Goal: Task Accomplishment & Management: Use online tool/utility

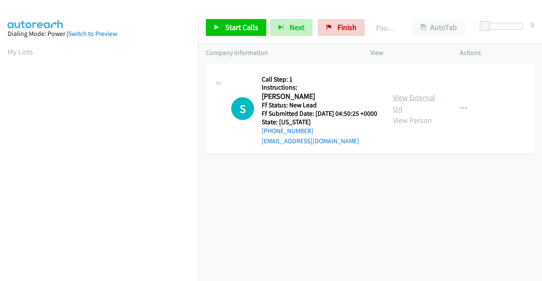
click at [408, 102] on link "View External Url" at bounding box center [414, 103] width 42 height 21
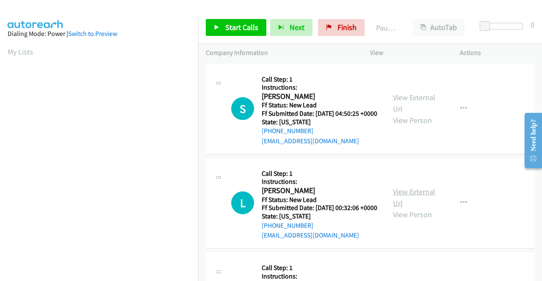
click at [422, 206] on link "View External Url" at bounding box center [414, 197] width 42 height 21
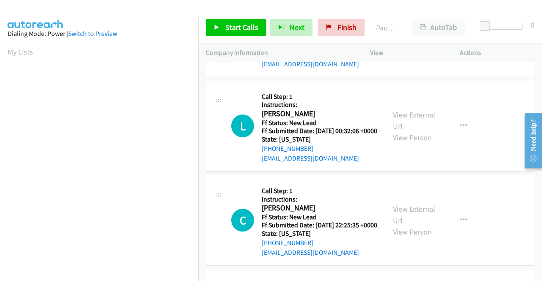
scroll to position [85, 0]
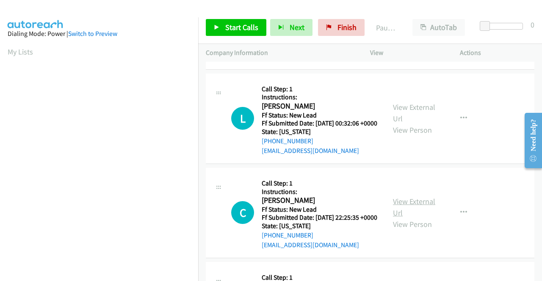
click at [404, 218] on link "View External Url" at bounding box center [414, 207] width 42 height 21
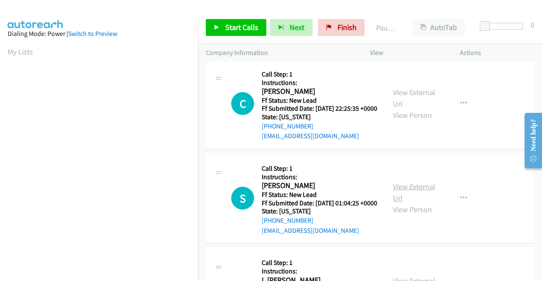
scroll to position [212, 0]
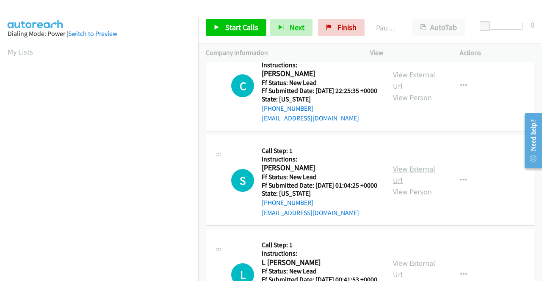
click at [413, 185] on link "View External Url" at bounding box center [414, 174] width 42 height 21
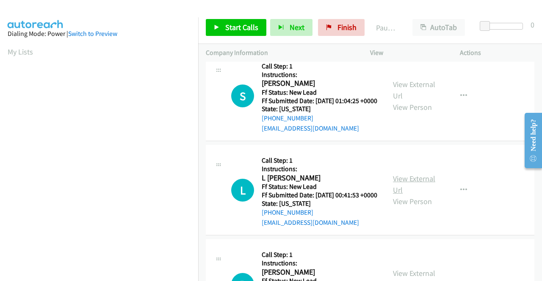
click at [399, 195] on link "View External Url" at bounding box center [414, 184] width 42 height 21
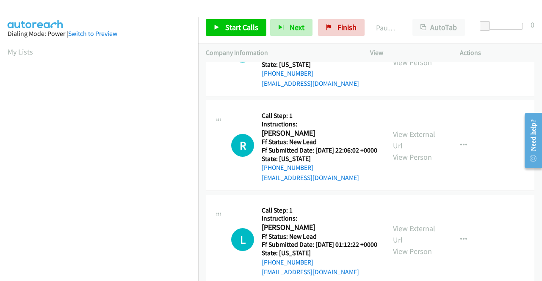
scroll to position [423, 0]
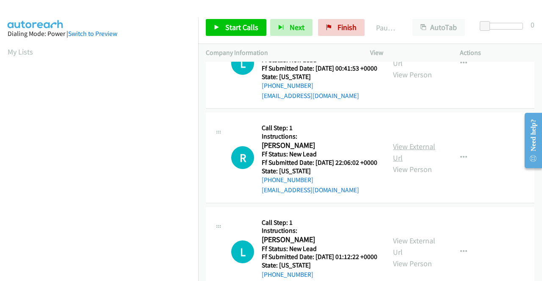
click at [402, 163] on link "View External Url" at bounding box center [414, 152] width 42 height 21
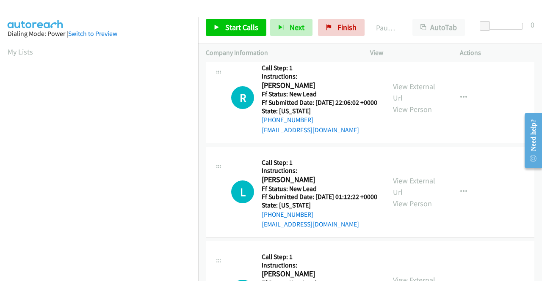
scroll to position [508, 0]
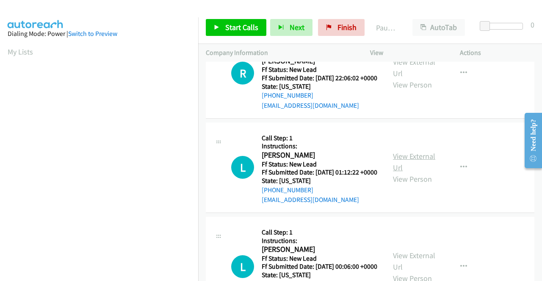
click at [411, 173] on link "View External Url" at bounding box center [414, 162] width 42 height 21
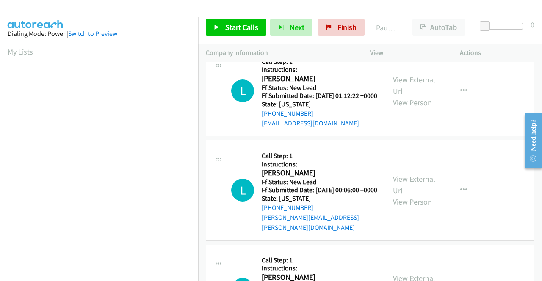
scroll to position [592, 0]
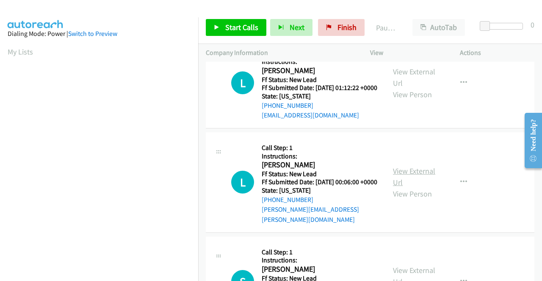
click at [400, 187] on link "View External Url" at bounding box center [414, 176] width 42 height 21
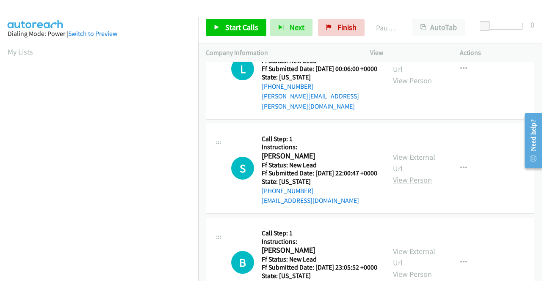
scroll to position [719, 0]
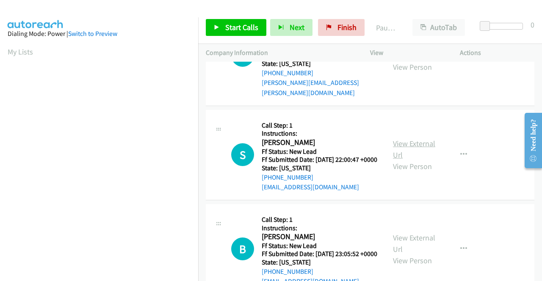
click at [418, 160] on link "View External Url" at bounding box center [414, 149] width 42 height 21
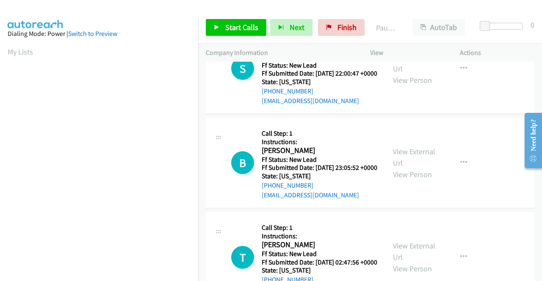
scroll to position [846, 0]
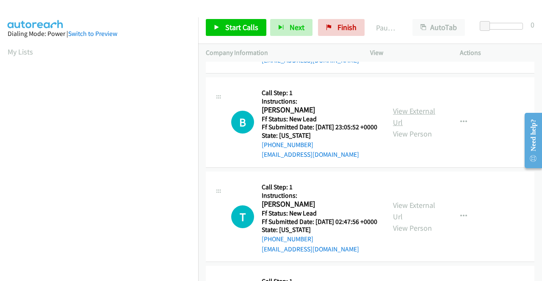
click at [413, 127] on link "View External Url" at bounding box center [414, 116] width 42 height 21
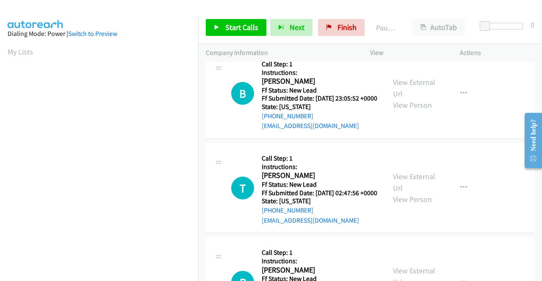
scroll to position [889, 0]
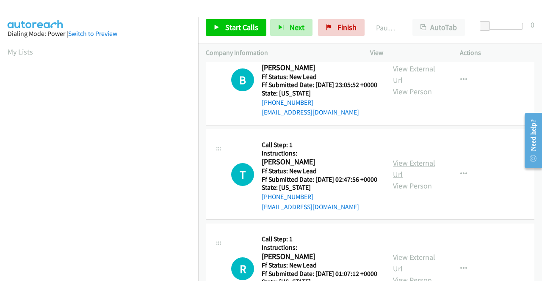
click at [405, 179] on link "View External Url" at bounding box center [414, 168] width 42 height 21
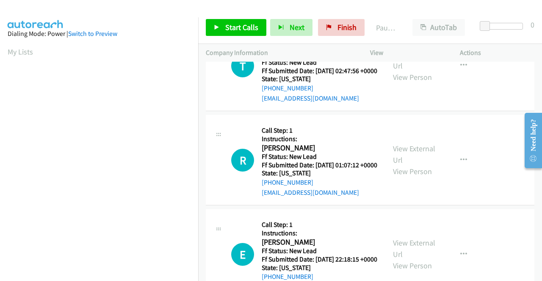
scroll to position [1016, 0]
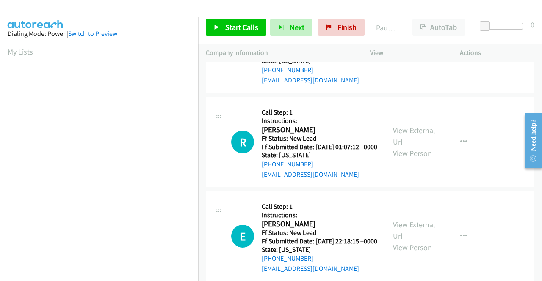
click at [405, 147] on link "View External Url" at bounding box center [414, 136] width 42 height 21
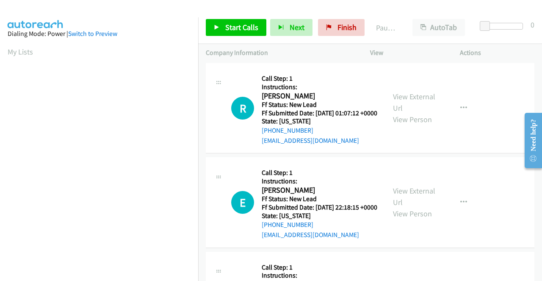
scroll to position [1100, 0]
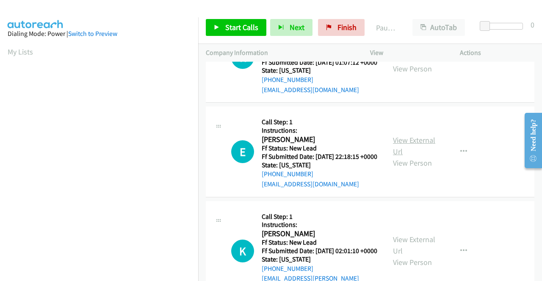
click at [413, 157] on link "View External Url" at bounding box center [414, 145] width 42 height 21
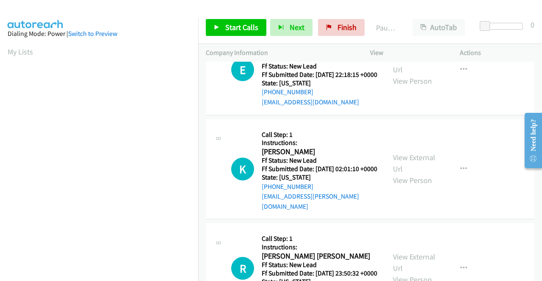
scroll to position [1185, 0]
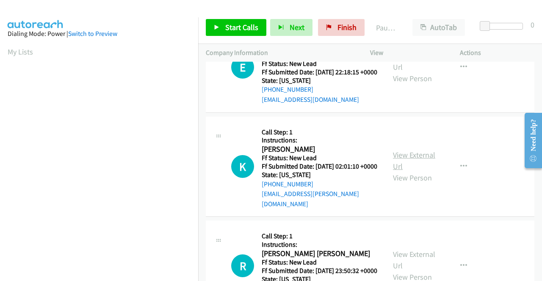
click at [402, 171] on link "View External Url" at bounding box center [414, 160] width 42 height 21
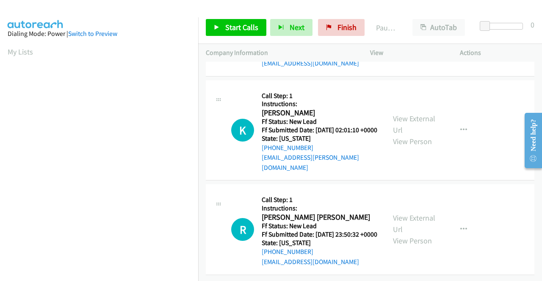
scroll to position [1312, 0]
click at [409, 223] on link "View External Url" at bounding box center [414, 223] width 42 height 21
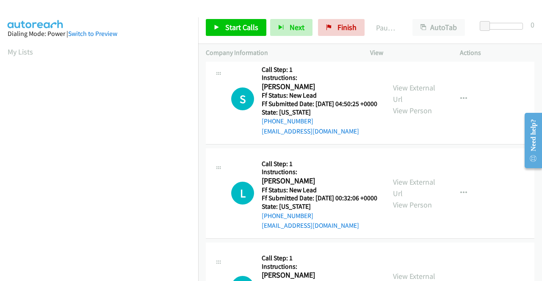
scroll to position [0, 0]
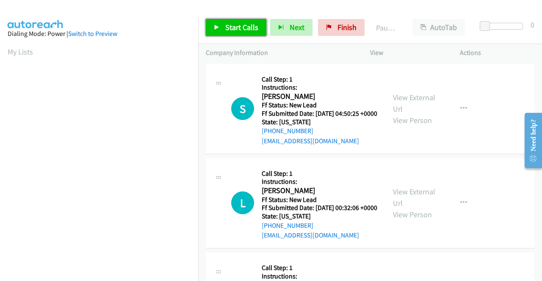
click at [231, 26] on span "Start Calls" at bounding box center [241, 27] width 33 height 10
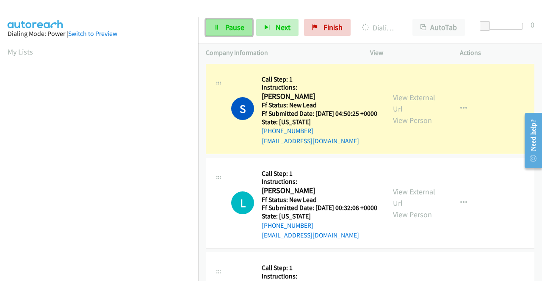
click at [217, 28] on icon at bounding box center [217, 28] width 6 height 6
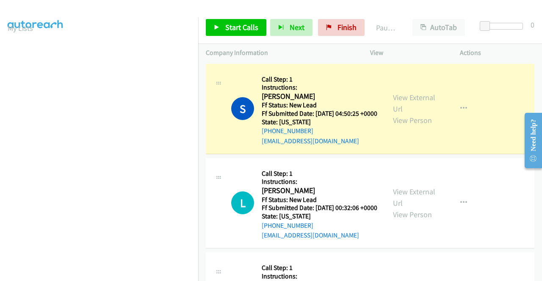
scroll to position [193, 0]
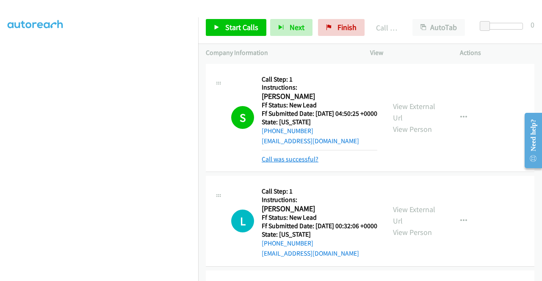
click at [300, 163] on link "Call was successful?" at bounding box center [290, 159] width 57 height 8
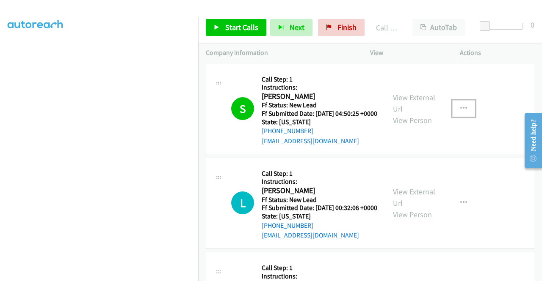
click at [460, 111] on icon "button" at bounding box center [463, 108] width 7 height 7
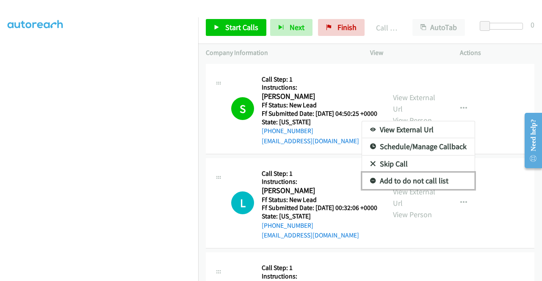
click at [443, 183] on link "Add to do not call list" at bounding box center [418, 181] width 113 height 17
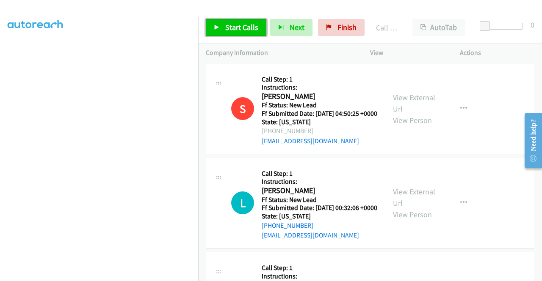
click at [231, 31] on span "Start Calls" at bounding box center [241, 27] width 33 height 10
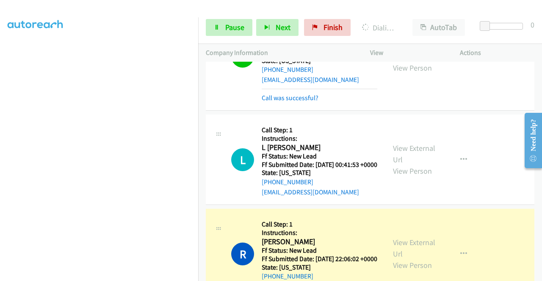
scroll to position [423, 0]
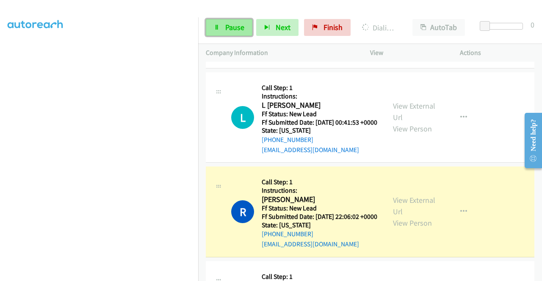
click at [222, 32] on link "Pause" at bounding box center [229, 27] width 47 height 17
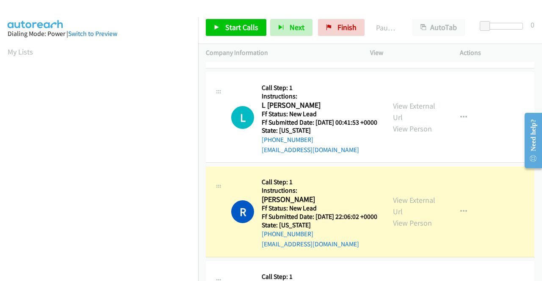
scroll to position [0, 0]
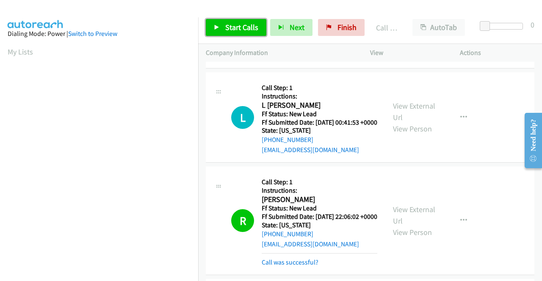
click at [229, 32] on link "Start Calls" at bounding box center [236, 27] width 61 height 17
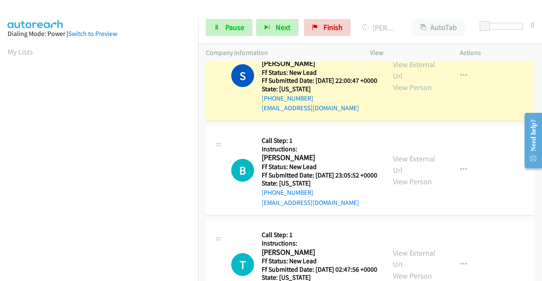
scroll to position [193, 0]
click at [100, 274] on section at bounding box center [99, 80] width 183 height 405
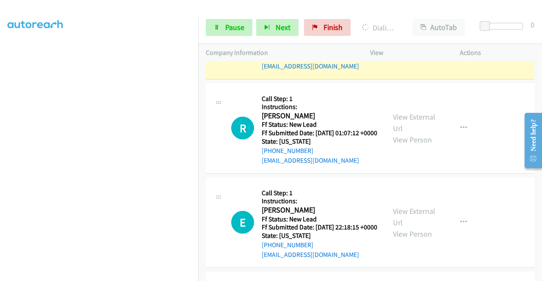
scroll to position [1143, 0]
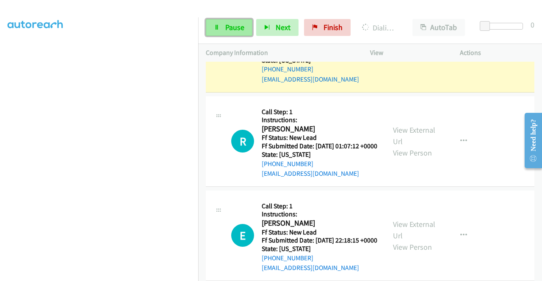
click at [233, 24] on span "Pause" at bounding box center [234, 27] width 19 height 10
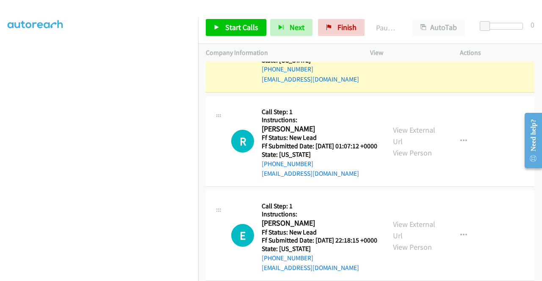
scroll to position [66, 0]
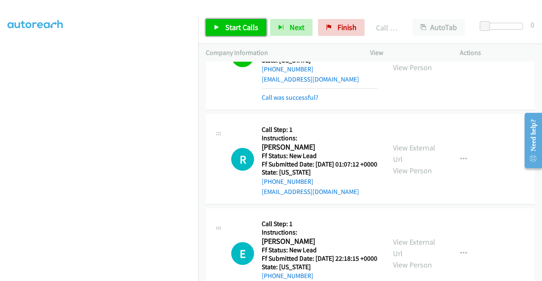
click at [240, 33] on link "Start Calls" at bounding box center [236, 27] width 61 height 17
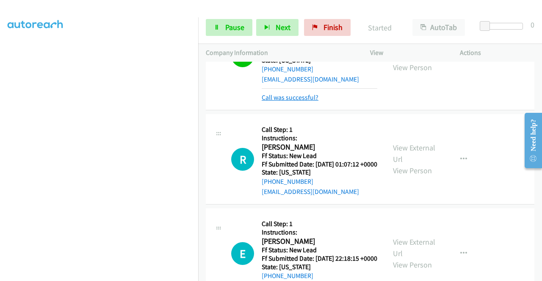
click at [298, 102] on link "Call was successful?" at bounding box center [290, 98] width 57 height 8
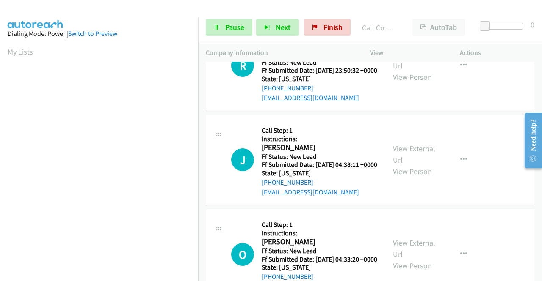
scroll to position [48, 0]
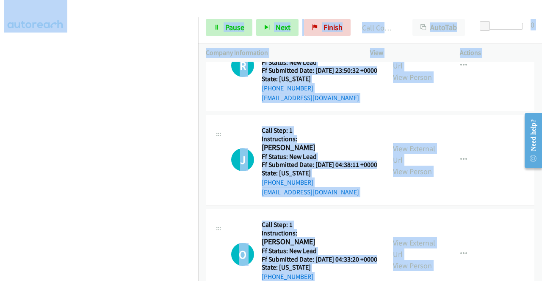
click at [228, 13] on main "Start Calls Pause Next Finish Call Completed AutoTab AutoTab 0 Company Informat…" at bounding box center [271, 20] width 542 height 40
click at [220, 25] on link "Pause" at bounding box center [229, 27] width 47 height 17
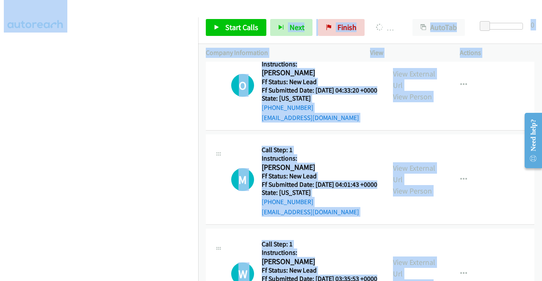
scroll to position [1608, 0]
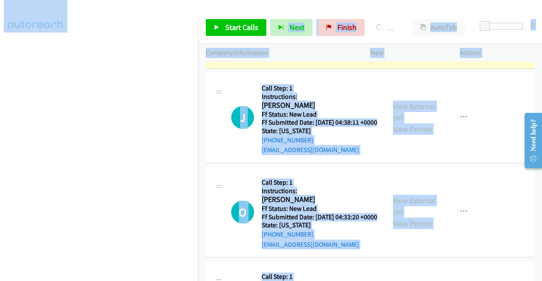
click at [264, 7] on div at bounding box center [267, 16] width 534 height 33
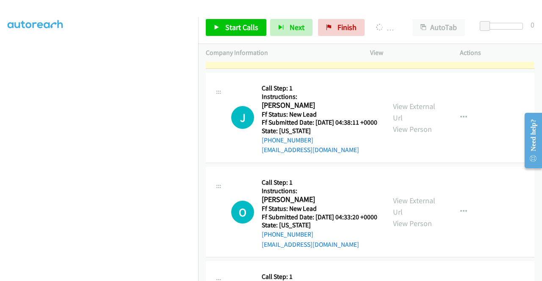
scroll to position [0, 0]
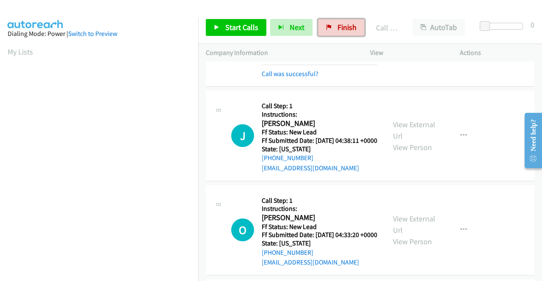
drag, startPoint x: 333, startPoint y: 33, endPoint x: 306, endPoint y: 44, distance: 28.8
click at [333, 33] on link "Finish" at bounding box center [341, 27] width 47 height 17
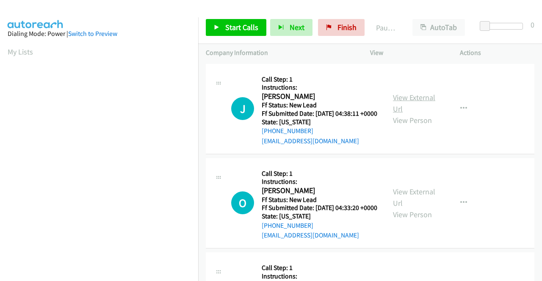
click at [429, 101] on link "View External Url" at bounding box center [414, 103] width 42 height 21
click at [395, 206] on link "View External Url" at bounding box center [414, 197] width 42 height 21
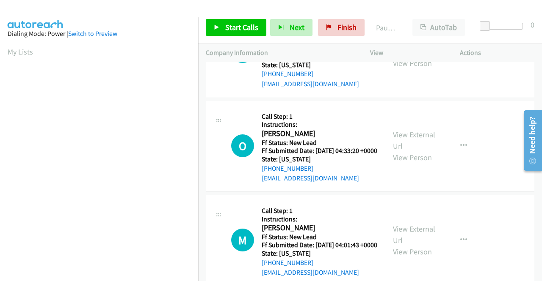
scroll to position [127, 0]
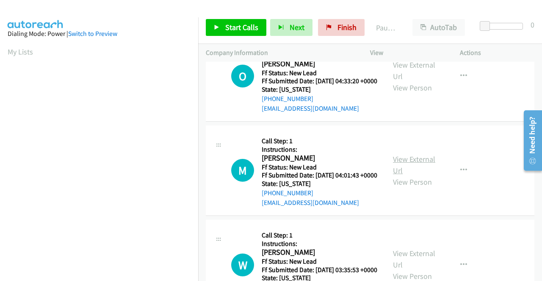
click at [416, 176] on link "View External Url" at bounding box center [414, 164] width 42 height 21
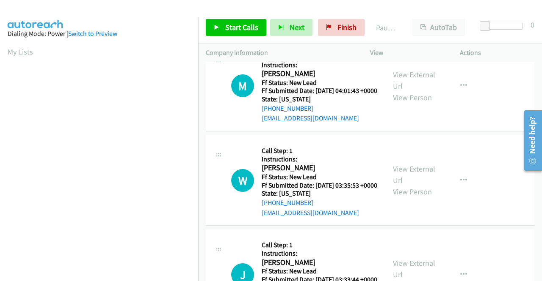
click at [418, 198] on div "View External Url View Person" at bounding box center [415, 180] width 44 height 34
click at [418, 185] on link "View External Url" at bounding box center [414, 174] width 42 height 21
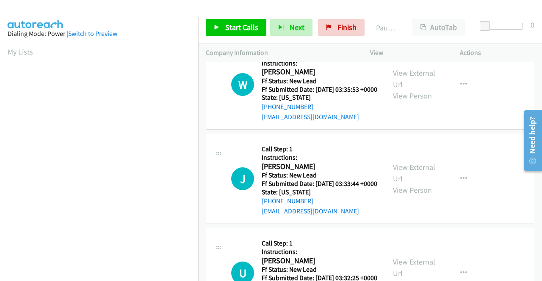
scroll to position [339, 0]
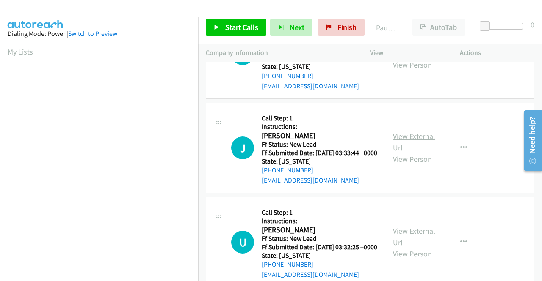
click at [413, 153] on link "View External Url" at bounding box center [414, 142] width 42 height 21
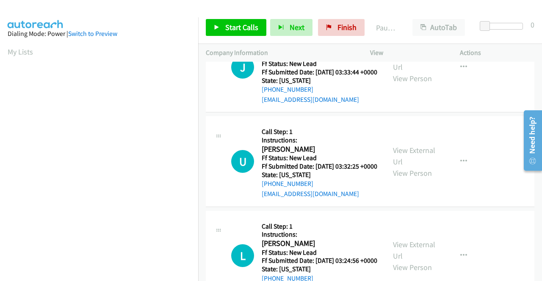
scroll to position [423, 0]
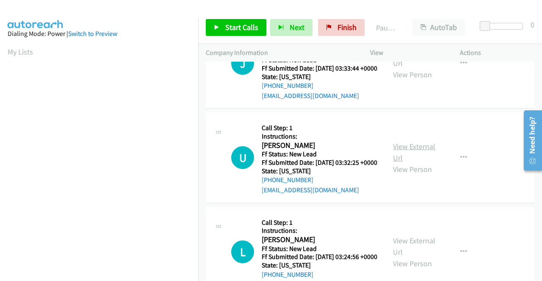
click at [405, 163] on link "View External Url" at bounding box center [414, 152] width 42 height 21
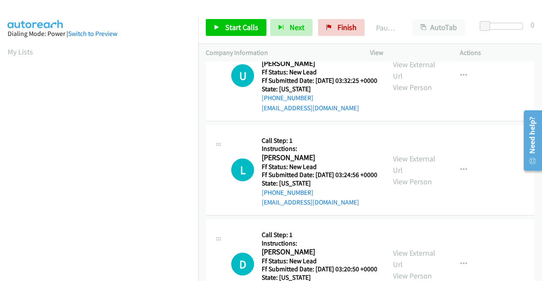
scroll to position [508, 0]
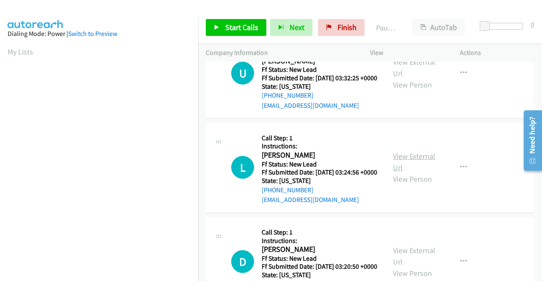
click at [410, 173] on link "View External Url" at bounding box center [414, 162] width 42 height 21
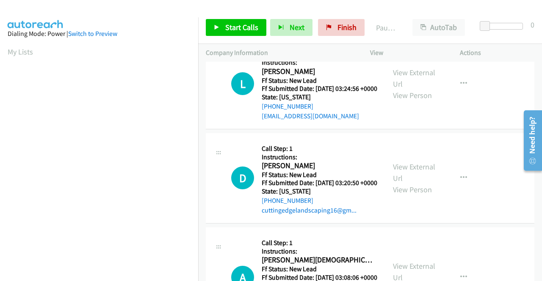
scroll to position [592, 0]
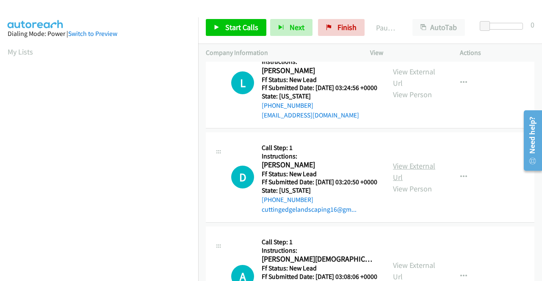
click at [410, 182] on link "View External Url" at bounding box center [414, 171] width 42 height 21
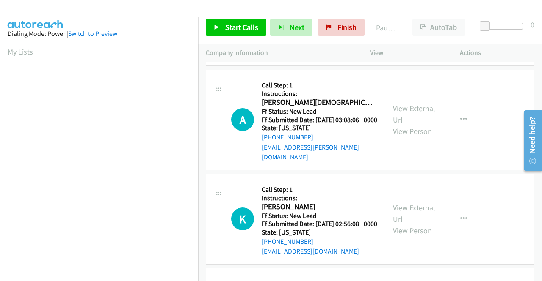
scroll to position [762, 0]
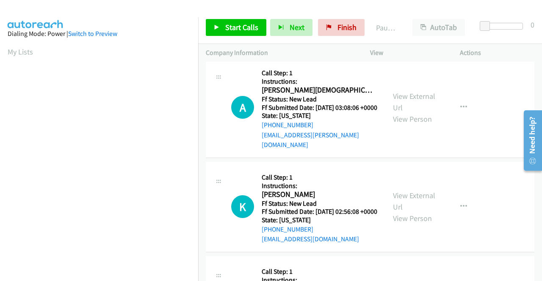
click at [417, 125] on div "View External Url View Person" at bounding box center [415, 108] width 44 height 34
click at [417, 113] on link "View External Url" at bounding box center [414, 101] width 42 height 21
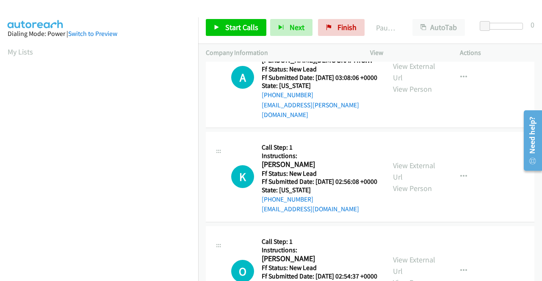
scroll to position [846, 0]
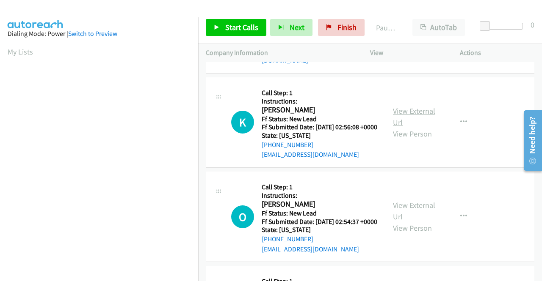
click at [416, 127] on link "View External Url" at bounding box center [414, 116] width 42 height 21
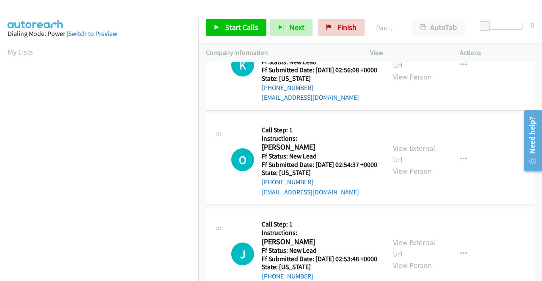
scroll to position [973, 0]
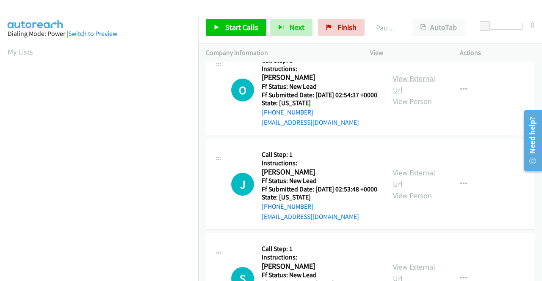
click at [404, 95] on link "View External Url" at bounding box center [414, 84] width 42 height 21
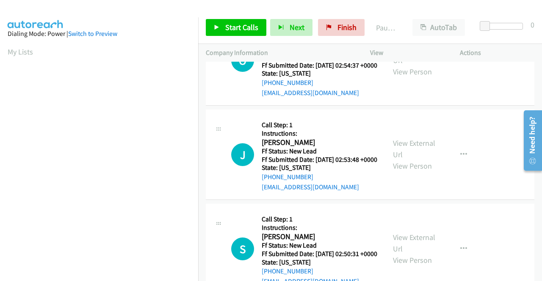
scroll to position [1016, 0]
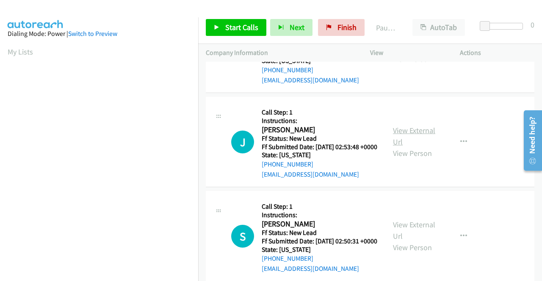
click at [414, 147] on link "View External Url" at bounding box center [414, 136] width 42 height 21
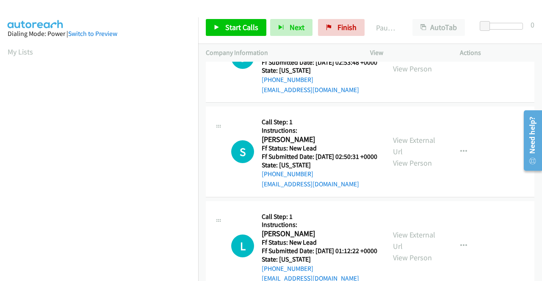
scroll to position [1143, 0]
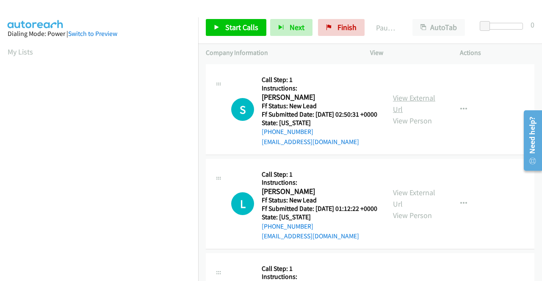
click at [410, 114] on link "View External Url" at bounding box center [414, 103] width 42 height 21
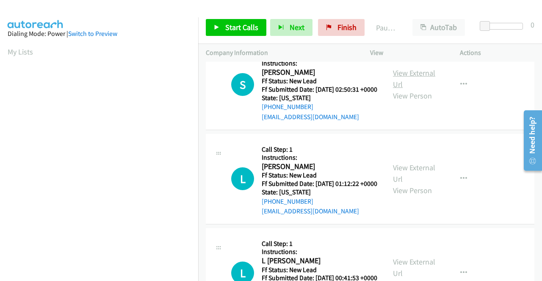
scroll to position [1227, 0]
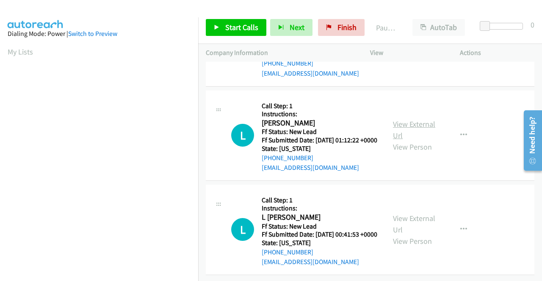
click at [424, 140] on link "View External Url" at bounding box center [414, 129] width 42 height 21
click at [424, 214] on link "View External Url" at bounding box center [414, 224] width 42 height 21
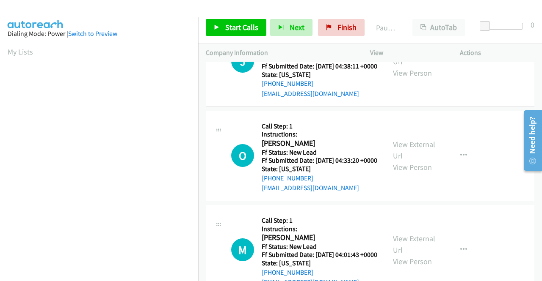
scroll to position [0, 0]
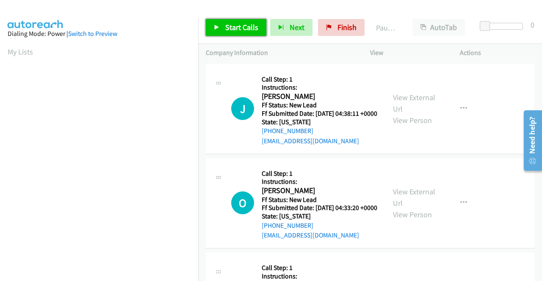
click at [240, 28] on span "Start Calls" at bounding box center [241, 27] width 33 height 10
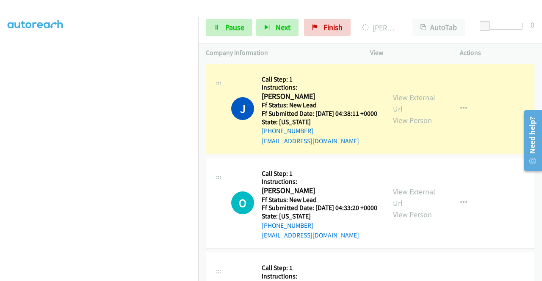
scroll to position [42, 0]
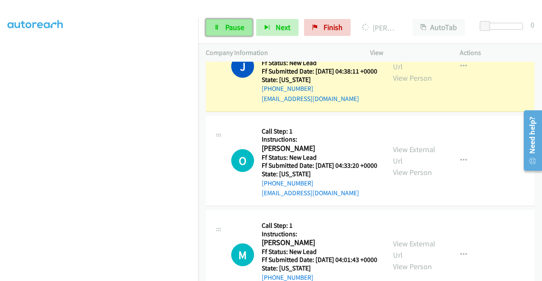
click at [226, 25] on span "Pause" at bounding box center [234, 27] width 19 height 10
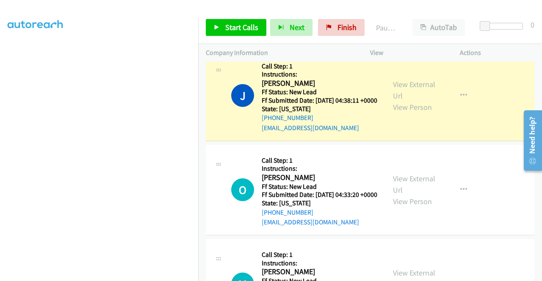
scroll to position [0, 0]
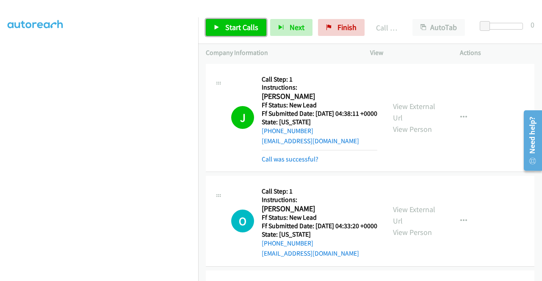
click at [246, 26] on span "Start Calls" at bounding box center [241, 27] width 33 height 10
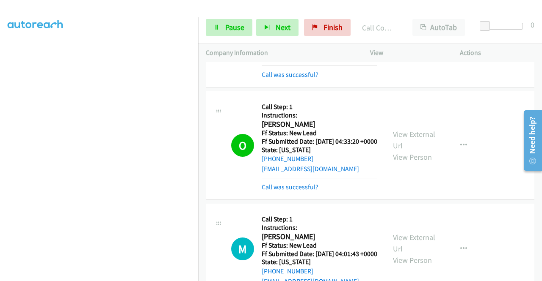
scroll to position [212, 0]
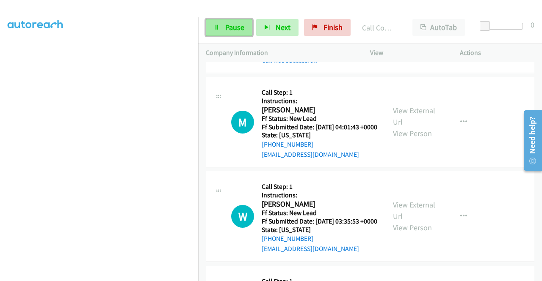
click at [248, 33] on link "Pause" at bounding box center [229, 27] width 47 height 17
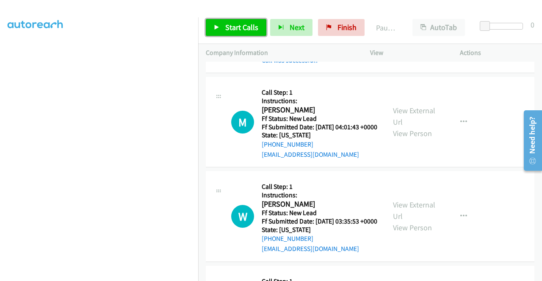
click at [248, 28] on span "Start Calls" at bounding box center [241, 27] width 33 height 10
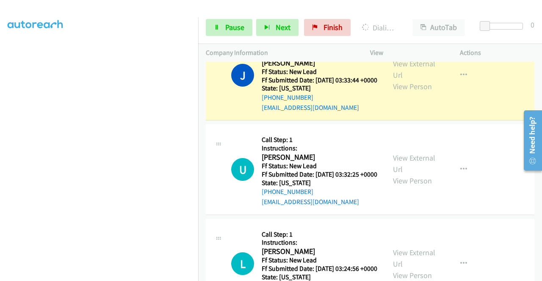
scroll to position [0, 0]
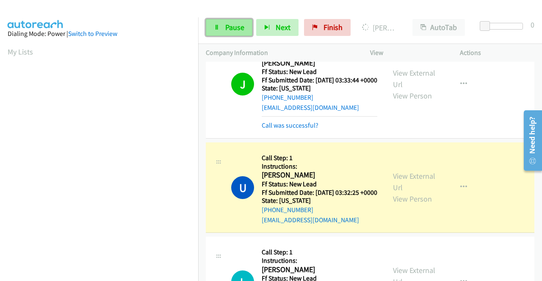
click at [240, 27] on span "Pause" at bounding box center [234, 27] width 19 height 10
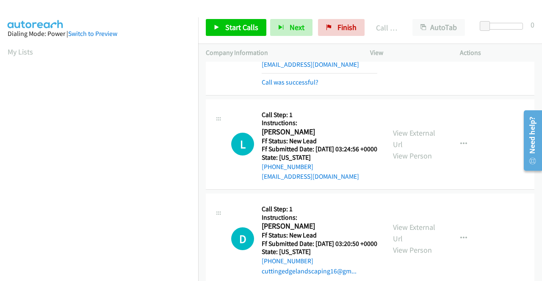
scroll to position [635, 0]
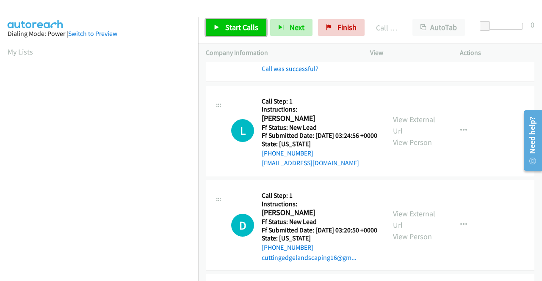
click at [235, 24] on span "Start Calls" at bounding box center [241, 27] width 33 height 10
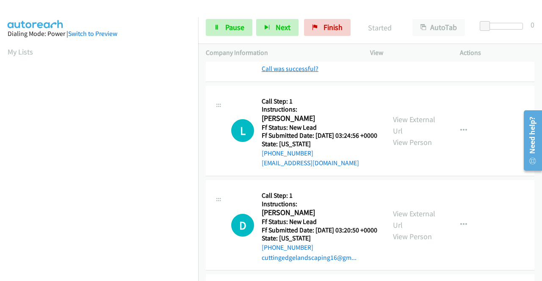
click at [280, 73] on link "Call was successful?" at bounding box center [290, 69] width 57 height 8
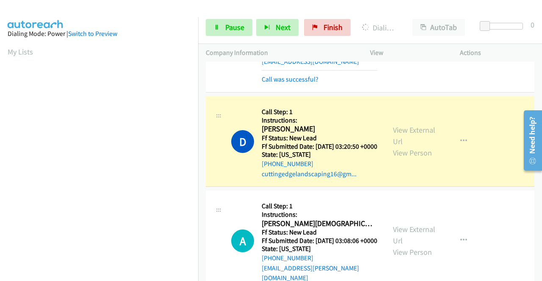
scroll to position [711, 0]
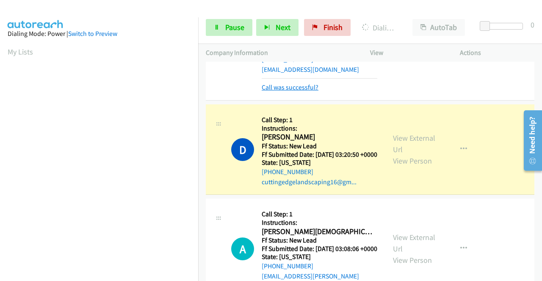
click at [288, 91] on link "Call was successful?" at bounding box center [290, 87] width 57 height 8
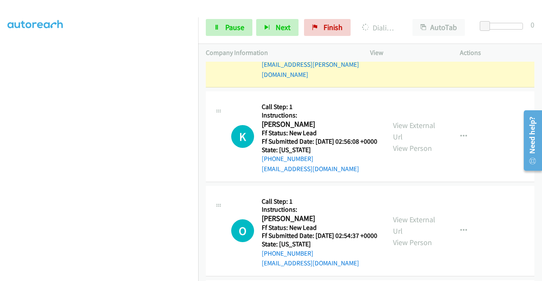
scroll to position [0, 0]
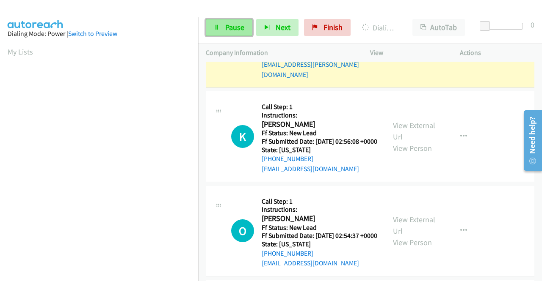
click at [224, 28] on link "Pause" at bounding box center [229, 27] width 47 height 17
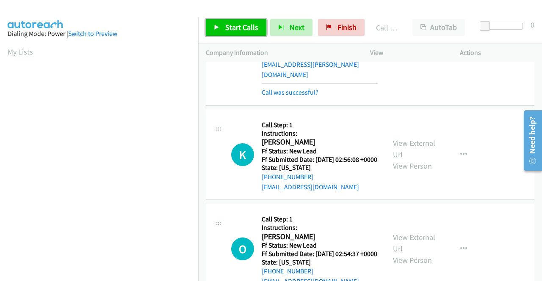
click at [228, 35] on link "Start Calls" at bounding box center [236, 27] width 61 height 17
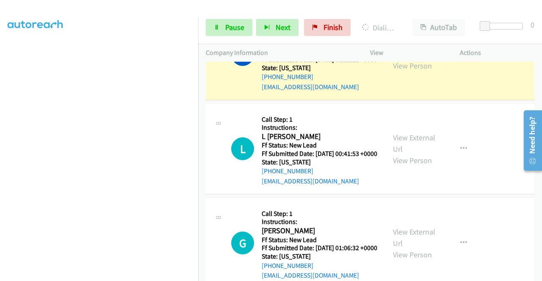
scroll to position [193, 0]
click at [235, 22] on span "Pause" at bounding box center [234, 27] width 19 height 10
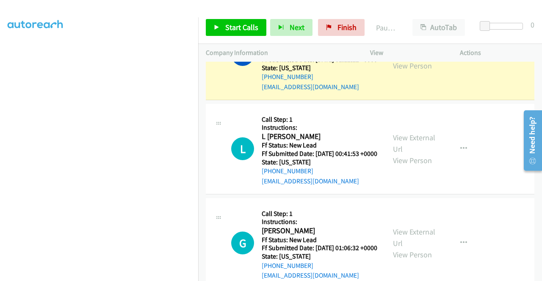
scroll to position [66, 0]
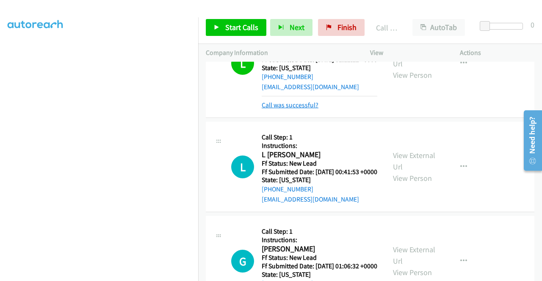
click at [313, 109] on link "Call was successful?" at bounding box center [290, 105] width 57 height 8
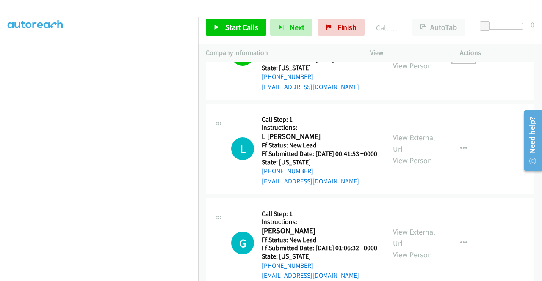
click at [462, 63] on button "button" at bounding box center [463, 54] width 23 height 17
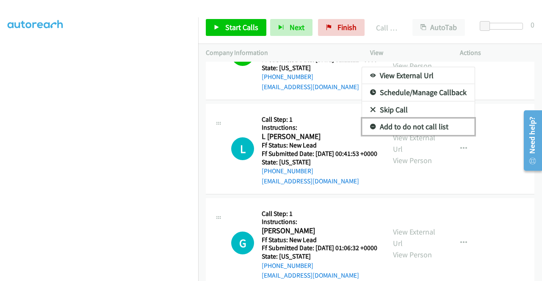
click at [405, 135] on link "Add to do not call list" at bounding box center [418, 126] width 113 height 17
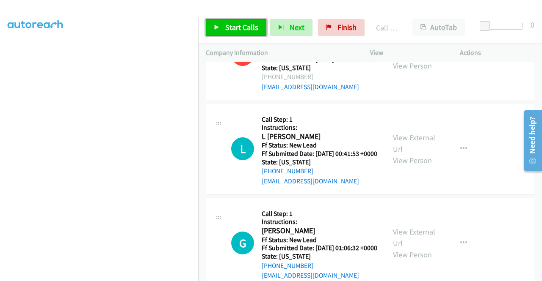
click at [252, 26] on span "Start Calls" at bounding box center [241, 27] width 33 height 10
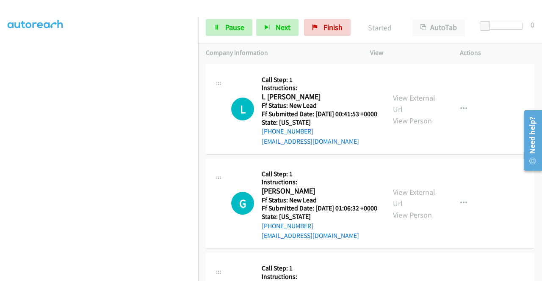
scroll to position [1557, 0]
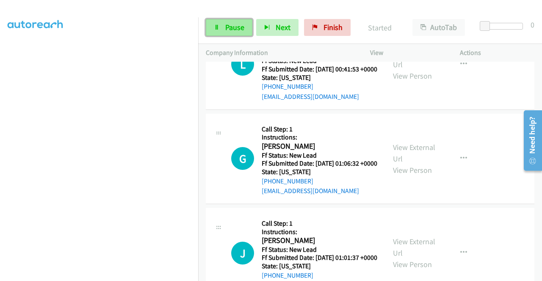
click at [234, 21] on link "Pause" at bounding box center [229, 27] width 47 height 17
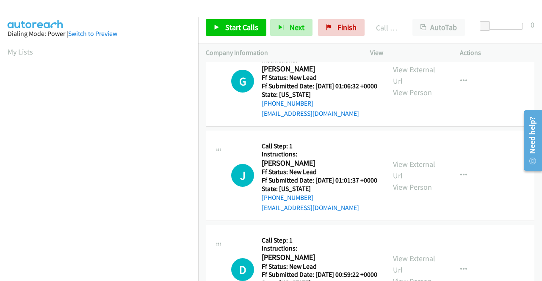
scroll to position [1642, 0]
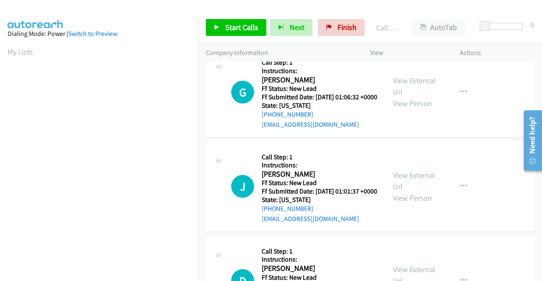
drag, startPoint x: 309, startPoint y: 138, endPoint x: 317, endPoint y: 135, distance: 8.8
click at [309, 34] on link "Call was successful?" at bounding box center [290, 30] width 57 height 8
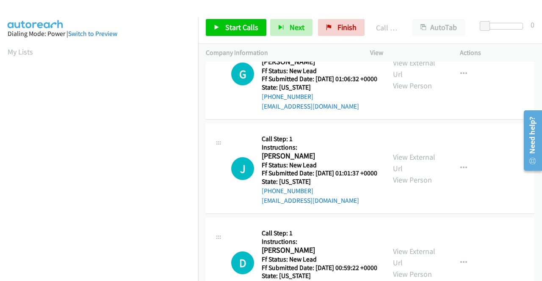
click at [427, 61] on link "Add to do not call list" at bounding box center [418, 52] width 113 height 17
drag, startPoint x: 332, startPoint y: 25, endPoint x: 306, endPoint y: 44, distance: 31.9
click at [332, 25] on link "Finish" at bounding box center [341, 27] width 47 height 17
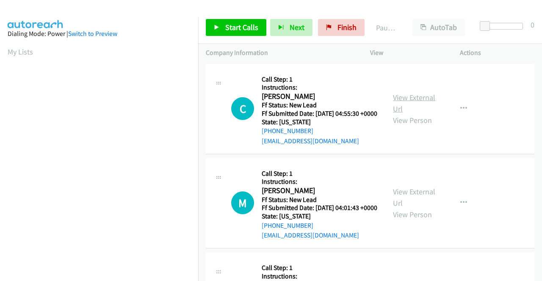
click at [422, 103] on link "View External Url" at bounding box center [414, 103] width 42 height 21
click at [419, 203] on link "View External Url" at bounding box center [414, 197] width 42 height 21
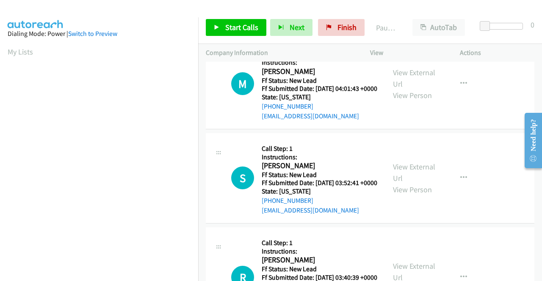
scroll to position [127, 0]
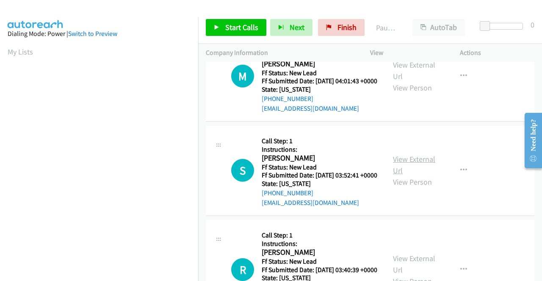
click at [420, 176] on link "View External Url" at bounding box center [414, 164] width 42 height 21
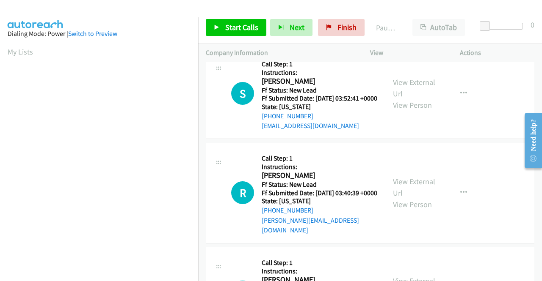
scroll to position [212, 0]
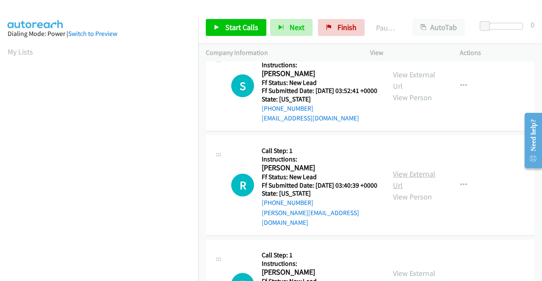
click at [410, 190] on link "View External Url" at bounding box center [414, 179] width 42 height 21
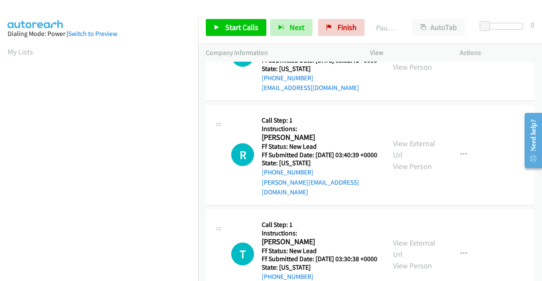
scroll to position [296, 0]
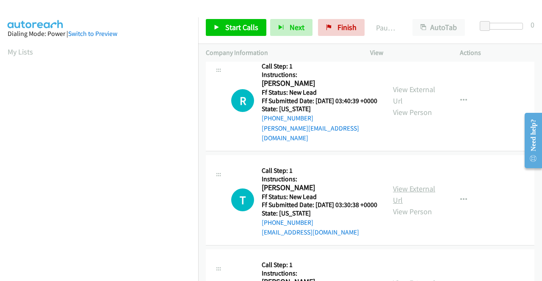
click at [402, 205] on link "View External Url" at bounding box center [414, 194] width 42 height 21
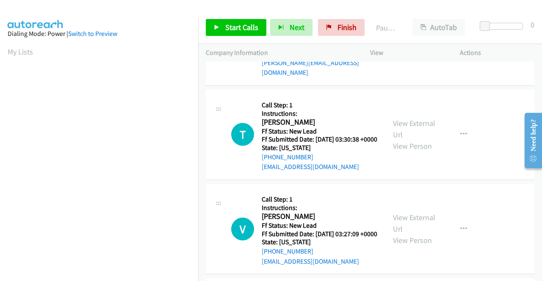
scroll to position [381, 0]
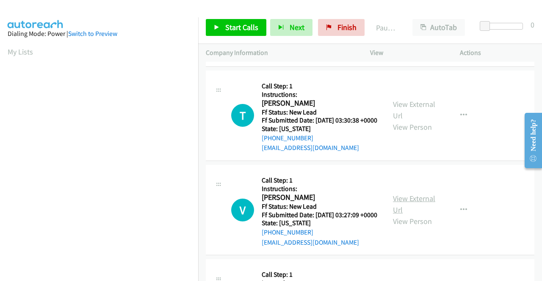
click at [410, 215] on link "View External Url" at bounding box center [414, 204] width 42 height 21
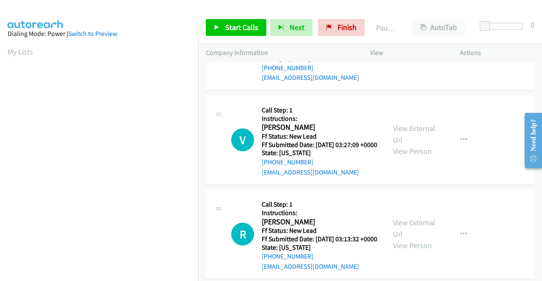
scroll to position [508, 0]
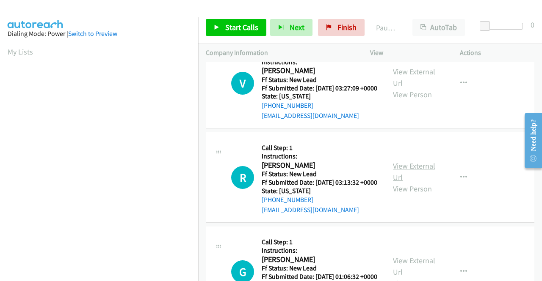
click at [412, 182] on link "View External Url" at bounding box center [414, 171] width 42 height 21
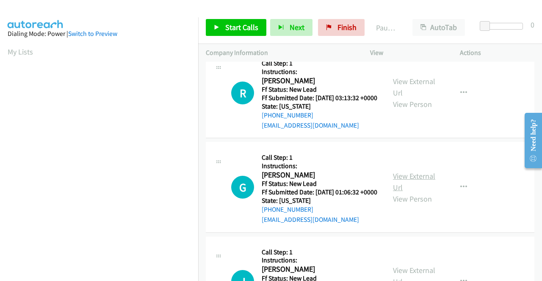
click at [399, 193] on link "View External Url" at bounding box center [414, 181] width 42 height 21
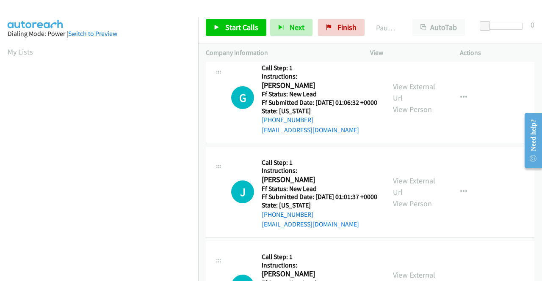
scroll to position [719, 0]
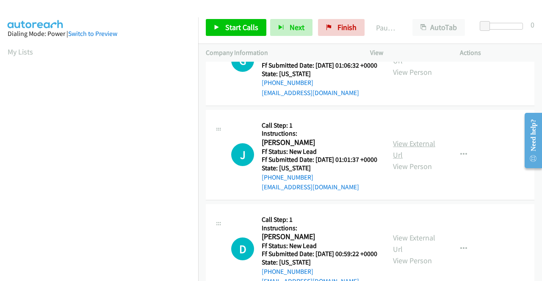
click at [427, 160] on link "View External Url" at bounding box center [414, 149] width 42 height 21
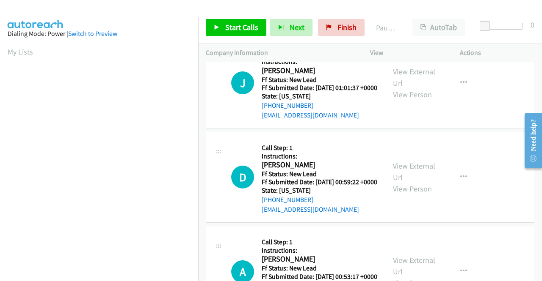
scroll to position [804, 0]
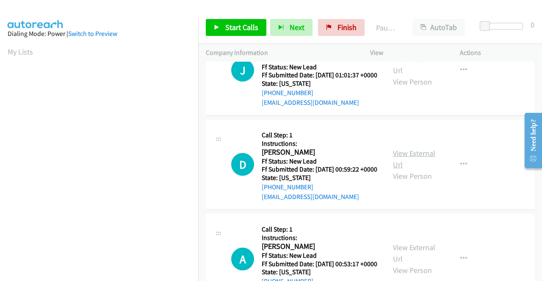
click at [412, 170] on link "View External Url" at bounding box center [414, 159] width 42 height 21
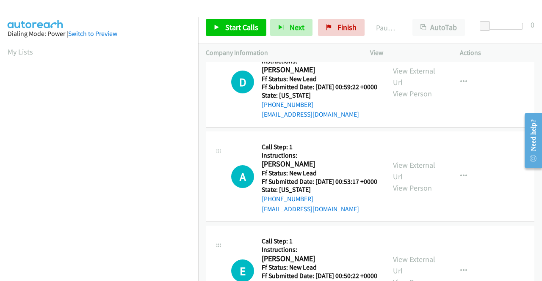
scroll to position [889, 0]
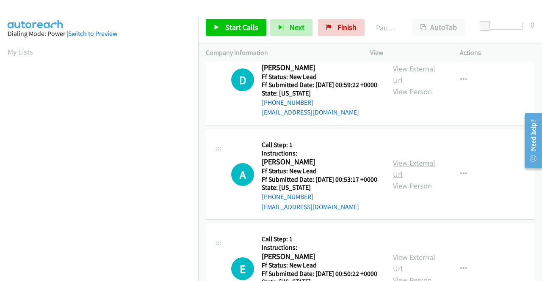
click at [399, 179] on link "View External Url" at bounding box center [414, 168] width 42 height 21
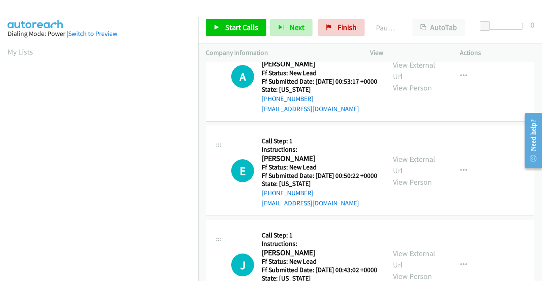
scroll to position [1016, 0]
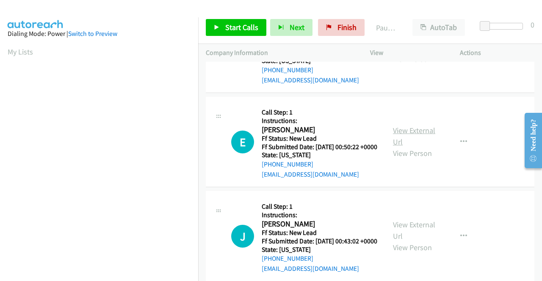
click at [414, 147] on link "View External Url" at bounding box center [414, 136] width 42 height 21
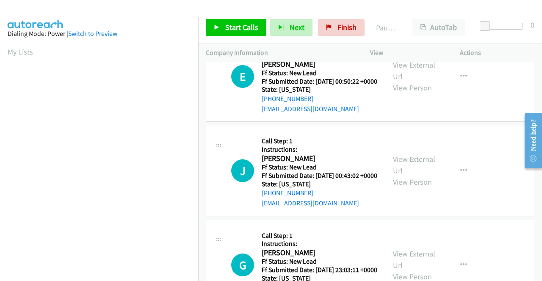
scroll to position [1100, 0]
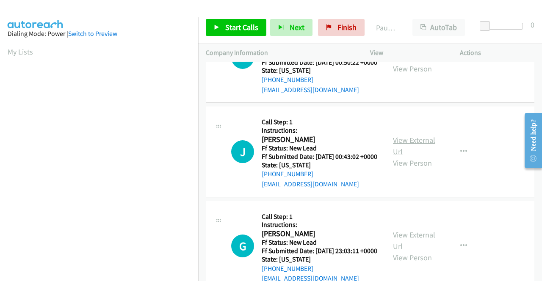
click at [400, 157] on link "View External Url" at bounding box center [414, 145] width 42 height 21
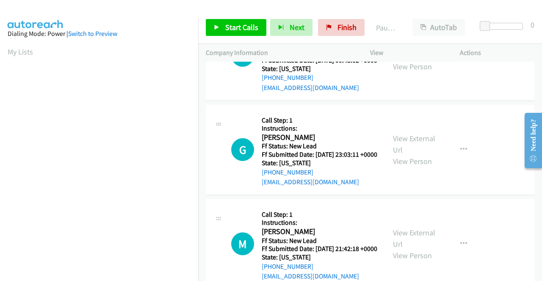
scroll to position [1227, 0]
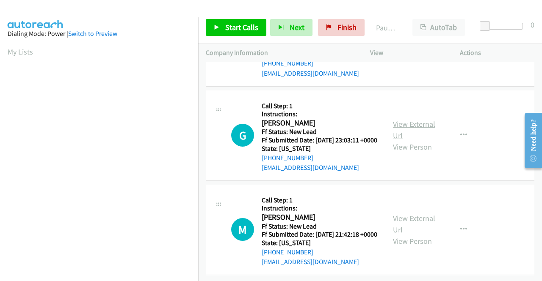
click at [400, 140] on link "View External Url" at bounding box center [414, 129] width 42 height 21
click at [402, 214] on link "View External Url" at bounding box center [414, 224] width 42 height 21
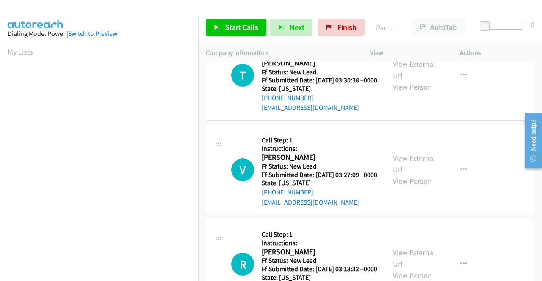
scroll to position [0, 0]
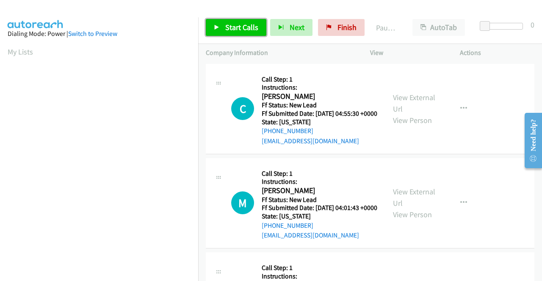
click at [233, 27] on span "Start Calls" at bounding box center [241, 27] width 33 height 10
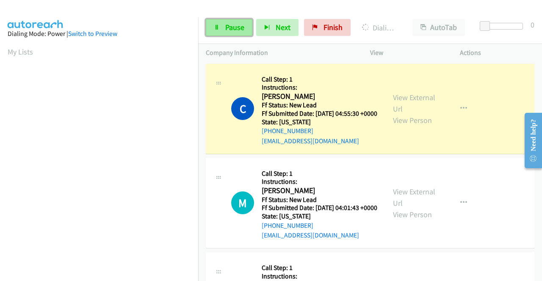
click at [227, 26] on span "Pause" at bounding box center [234, 27] width 19 height 10
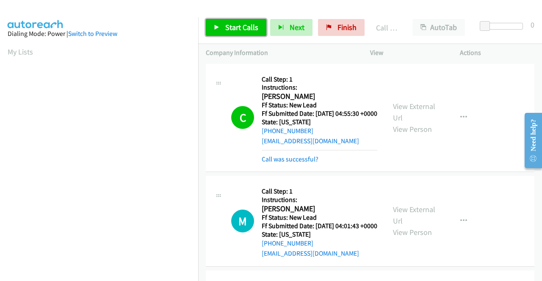
click at [245, 23] on span "Start Calls" at bounding box center [241, 27] width 33 height 10
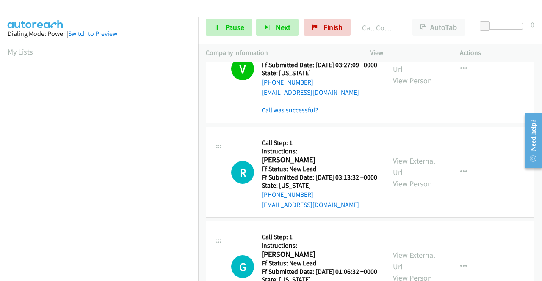
scroll to position [677, 0]
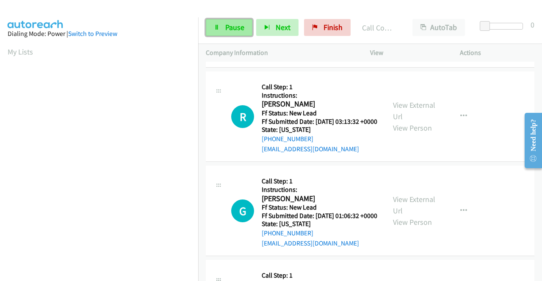
click at [243, 27] on span "Pause" at bounding box center [234, 27] width 19 height 10
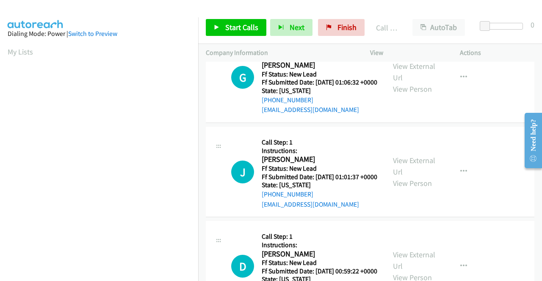
scroll to position [846, 0]
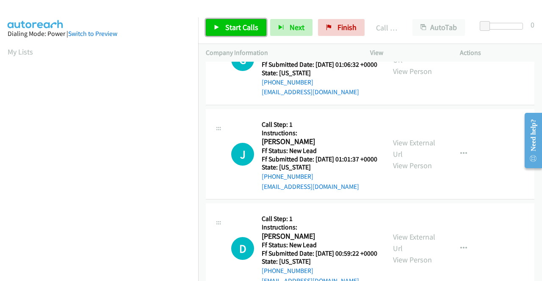
click at [233, 28] on span "Start Calls" at bounding box center [241, 27] width 33 height 10
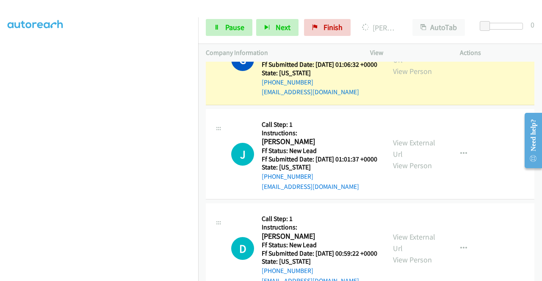
scroll to position [193, 0]
click at [243, 33] on link "Pause" at bounding box center [229, 27] width 47 height 17
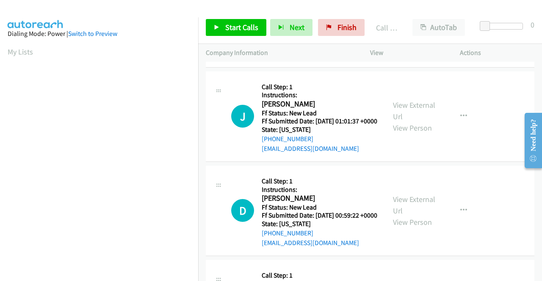
scroll to position [931, 0]
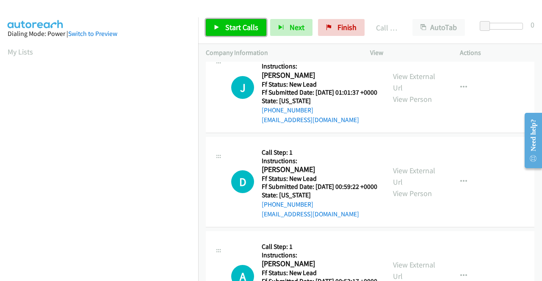
click at [258, 28] on link "Start Calls" at bounding box center [236, 27] width 61 height 17
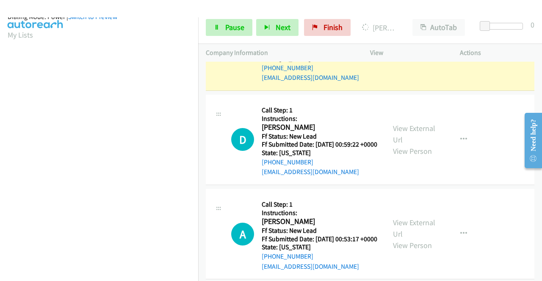
scroll to position [193, 0]
click at [239, 30] on span "Pause" at bounding box center [234, 27] width 19 height 10
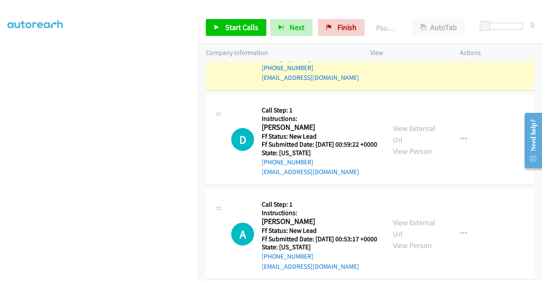
drag, startPoint x: 145, startPoint y: 7, endPoint x: 146, endPoint y: 22, distance: 15.7
click at [145, 7] on div at bounding box center [267, 16] width 534 height 33
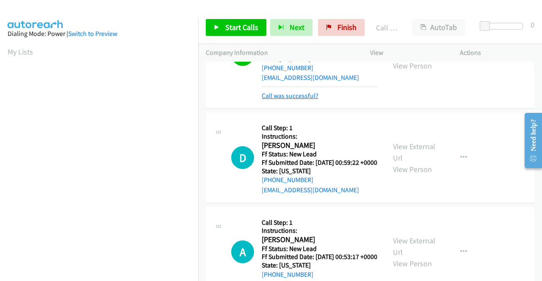
click at [299, 100] on link "Call was successful?" at bounding box center [290, 96] width 57 height 8
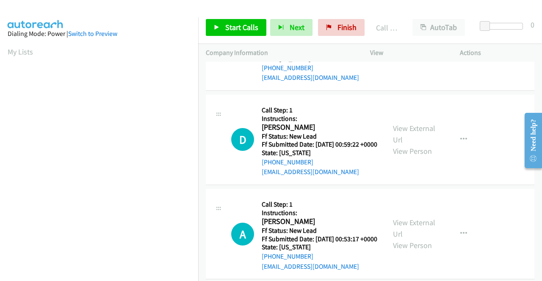
click at [463, 54] on button "button" at bounding box center [463, 45] width 23 height 17
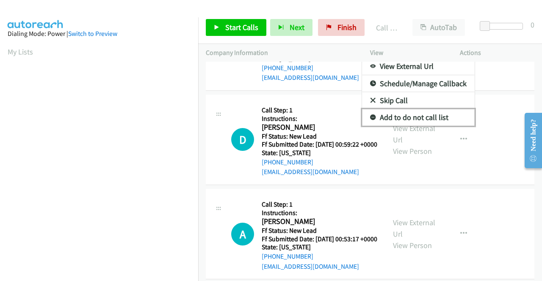
click at [411, 126] on link "Add to do not call list" at bounding box center [418, 117] width 113 height 17
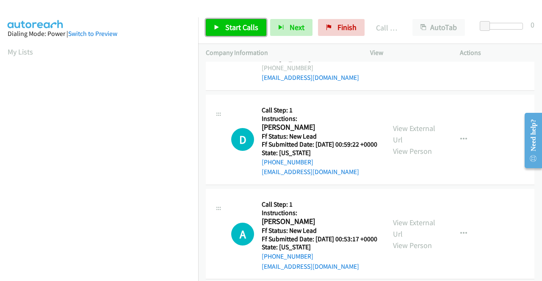
click at [245, 28] on span "Start Calls" at bounding box center [241, 27] width 33 height 10
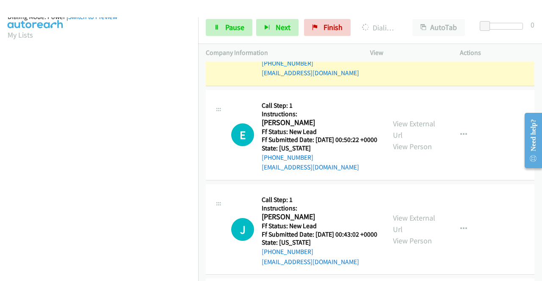
scroll to position [193, 0]
click at [236, 28] on span "Pause" at bounding box center [234, 27] width 19 height 10
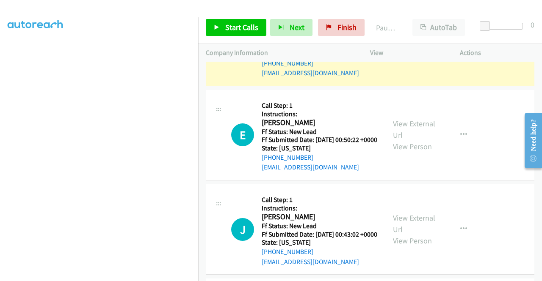
scroll to position [0, 0]
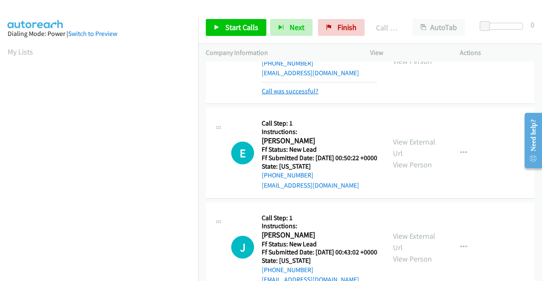
click at [289, 95] on link "Call was successful?" at bounding box center [290, 91] width 57 height 8
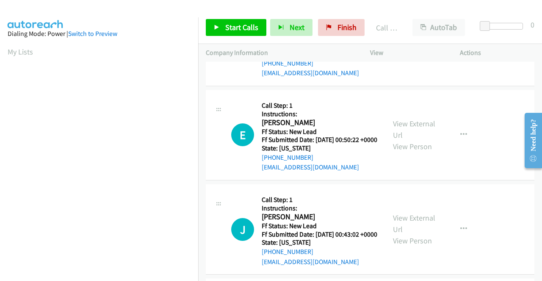
click at [454, 49] on button "button" at bounding box center [463, 40] width 23 height 17
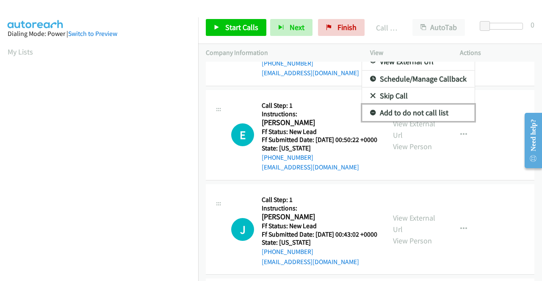
click at [441, 121] on link "Add to do not call list" at bounding box center [418, 113] width 113 height 17
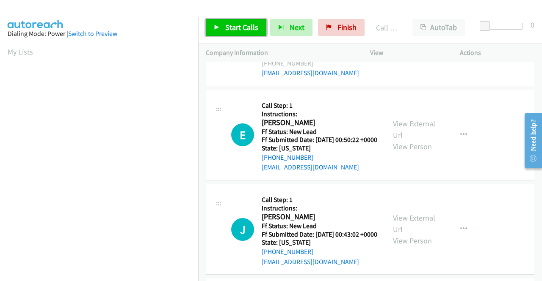
click at [239, 23] on span "Start Calls" at bounding box center [241, 27] width 33 height 10
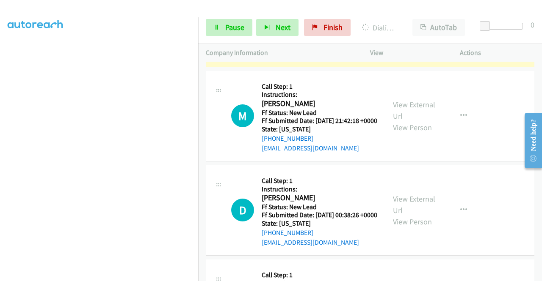
scroll to position [193, 0]
click at [210, 33] on link "Pause" at bounding box center [229, 27] width 47 height 17
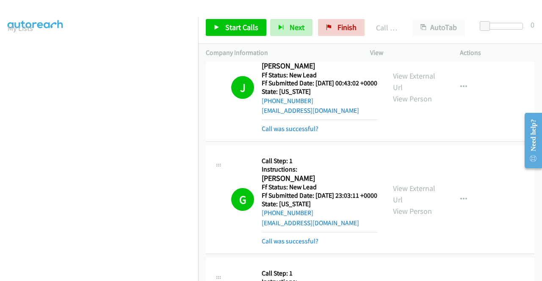
scroll to position [1439, 0]
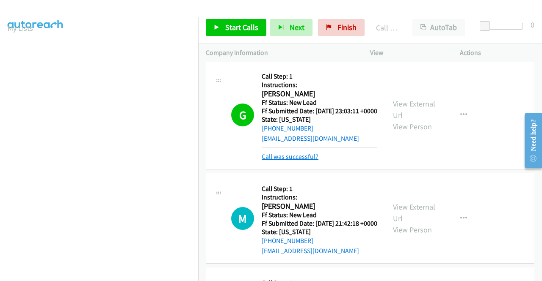
click at [303, 161] on link "Call was successful?" at bounding box center [290, 157] width 57 height 8
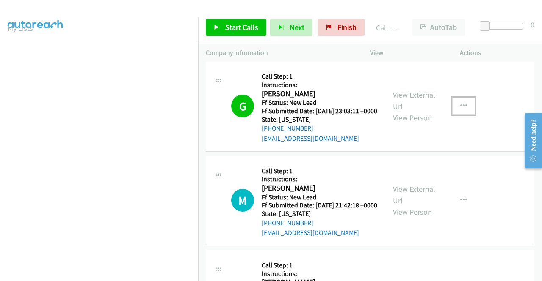
click at [460, 110] on icon "button" at bounding box center [463, 106] width 7 height 7
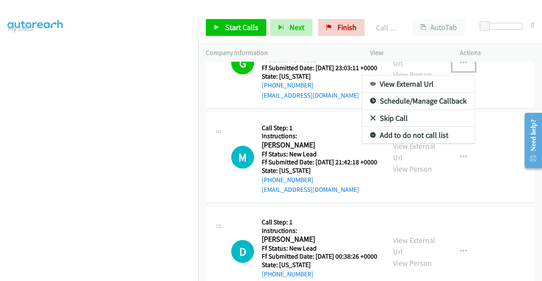
scroll to position [1523, 0]
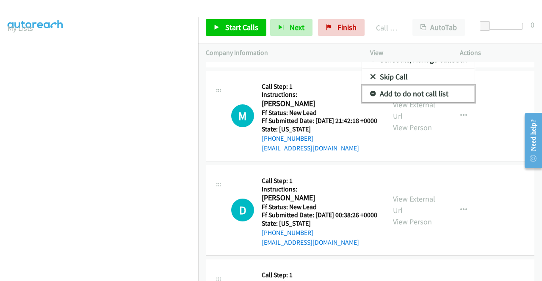
click at [426, 102] on link "Add to do not call list" at bounding box center [418, 93] width 113 height 17
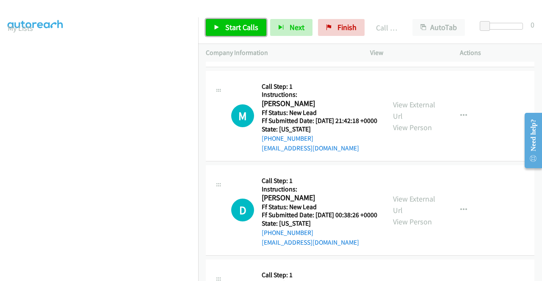
click at [241, 27] on span "Start Calls" at bounding box center [241, 27] width 33 height 10
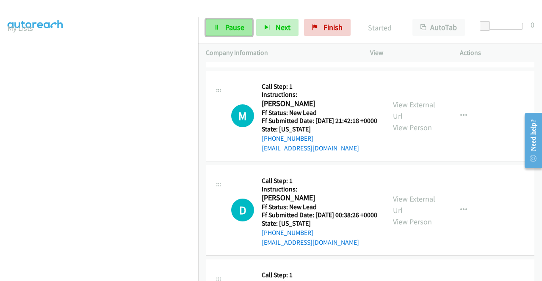
click at [229, 29] on span "Pause" at bounding box center [234, 27] width 19 height 10
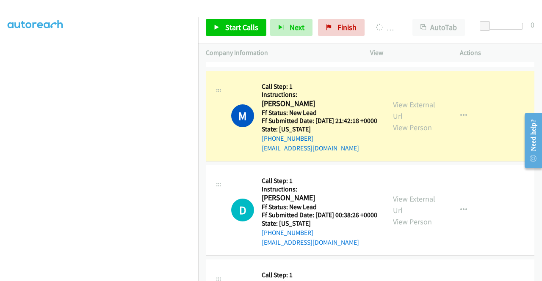
scroll to position [0, 0]
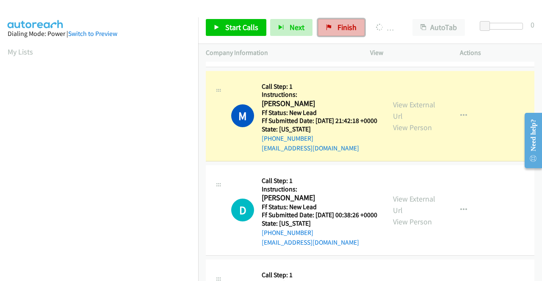
click at [344, 29] on span "Finish" at bounding box center [346, 27] width 19 height 10
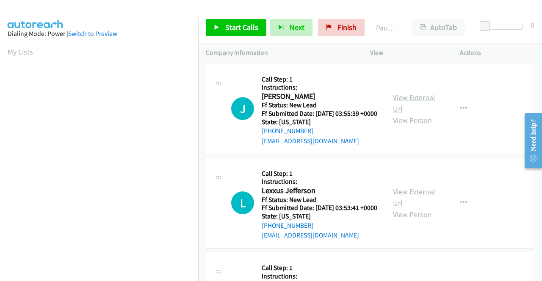
click at [409, 105] on link "View External Url" at bounding box center [414, 103] width 42 height 21
click at [420, 206] on link "View External Url" at bounding box center [414, 197] width 42 height 21
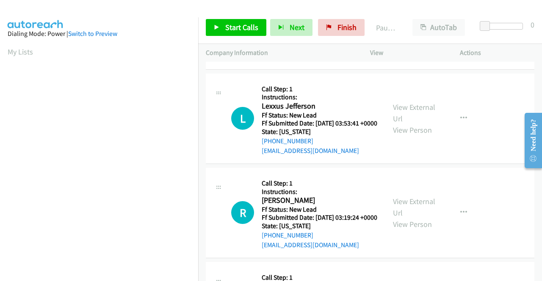
scroll to position [127, 0]
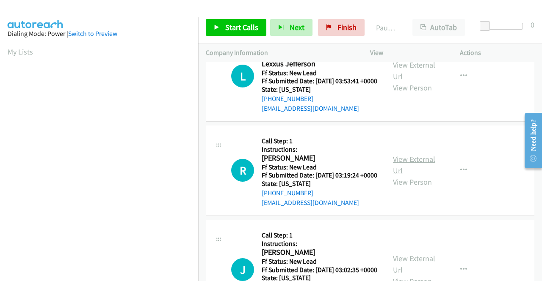
click at [425, 176] on link "View External Url" at bounding box center [414, 164] width 42 height 21
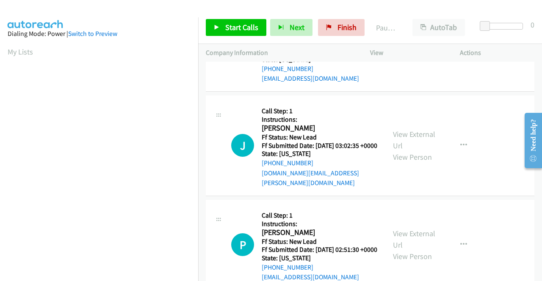
scroll to position [254, 0]
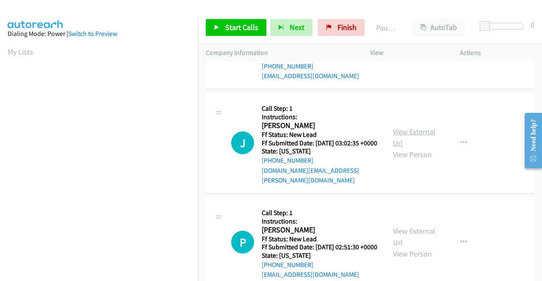
click at [407, 148] on link "View External Url" at bounding box center [414, 137] width 42 height 21
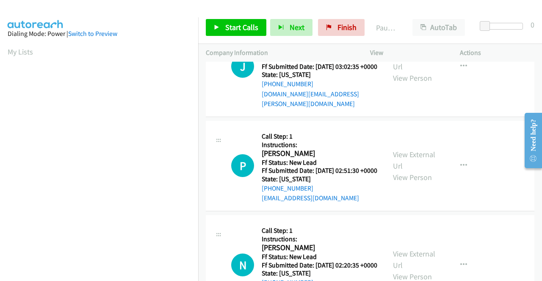
scroll to position [339, 0]
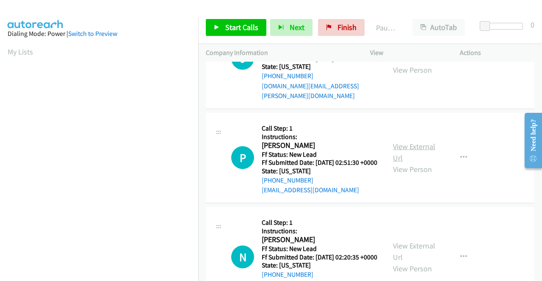
click at [408, 163] on link "View External Url" at bounding box center [414, 152] width 42 height 21
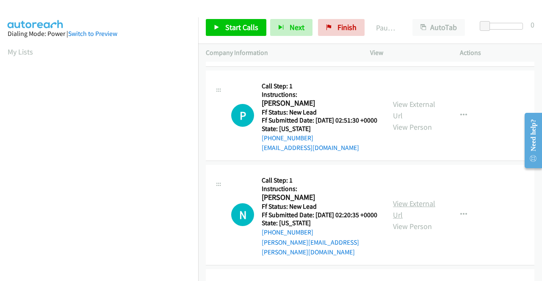
click at [416, 220] on link "View External Url" at bounding box center [414, 209] width 42 height 21
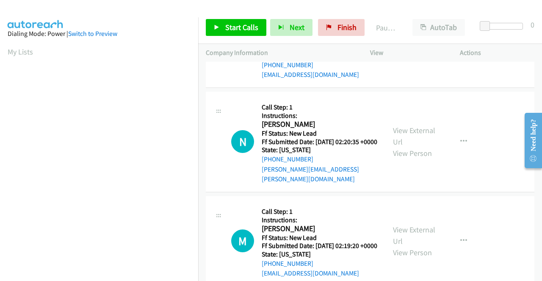
scroll to position [508, 0]
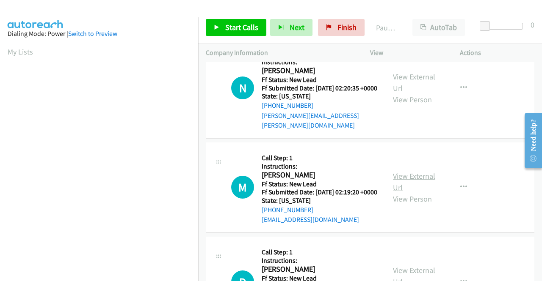
click at [410, 193] on link "View External Url" at bounding box center [414, 181] width 42 height 21
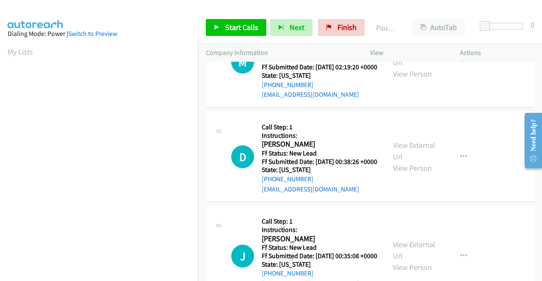
scroll to position [635, 0]
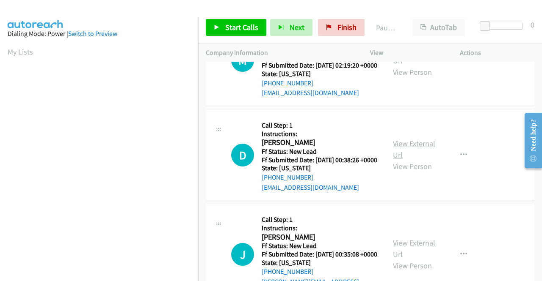
click at [405, 160] on link "View External Url" at bounding box center [414, 149] width 42 height 21
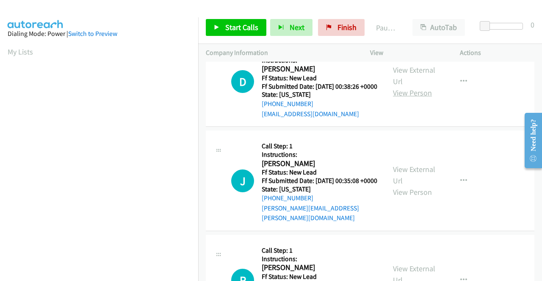
scroll to position [719, 0]
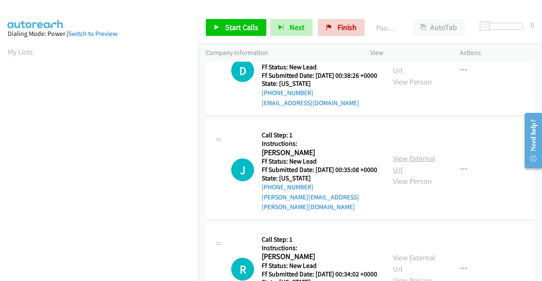
click at [407, 175] on link "View External Url" at bounding box center [414, 164] width 42 height 21
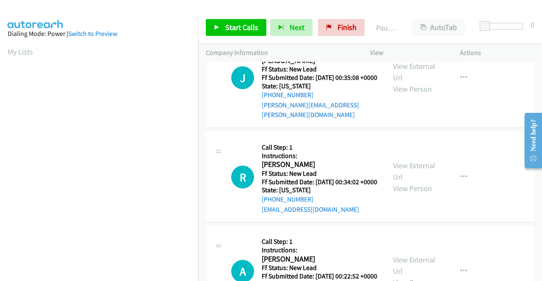
scroll to position [846, 0]
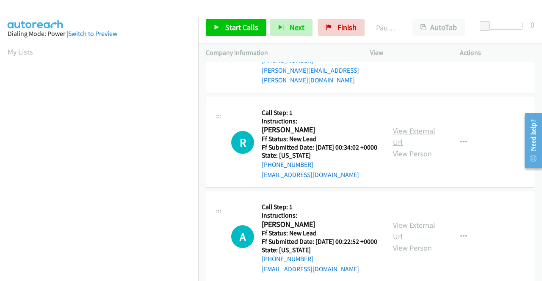
click at [418, 147] on link "View External Url" at bounding box center [414, 136] width 42 height 21
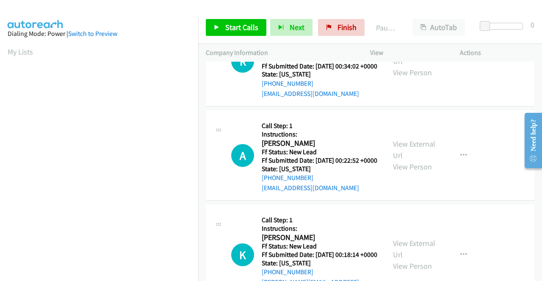
scroll to position [931, 0]
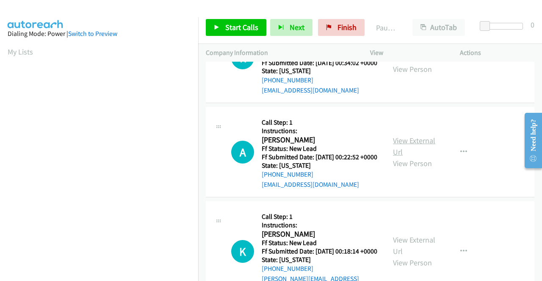
click at [399, 157] on link "View External Url" at bounding box center [414, 146] width 42 height 21
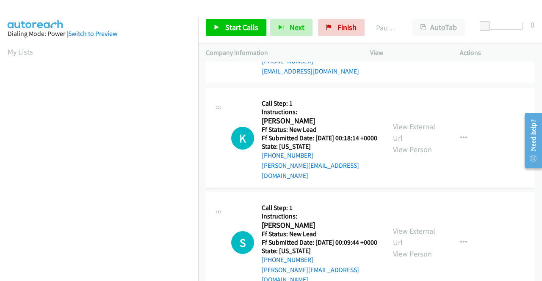
scroll to position [1058, 0]
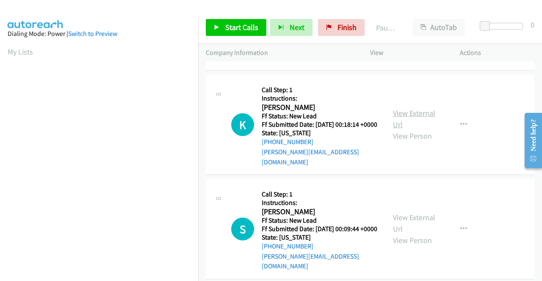
click at [404, 129] on link "View External Url" at bounding box center [414, 118] width 42 height 21
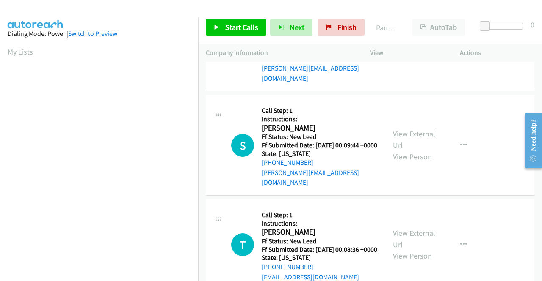
scroll to position [1143, 0]
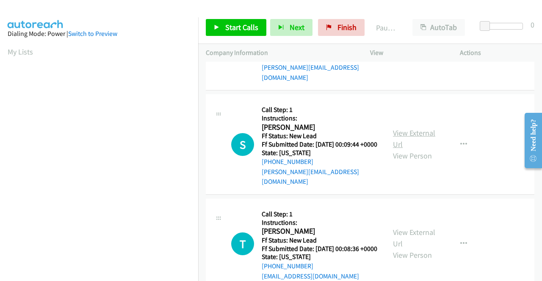
click at [399, 149] on link "View External Url" at bounding box center [414, 138] width 42 height 21
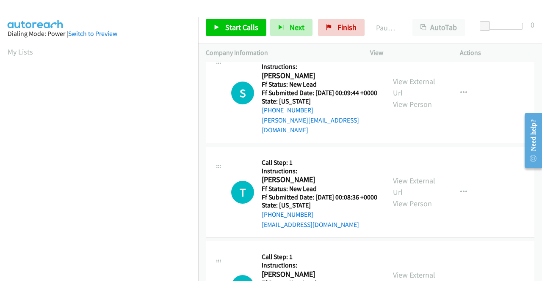
scroll to position [1227, 0]
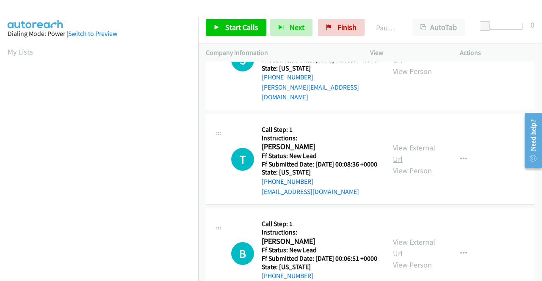
click at [427, 164] on link "View External Url" at bounding box center [414, 153] width 42 height 21
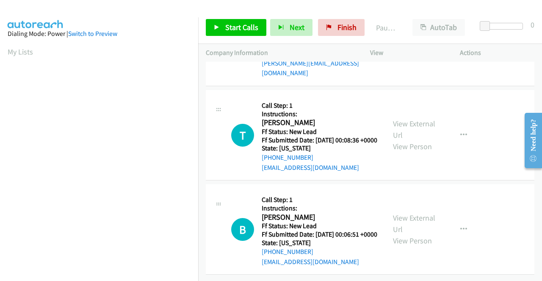
scroll to position [1330, 0]
click at [402, 213] on link "View External Url" at bounding box center [414, 223] width 42 height 21
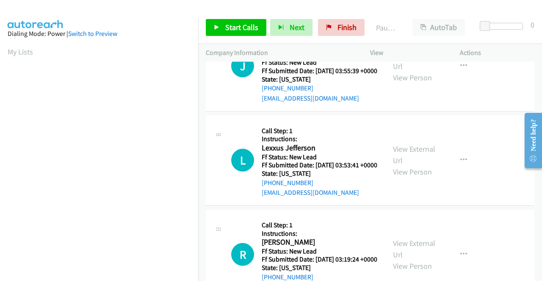
scroll to position [0, 0]
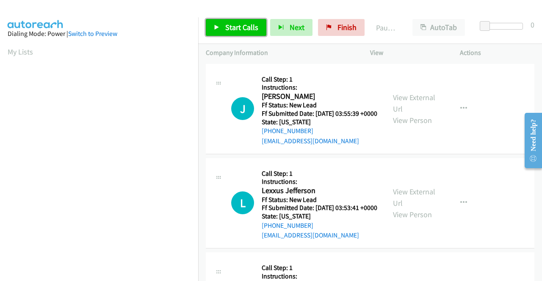
click at [243, 22] on span "Start Calls" at bounding box center [241, 27] width 33 height 10
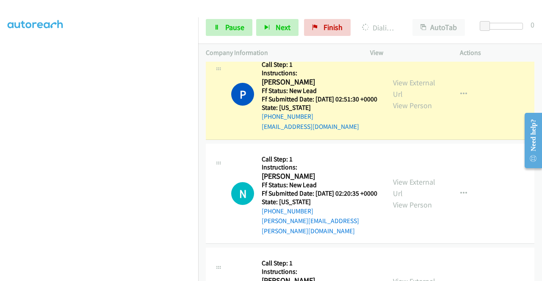
scroll to position [193, 0]
click at [214, 29] on icon at bounding box center [217, 28] width 6 height 6
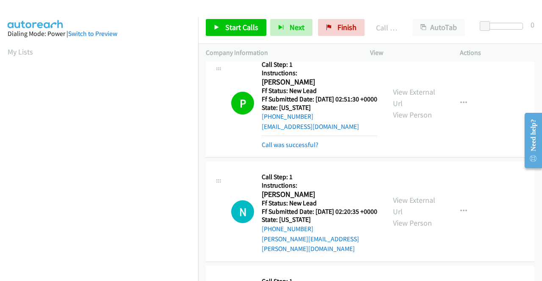
scroll to position [517, 0]
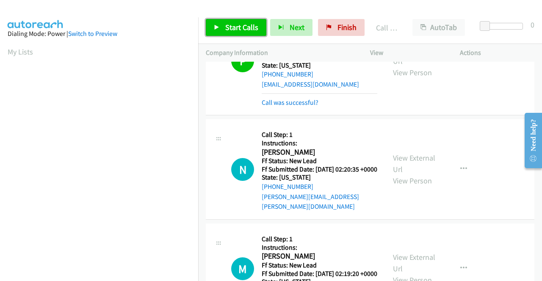
click at [243, 25] on span "Start Calls" at bounding box center [241, 27] width 33 height 10
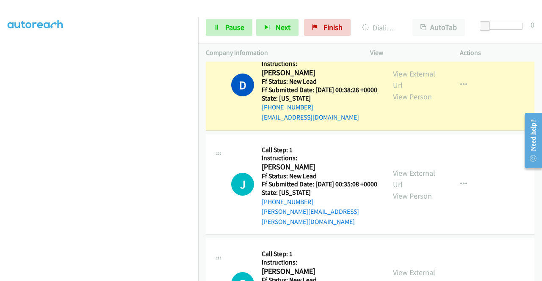
scroll to position [193, 0]
click at [225, 32] on span "Pause" at bounding box center [234, 27] width 19 height 10
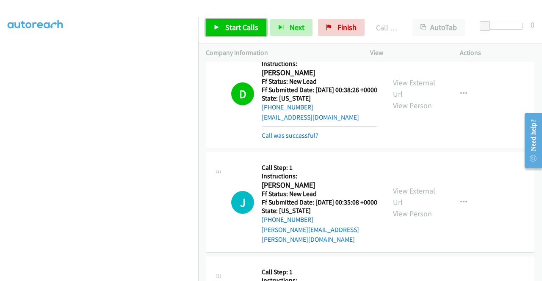
click at [244, 29] on span "Start Calls" at bounding box center [241, 27] width 33 height 10
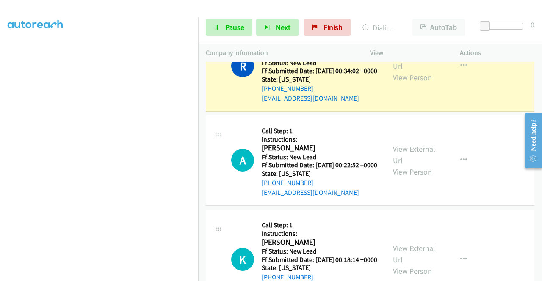
scroll to position [0, 0]
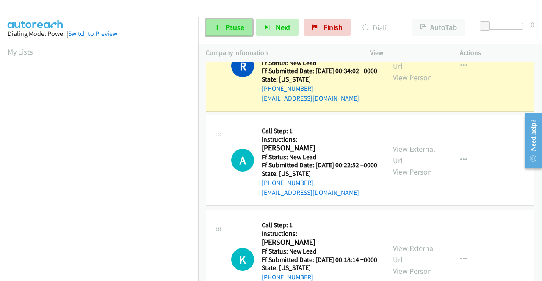
click at [232, 25] on span "Pause" at bounding box center [234, 27] width 19 height 10
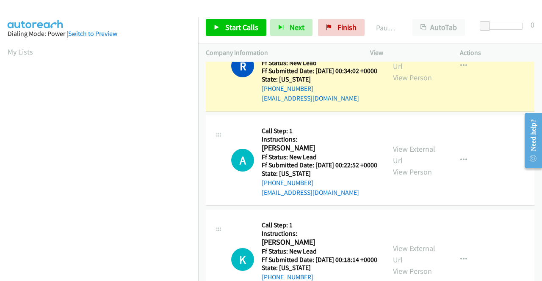
scroll to position [193, 0]
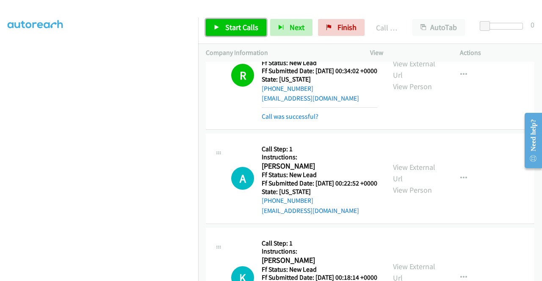
drag, startPoint x: 243, startPoint y: 24, endPoint x: 255, endPoint y: 38, distance: 18.3
click at [243, 24] on span "Start Calls" at bounding box center [241, 27] width 33 height 10
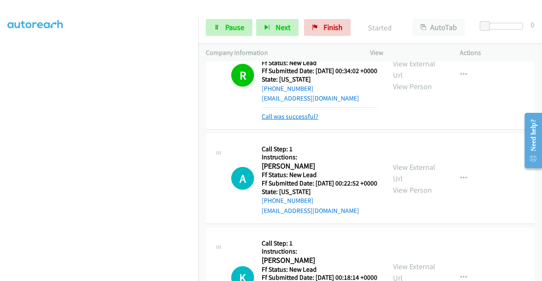
click at [317, 121] on link "Call was successful?" at bounding box center [290, 117] width 57 height 8
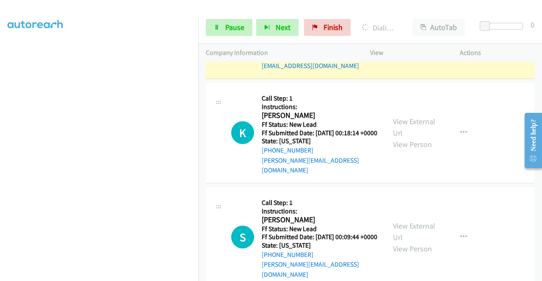
scroll to position [186, 0]
click at [236, 27] on span "Pause" at bounding box center [234, 27] width 19 height 10
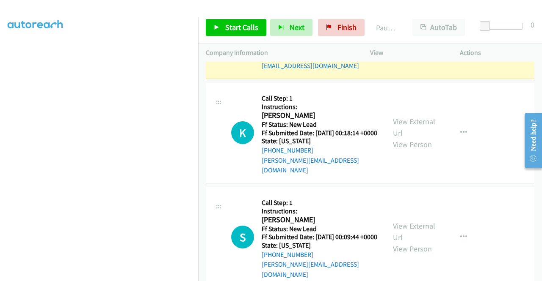
scroll to position [0, 0]
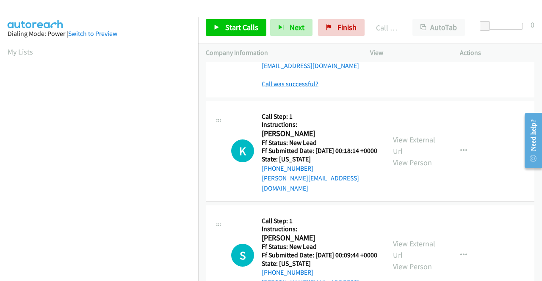
click at [295, 88] on link "Call was successful?" at bounding box center [290, 84] width 57 height 8
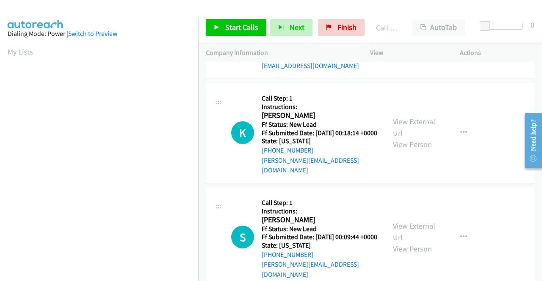
click at [462, 42] on button "button" at bounding box center [463, 33] width 23 height 17
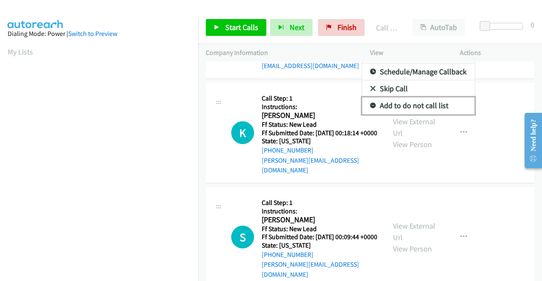
click at [424, 114] on link "Add to do not call list" at bounding box center [418, 105] width 113 height 17
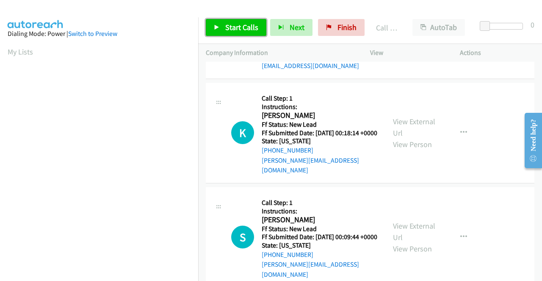
click at [228, 29] on span "Start Calls" at bounding box center [241, 27] width 33 height 10
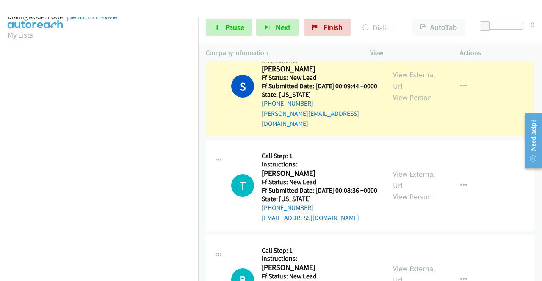
scroll to position [193, 0]
click at [228, 31] on span "Pause" at bounding box center [234, 27] width 19 height 10
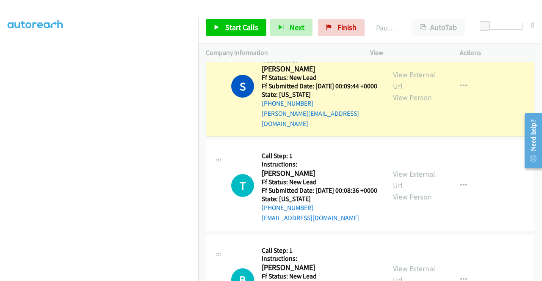
scroll to position [24, 0]
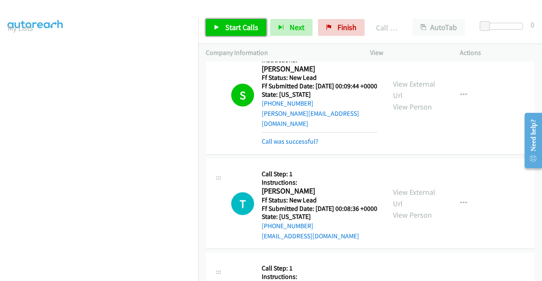
click at [251, 27] on span "Start Calls" at bounding box center [241, 27] width 33 height 10
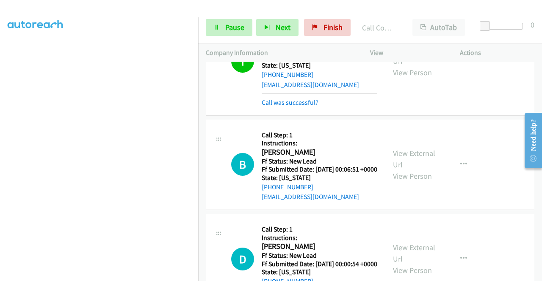
scroll to position [1551, 0]
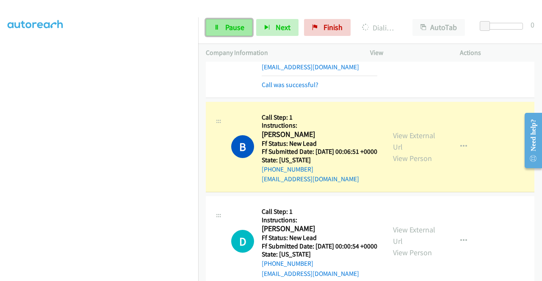
click at [249, 29] on link "Pause" at bounding box center [229, 27] width 47 height 17
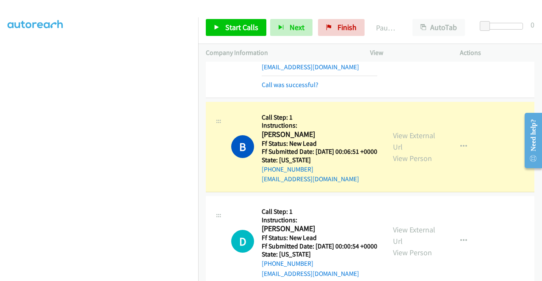
scroll to position [0, 0]
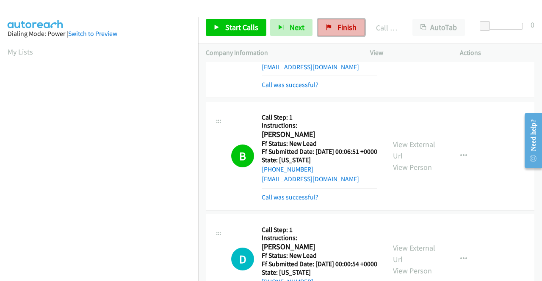
click at [339, 32] on span "Finish" at bounding box center [346, 27] width 19 height 10
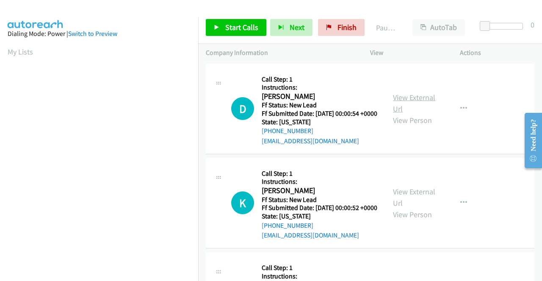
click at [416, 101] on link "View External Url" at bounding box center [414, 103] width 42 height 21
click at [427, 202] on link "View External Url" at bounding box center [414, 197] width 42 height 21
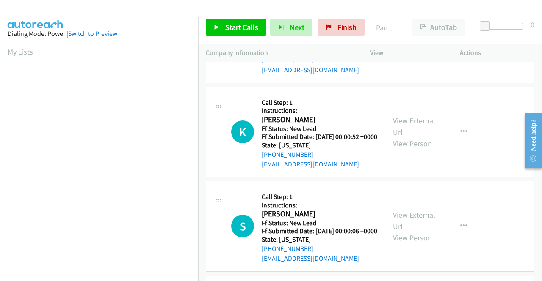
scroll to position [85, 0]
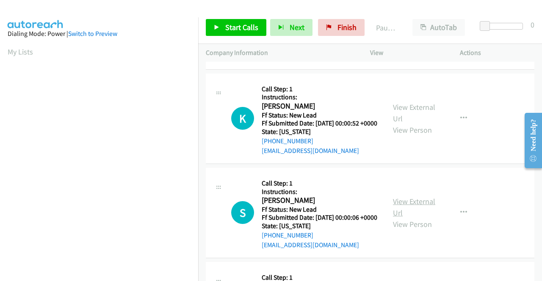
click at [402, 218] on link "View External Url" at bounding box center [414, 207] width 42 height 21
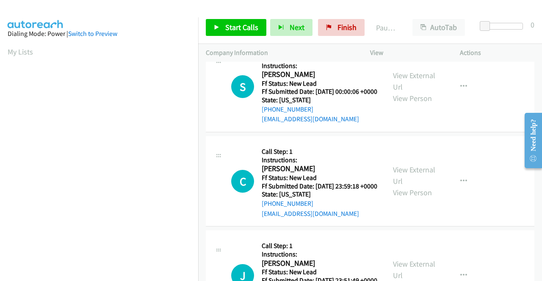
scroll to position [212, 0]
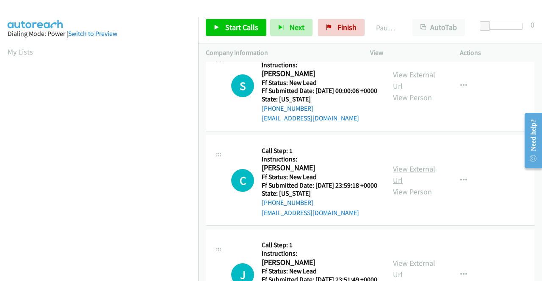
click at [411, 185] on link "View External Url" at bounding box center [414, 174] width 42 height 21
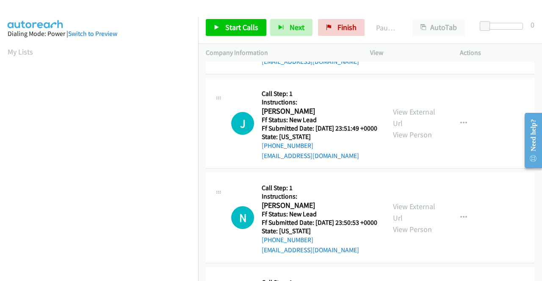
scroll to position [381, 0]
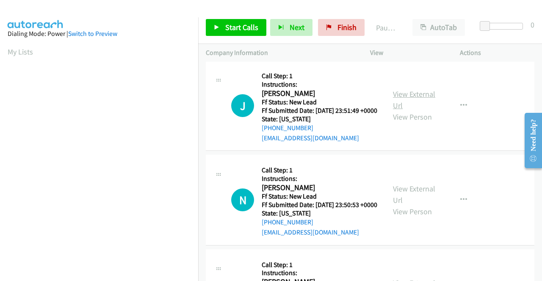
click at [413, 110] on link "View External Url" at bounding box center [414, 99] width 42 height 21
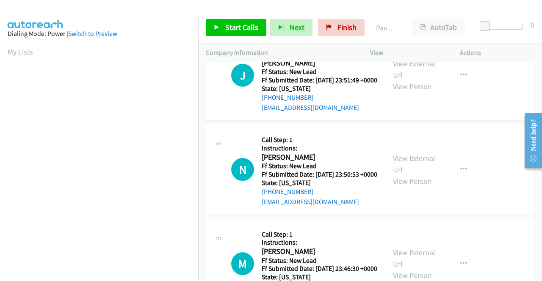
scroll to position [423, 0]
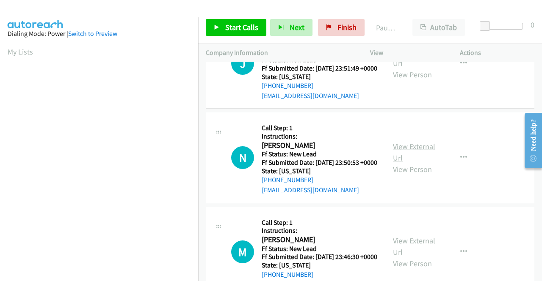
click at [420, 163] on link "View External Url" at bounding box center [414, 152] width 42 height 21
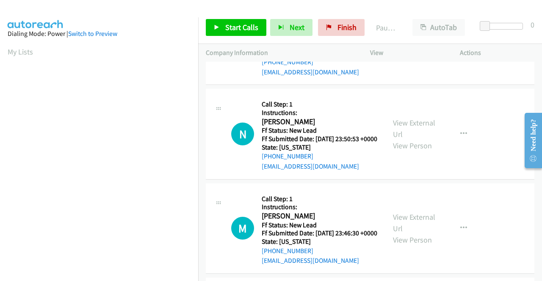
scroll to position [508, 0]
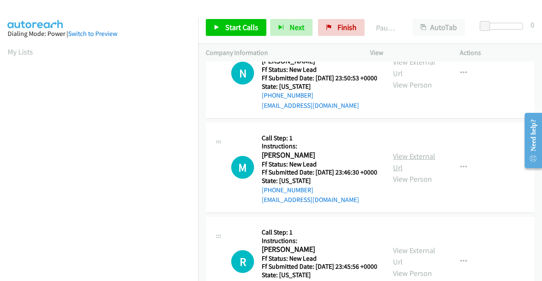
click at [419, 173] on link "View External Url" at bounding box center [414, 162] width 42 height 21
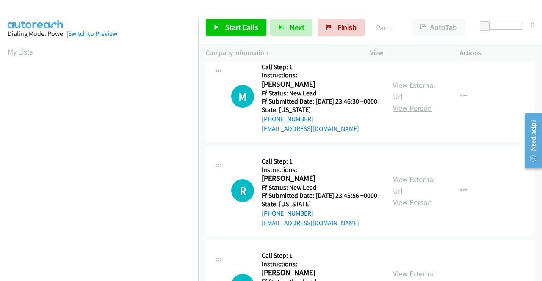
scroll to position [592, 0]
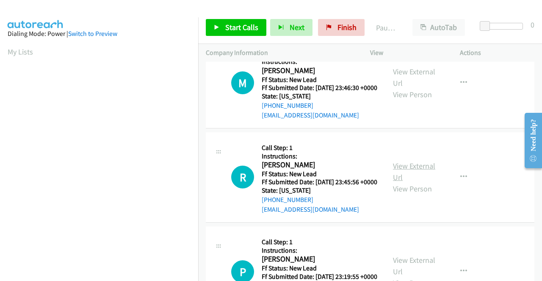
click at [404, 182] on link "View External Url" at bounding box center [414, 171] width 42 height 21
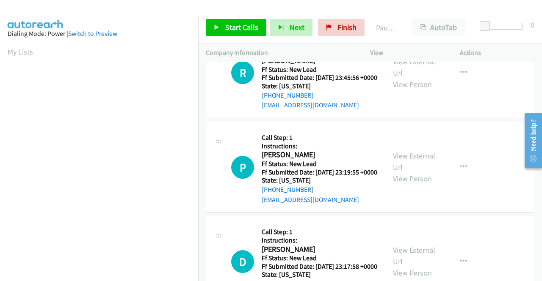
scroll to position [719, 0]
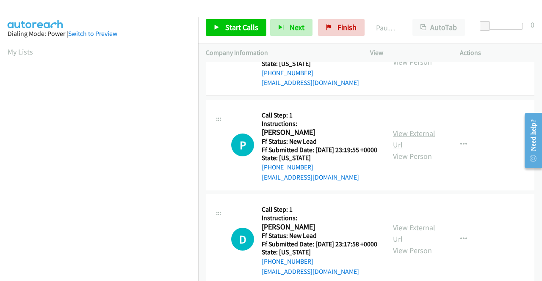
click at [418, 150] on link "View External Url" at bounding box center [414, 139] width 42 height 21
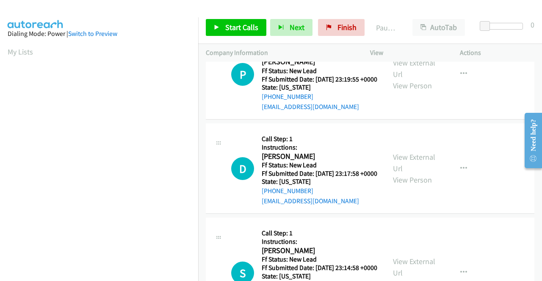
scroll to position [804, 0]
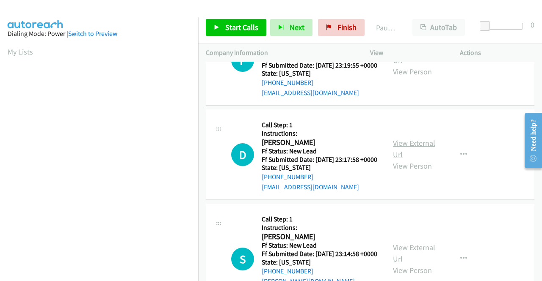
click at [410, 160] on link "View External Url" at bounding box center [414, 148] width 42 height 21
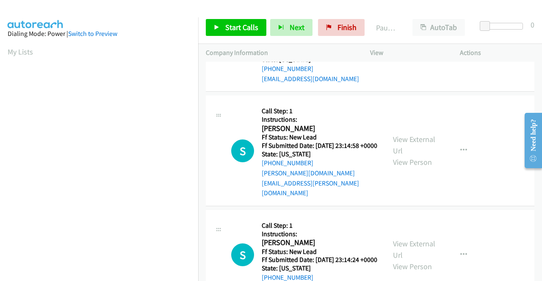
scroll to position [931, 0]
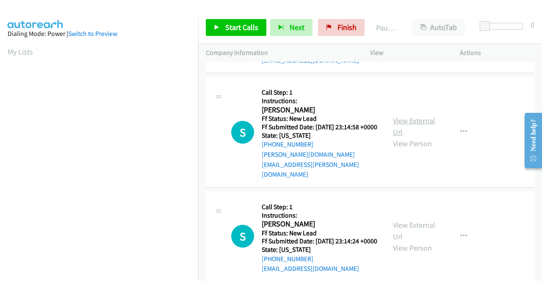
click at [416, 137] on link "View External Url" at bounding box center [414, 126] width 42 height 21
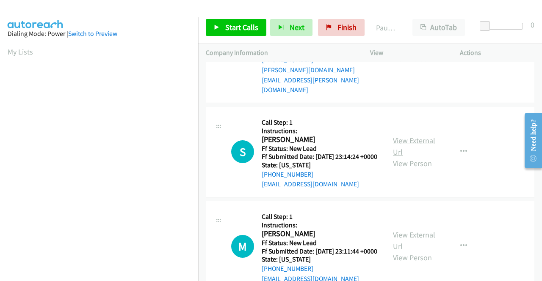
click at [417, 157] on link "View External Url" at bounding box center [414, 146] width 42 height 21
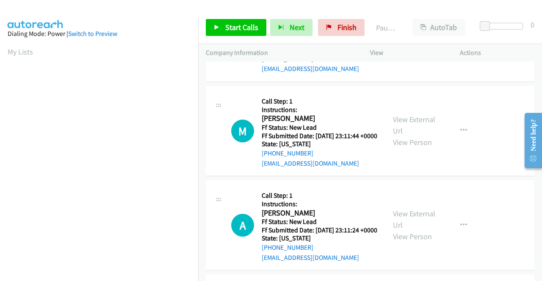
scroll to position [1143, 0]
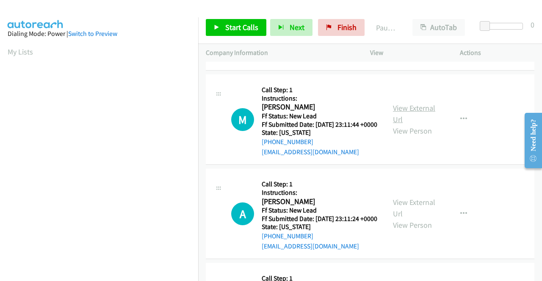
click at [421, 124] on link "View External Url" at bounding box center [414, 113] width 42 height 21
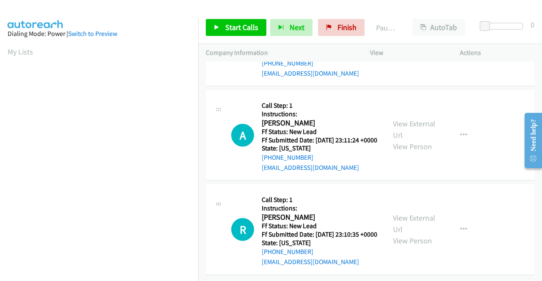
scroll to position [1312, 0]
click at [413, 123] on link "View External Url" at bounding box center [414, 129] width 42 height 21
click at [419, 213] on link "View External Url" at bounding box center [414, 223] width 42 height 21
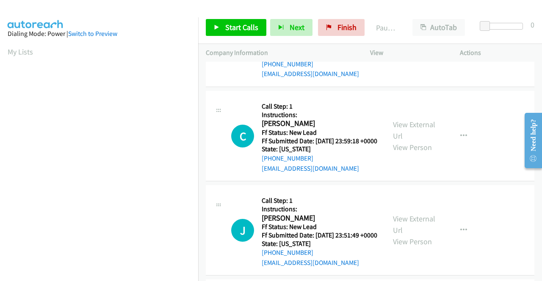
scroll to position [0, 0]
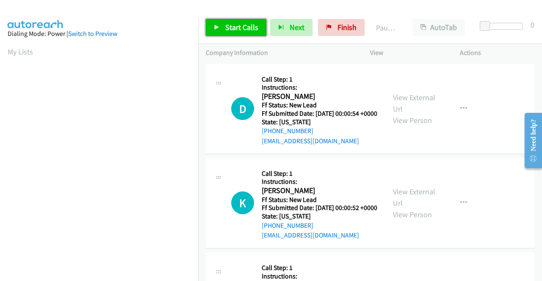
click at [226, 33] on link "Start Calls" at bounding box center [236, 27] width 61 height 17
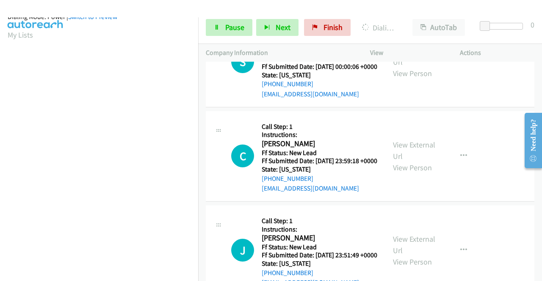
scroll to position [186, 0]
click at [227, 25] on span "Pause" at bounding box center [234, 27] width 19 height 10
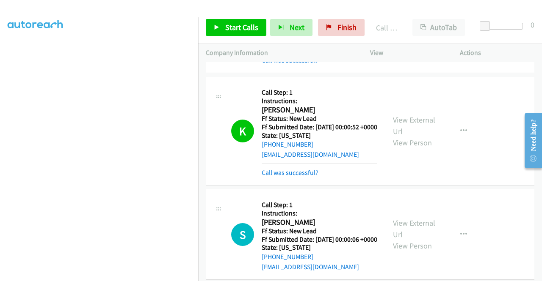
scroll to position [127, 0]
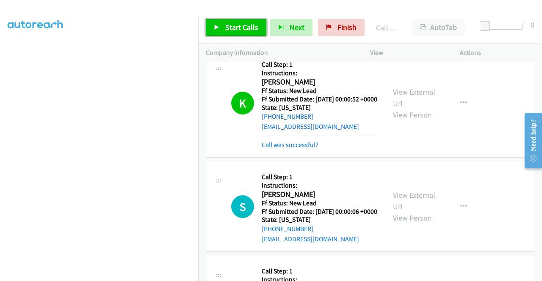
click at [231, 20] on link "Start Calls" at bounding box center [236, 27] width 61 height 17
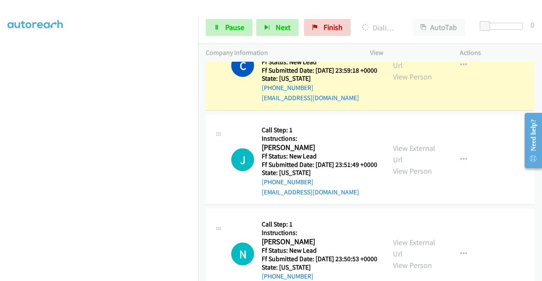
scroll to position [193, 0]
click at [215, 30] on link "Pause" at bounding box center [229, 27] width 47 height 17
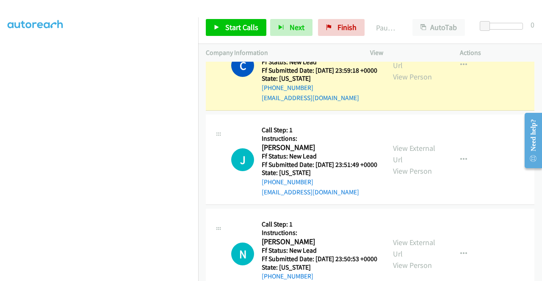
scroll to position [0, 0]
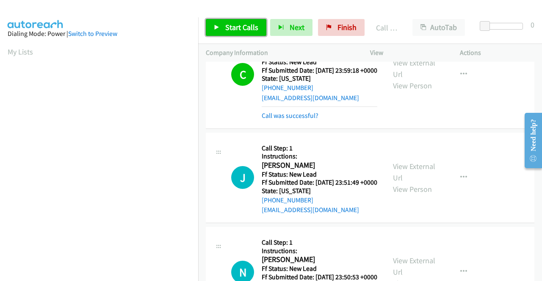
click at [234, 28] on span "Start Calls" at bounding box center [241, 27] width 33 height 10
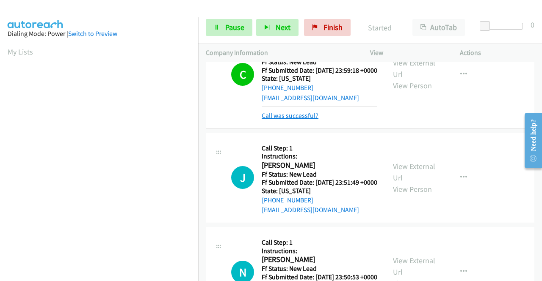
click at [286, 120] on link "Call was successful?" at bounding box center [290, 116] width 57 height 8
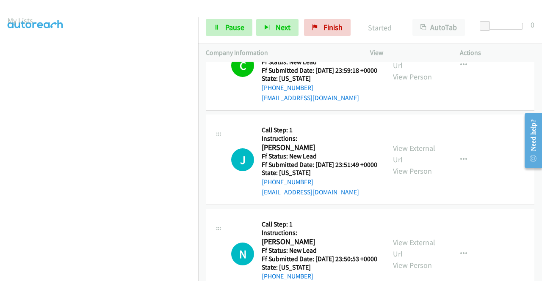
scroll to position [42, 0]
click at [218, 27] on icon at bounding box center [217, 28] width 6 height 6
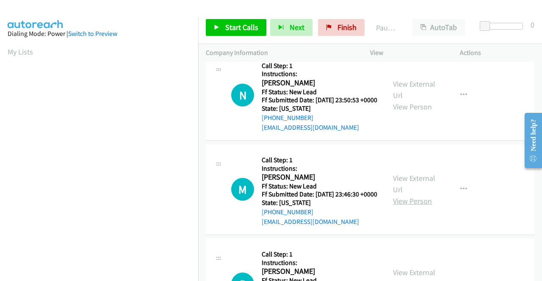
scroll to position [127, 0]
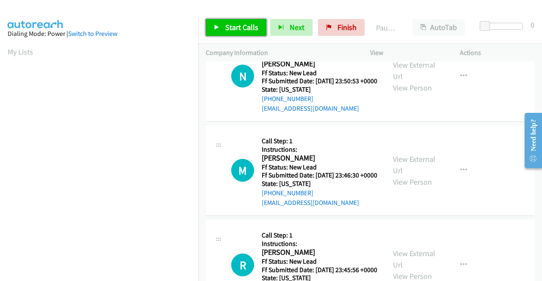
click at [246, 32] on span "Start Calls" at bounding box center [241, 27] width 33 height 10
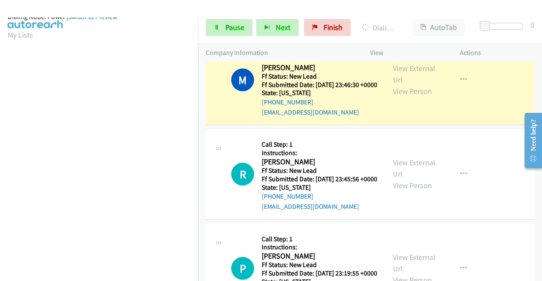
scroll to position [186, 0]
click at [237, 22] on span "Pause" at bounding box center [234, 27] width 19 height 10
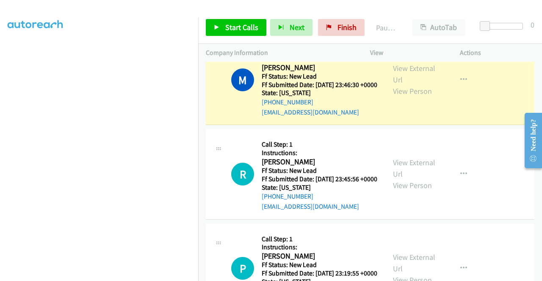
scroll to position [17, 0]
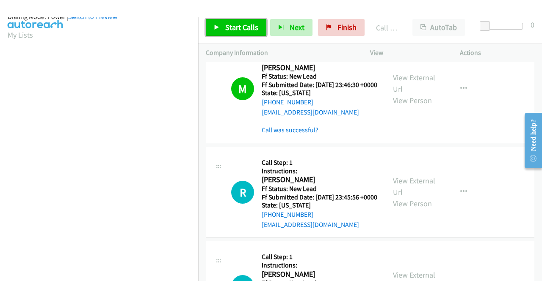
click at [238, 23] on span "Start Calls" at bounding box center [241, 27] width 33 height 10
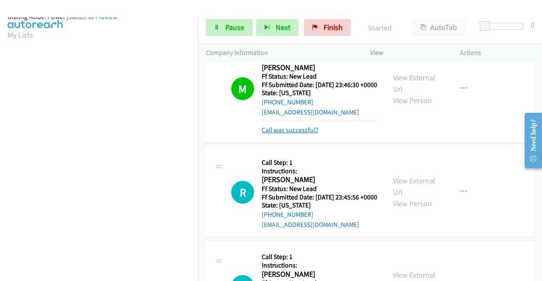
click at [309, 134] on link "Call was successful?" at bounding box center [290, 130] width 57 height 8
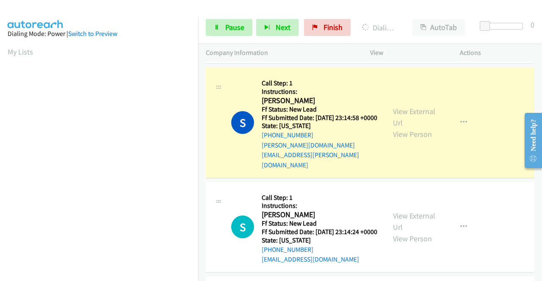
scroll to position [193, 0]
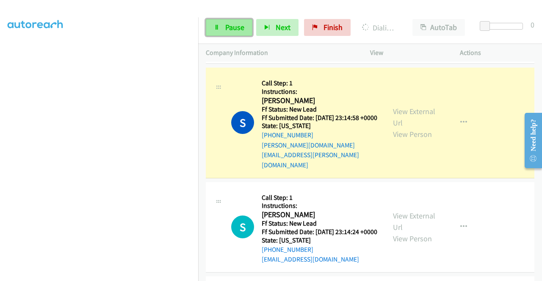
click at [229, 30] on span "Pause" at bounding box center [234, 27] width 19 height 10
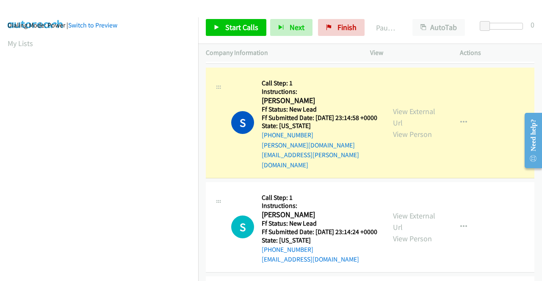
scroll to position [0, 0]
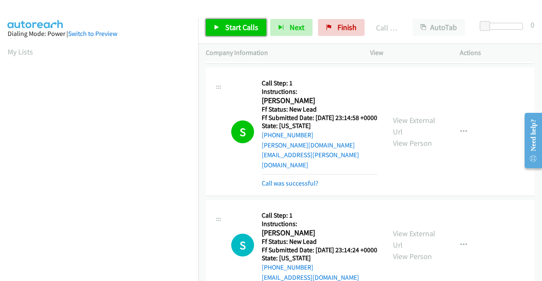
click at [223, 30] on link "Start Calls" at bounding box center [236, 27] width 61 height 17
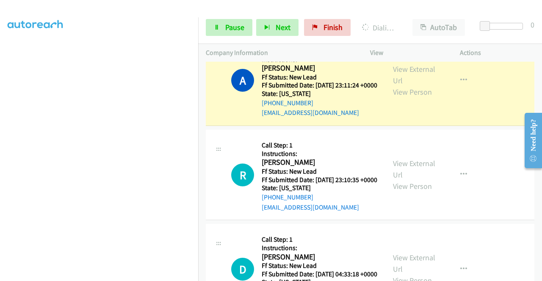
scroll to position [193, 0]
click at [241, 27] on span "Pause" at bounding box center [234, 27] width 19 height 10
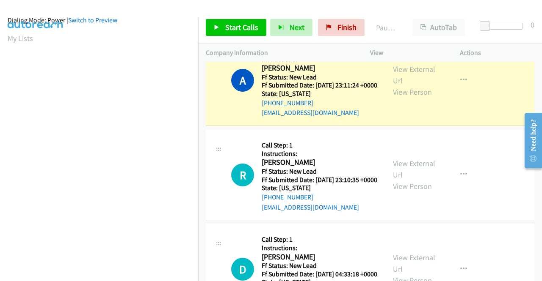
scroll to position [0, 0]
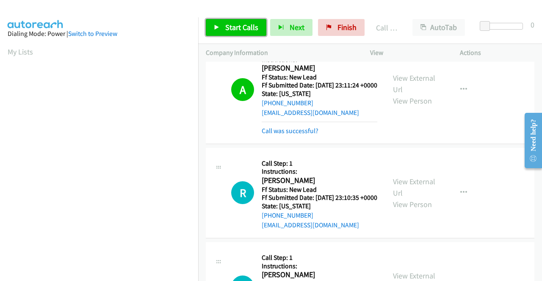
click at [244, 27] on span "Start Calls" at bounding box center [241, 27] width 33 height 10
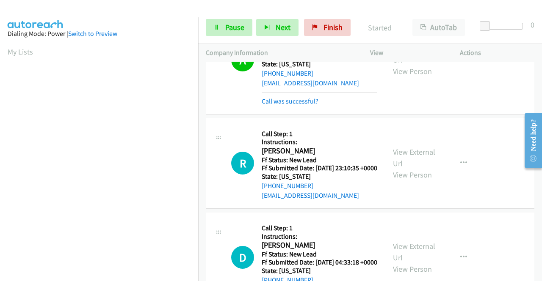
scroll to position [1067, 0]
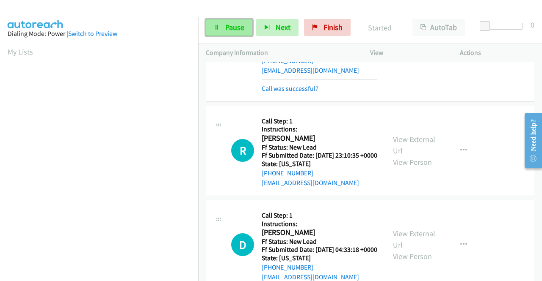
click at [246, 23] on link "Pause" at bounding box center [229, 27] width 47 height 17
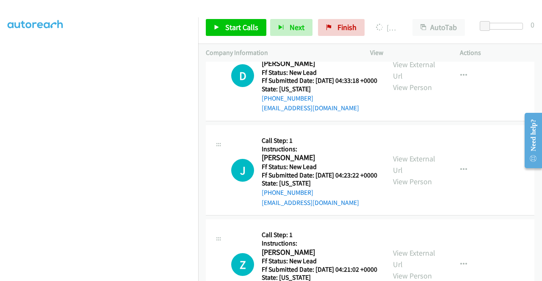
scroll to position [0, 0]
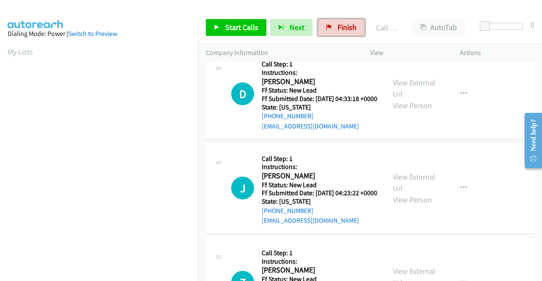
drag, startPoint x: 322, startPoint y: 31, endPoint x: 303, endPoint y: 40, distance: 20.6
click at [322, 31] on link "Finish" at bounding box center [341, 27] width 47 height 17
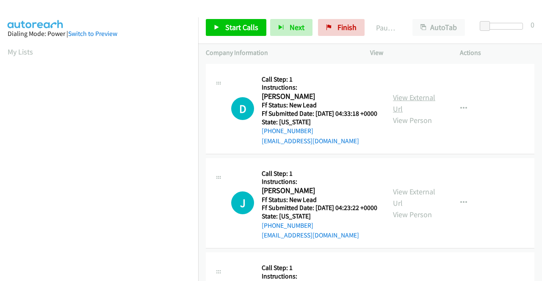
click at [427, 101] on link "View External Url" at bounding box center [414, 103] width 42 height 21
click at [405, 206] on link "View External Url" at bounding box center [414, 197] width 42 height 21
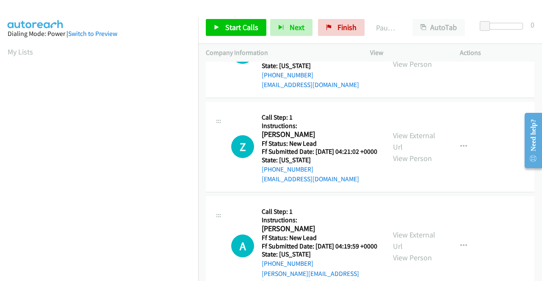
scroll to position [169, 0]
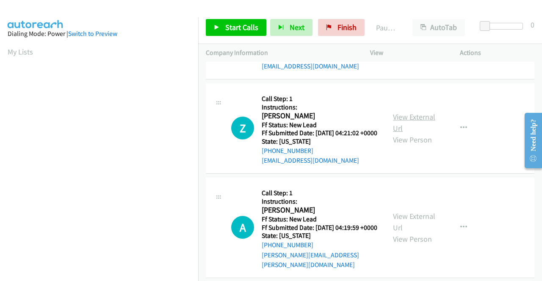
click at [405, 133] on link "View External Url" at bounding box center [414, 122] width 42 height 21
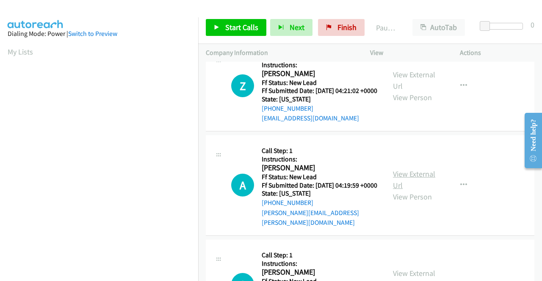
click at [420, 190] on link "View External Url" at bounding box center [414, 179] width 42 height 21
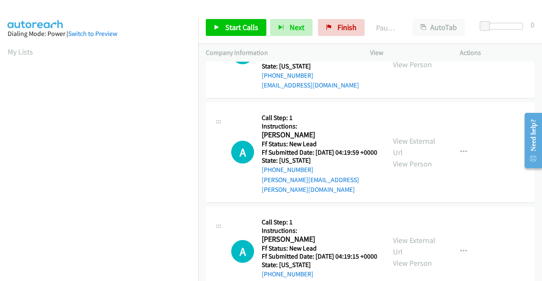
scroll to position [296, 0]
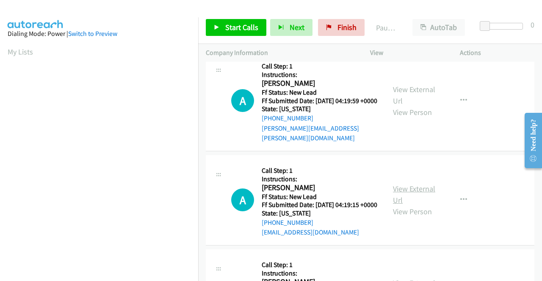
click at [408, 205] on link "View External Url" at bounding box center [414, 194] width 42 height 21
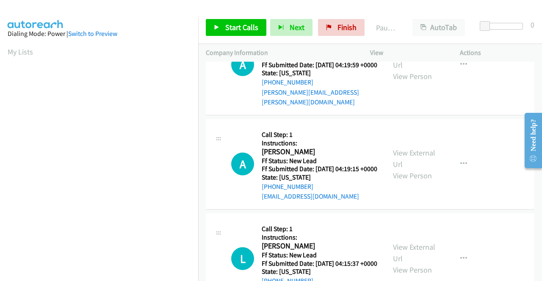
scroll to position [381, 0]
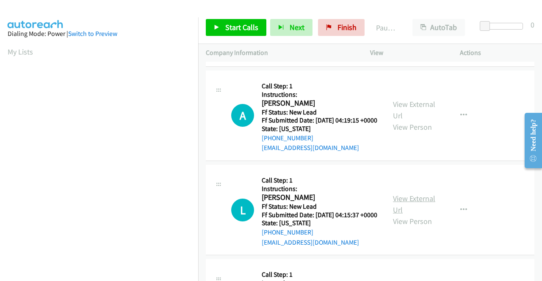
click at [414, 215] on link "View External Url" at bounding box center [414, 204] width 42 height 21
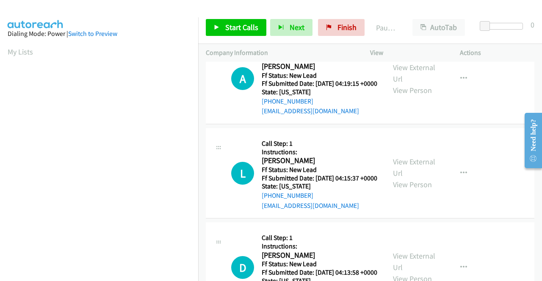
scroll to position [466, 0]
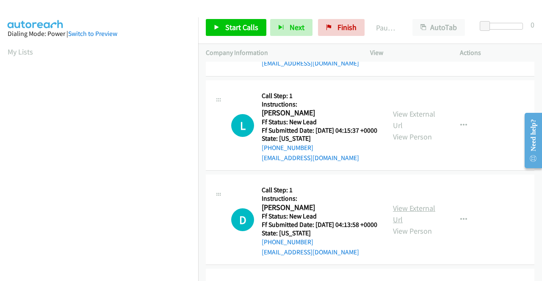
click at [408, 225] on link "View External Url" at bounding box center [414, 214] width 42 height 21
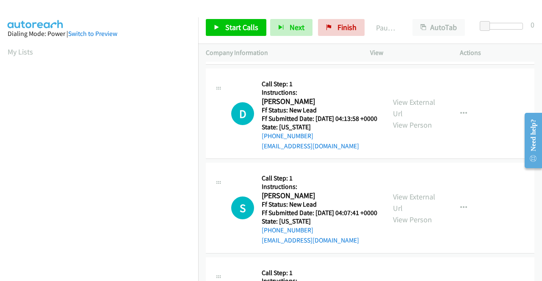
scroll to position [592, 0]
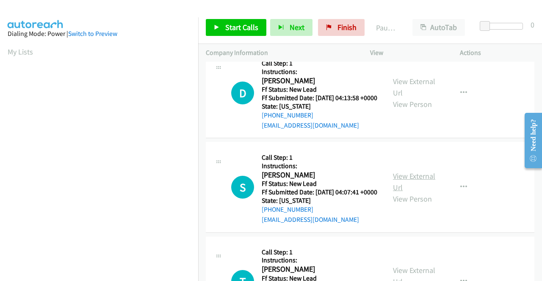
click at [414, 193] on link "View External Url" at bounding box center [414, 181] width 42 height 21
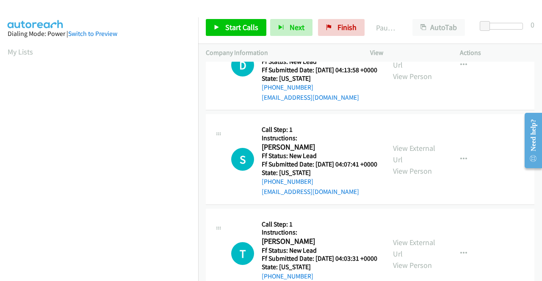
scroll to position [677, 0]
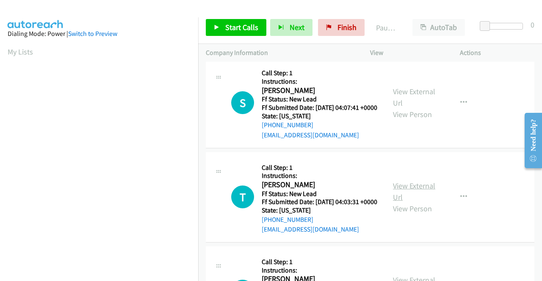
click at [413, 202] on link "View External Url" at bounding box center [414, 191] width 42 height 21
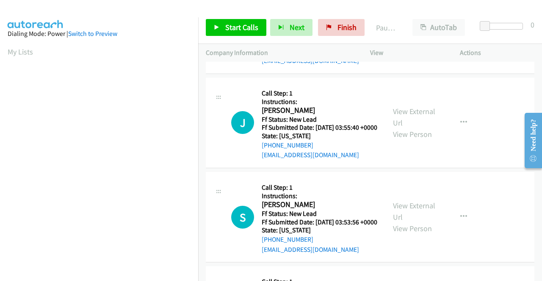
scroll to position [846, 0]
click at [397, 127] on link "View External Url" at bounding box center [414, 116] width 42 height 21
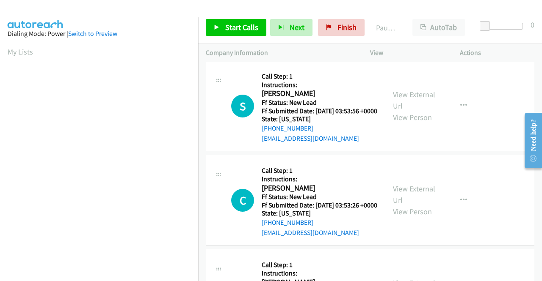
scroll to position [973, 0]
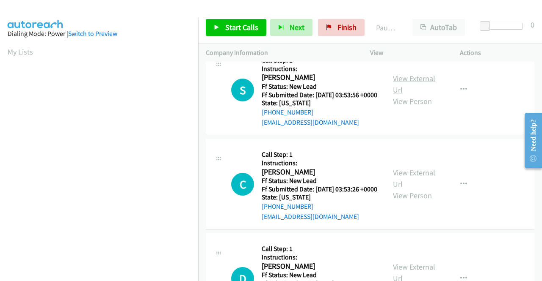
click at [407, 95] on link "View External Url" at bounding box center [414, 84] width 42 height 21
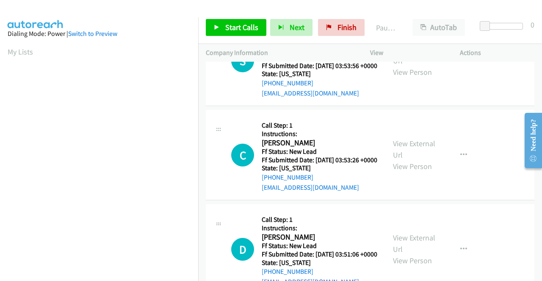
scroll to position [1058, 0]
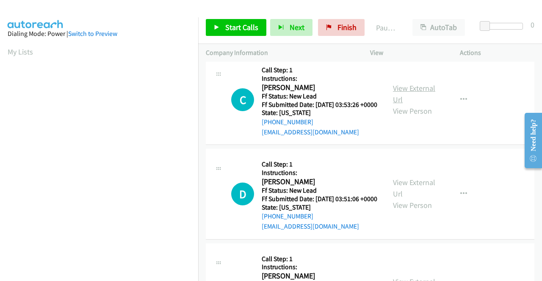
click at [423, 105] on link "View External Url" at bounding box center [414, 93] width 42 height 21
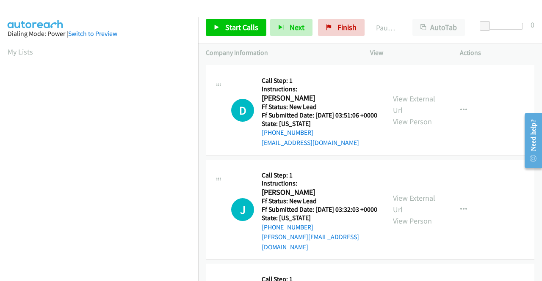
scroll to position [1143, 0]
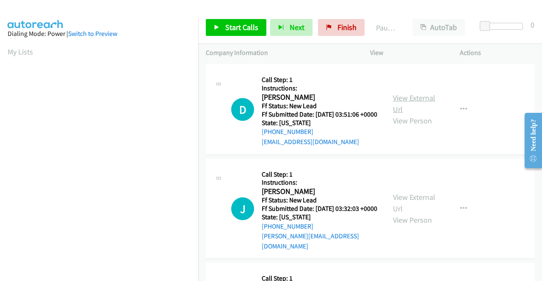
click at [405, 114] on link "View External Url" at bounding box center [414, 103] width 42 height 21
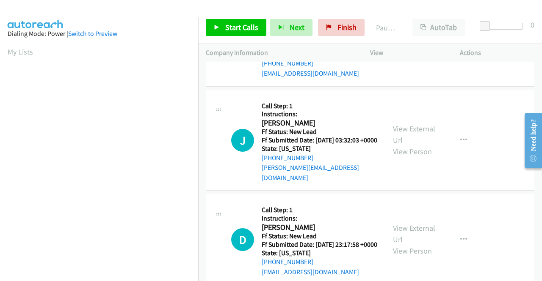
scroll to position [1227, 0]
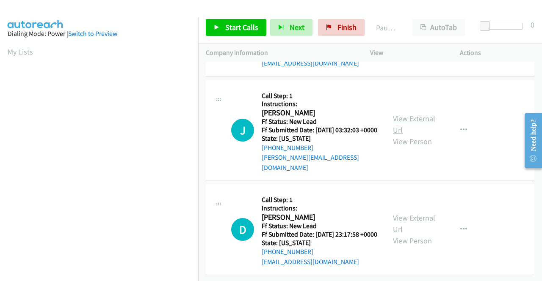
click at [405, 135] on link "View External Url" at bounding box center [414, 124] width 42 height 21
click at [410, 213] on link "View External Url" at bounding box center [414, 223] width 42 height 21
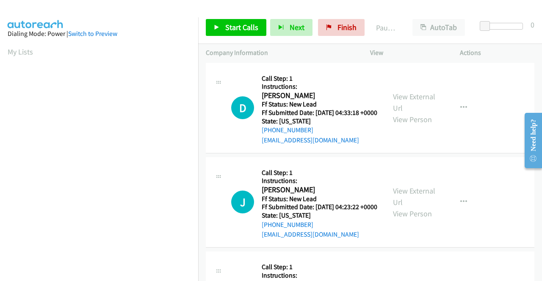
scroll to position [0, 0]
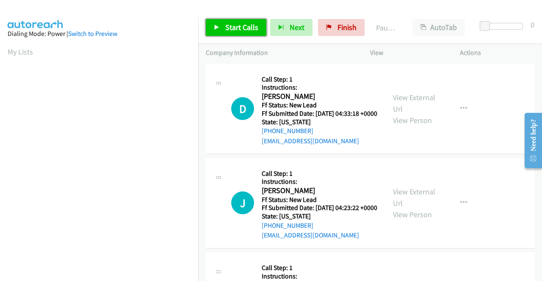
click at [228, 23] on span "Start Calls" at bounding box center [241, 27] width 33 height 10
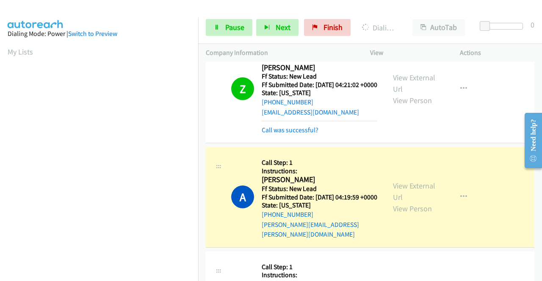
scroll to position [193, 0]
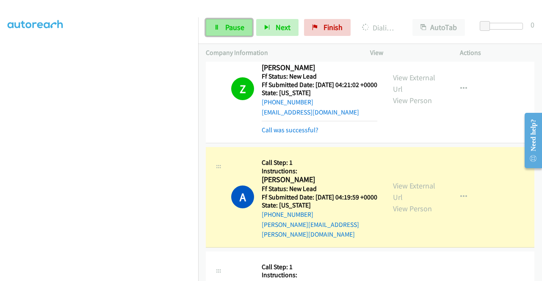
click at [226, 26] on span "Pause" at bounding box center [234, 27] width 19 height 10
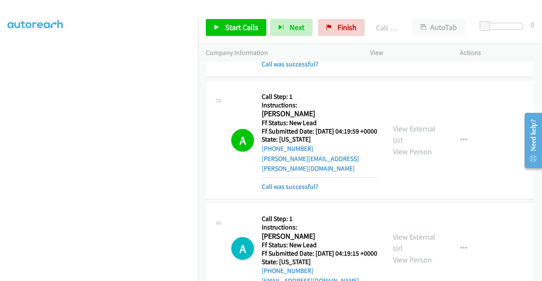
scroll to position [381, 0]
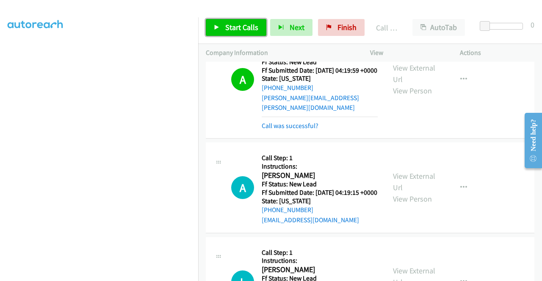
click at [234, 29] on span "Start Calls" at bounding box center [241, 27] width 33 height 10
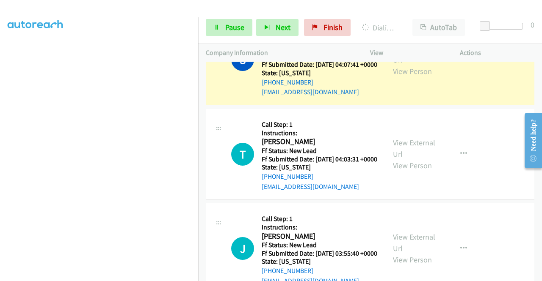
scroll to position [193, 0]
click at [222, 32] on link "Pause" at bounding box center [229, 27] width 47 height 17
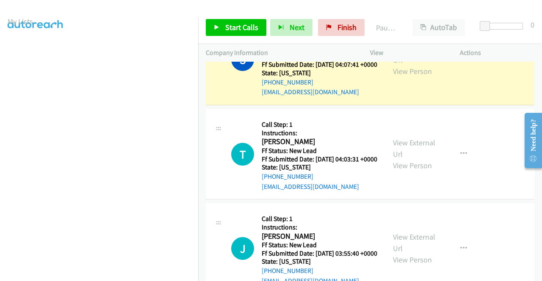
scroll to position [0, 0]
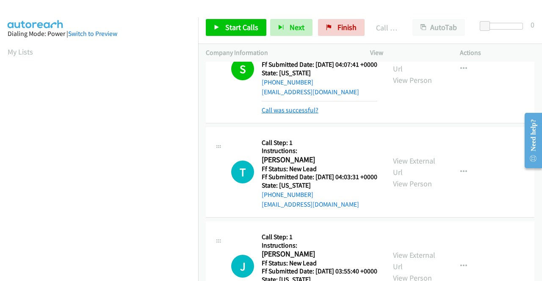
click at [283, 114] on link "Call was successful?" at bounding box center [290, 110] width 57 height 8
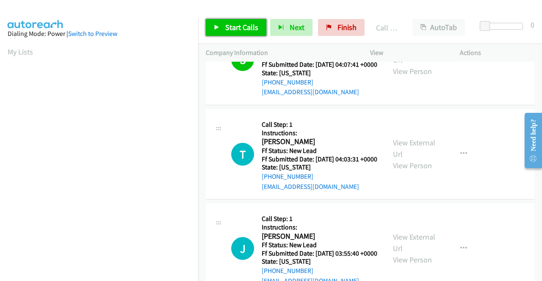
click at [250, 25] on span "Start Calls" at bounding box center [241, 27] width 33 height 10
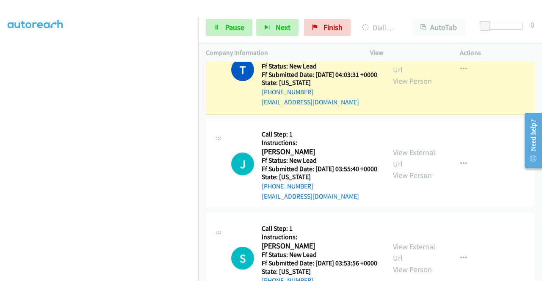
scroll to position [193, 0]
click at [237, 26] on span "Pause" at bounding box center [234, 27] width 19 height 10
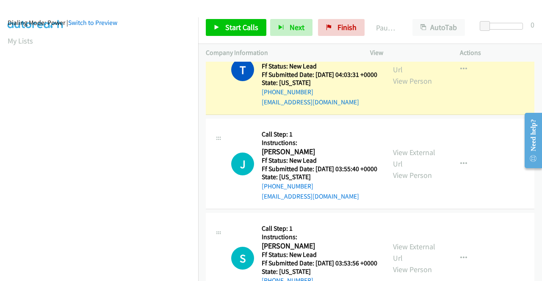
scroll to position [0, 0]
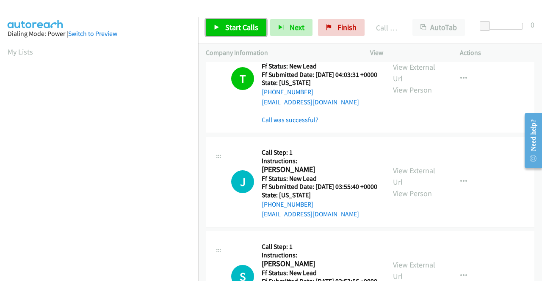
click at [247, 33] on link "Start Calls" at bounding box center [236, 27] width 61 height 17
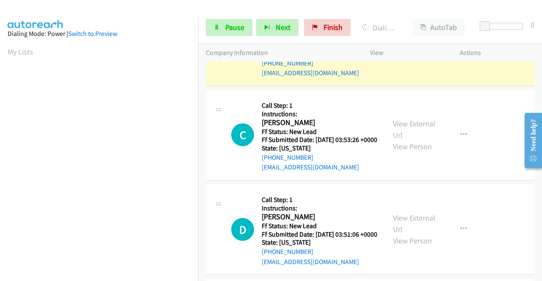
scroll to position [193, 0]
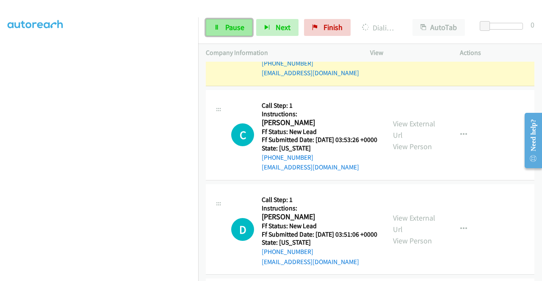
click at [228, 26] on span "Pause" at bounding box center [234, 27] width 19 height 10
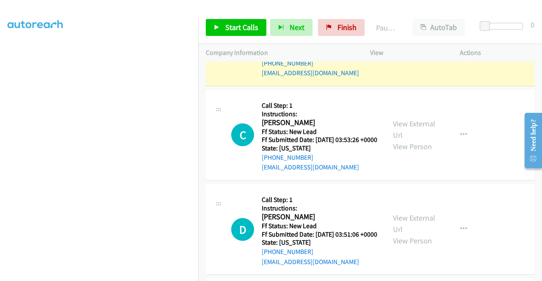
scroll to position [24, 0]
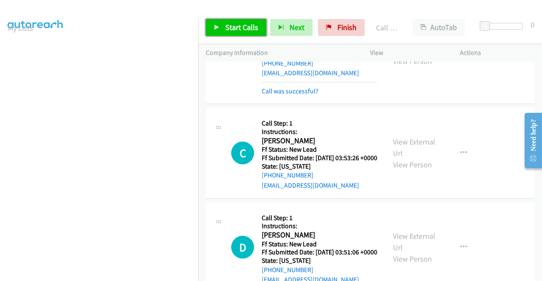
click at [233, 29] on span "Start Calls" at bounding box center [241, 27] width 33 height 10
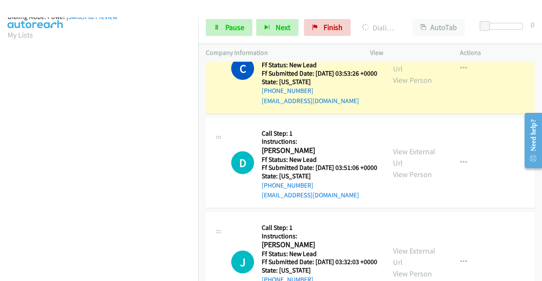
scroll to position [193, 0]
click at [219, 28] on icon at bounding box center [217, 28] width 6 height 6
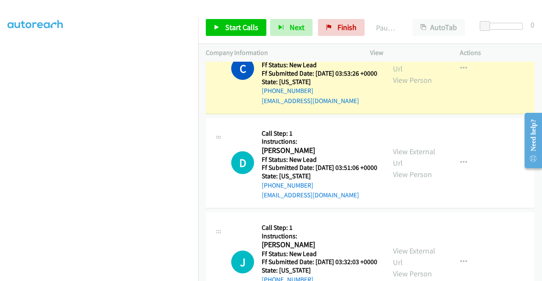
scroll to position [0, 0]
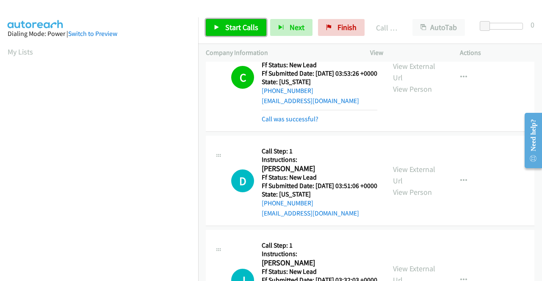
click at [223, 28] on link "Start Calls" at bounding box center [236, 27] width 61 height 17
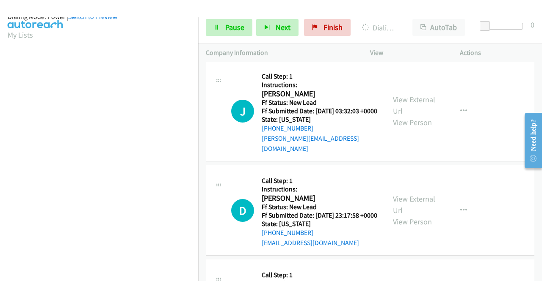
scroll to position [193, 0]
click at [229, 31] on span "Pause" at bounding box center [234, 27] width 19 height 10
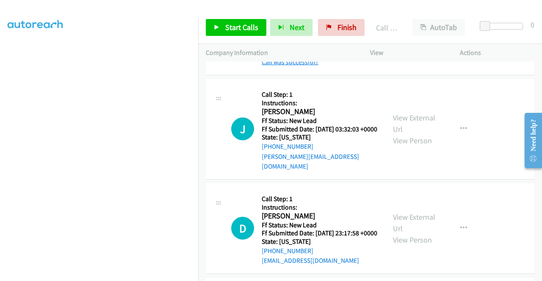
click at [295, 66] on link "Call was successful?" at bounding box center [290, 62] width 57 height 8
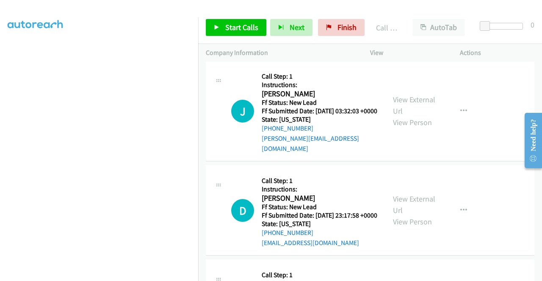
click at [460, 15] on icon "button" at bounding box center [463, 11] width 7 height 7
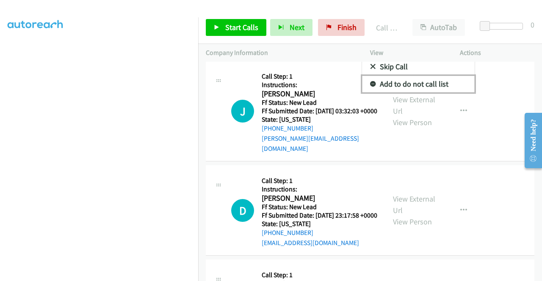
click at [415, 93] on link "Add to do not call list" at bounding box center [418, 84] width 113 height 17
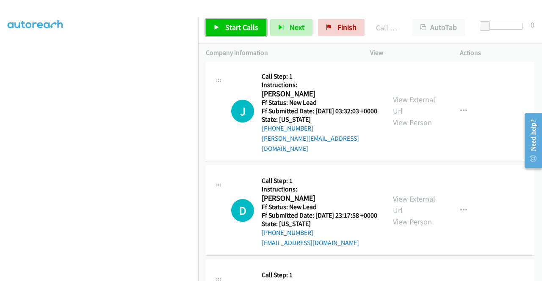
drag, startPoint x: 238, startPoint y: 23, endPoint x: 243, endPoint y: 9, distance: 15.3
click at [238, 23] on span "Start Calls" at bounding box center [241, 27] width 33 height 10
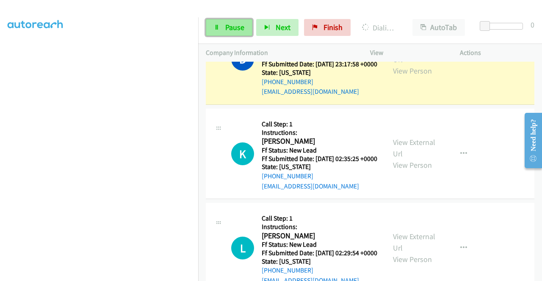
click at [235, 30] on span "Pause" at bounding box center [234, 27] width 19 height 10
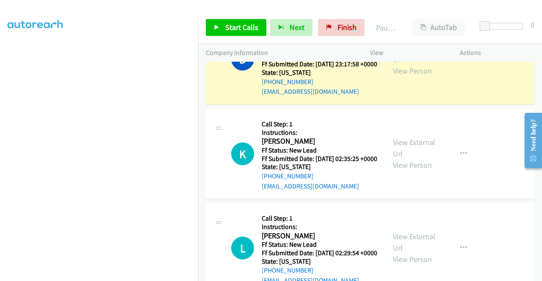
scroll to position [0, 0]
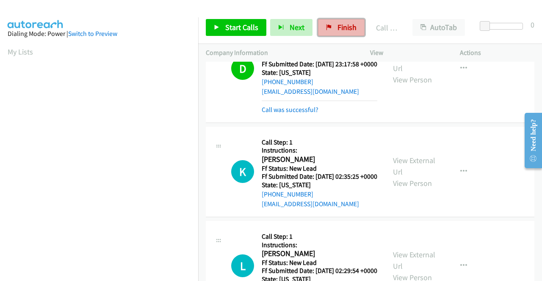
click at [332, 30] on link "Finish" at bounding box center [341, 27] width 47 height 17
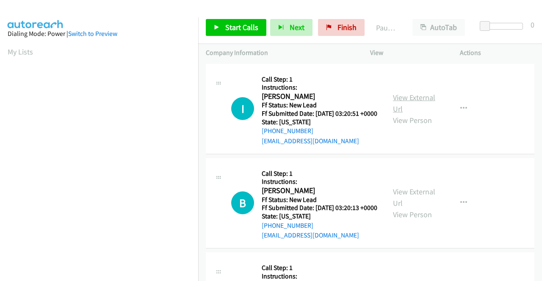
click at [426, 99] on link "View External Url" at bounding box center [414, 103] width 42 height 21
click at [400, 203] on link "View External Url" at bounding box center [414, 197] width 42 height 21
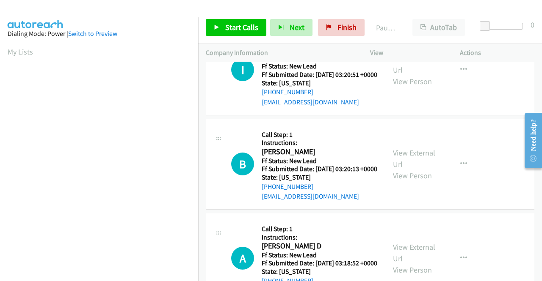
scroll to position [85, 0]
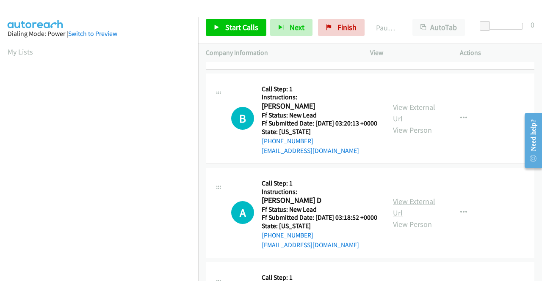
click at [421, 218] on link "View External Url" at bounding box center [414, 207] width 42 height 21
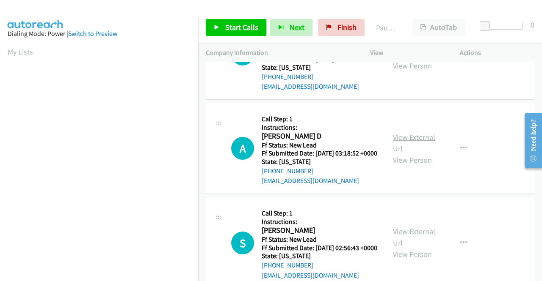
scroll to position [212, 0]
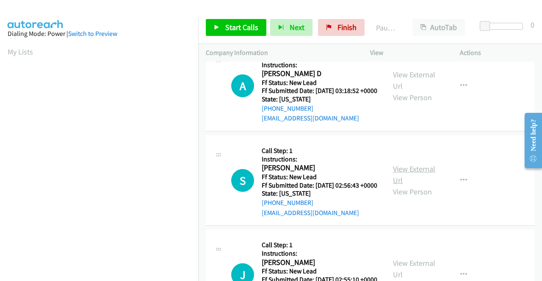
click at [427, 185] on link "View External Url" at bounding box center [414, 174] width 42 height 21
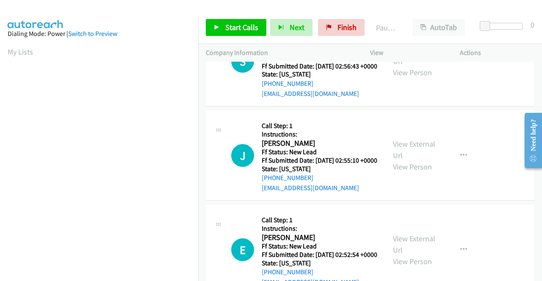
scroll to position [339, 0]
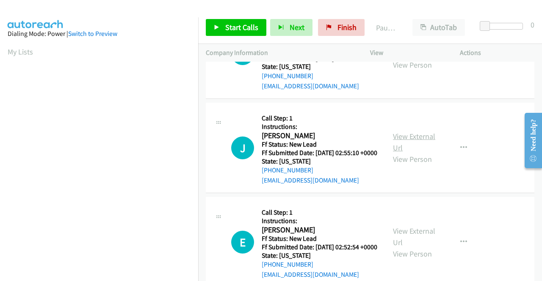
click at [402, 153] on link "View External Url" at bounding box center [414, 142] width 42 height 21
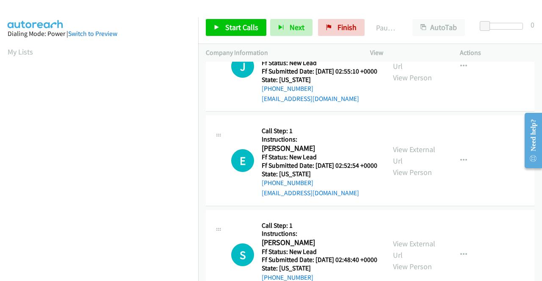
scroll to position [423, 0]
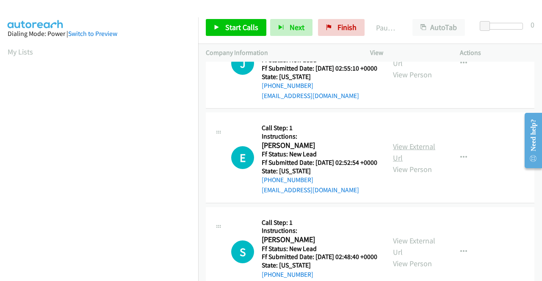
click at [410, 163] on link "View External Url" at bounding box center [414, 152] width 42 height 21
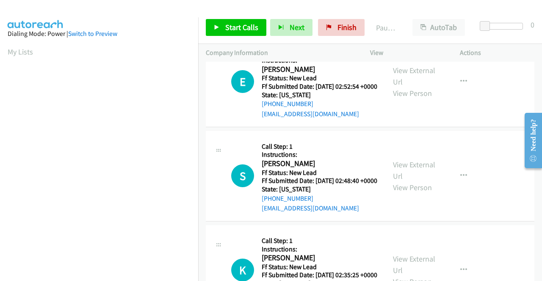
scroll to position [508, 0]
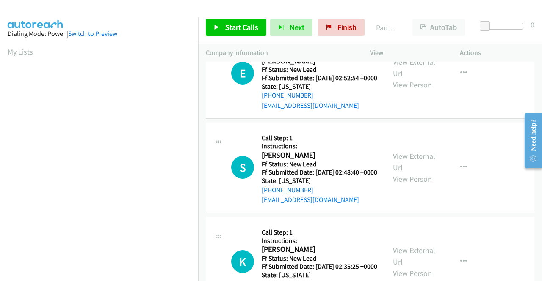
click at [404, 185] on div "View External Url View Person" at bounding box center [415, 168] width 44 height 34
click at [405, 173] on link "View External Url" at bounding box center [414, 162] width 42 height 21
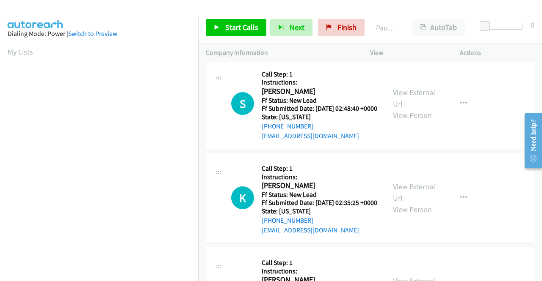
scroll to position [592, 0]
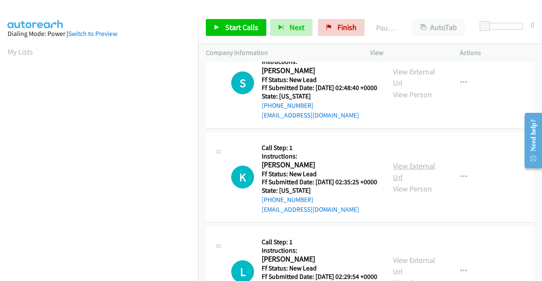
click at [421, 182] on link "View External Url" at bounding box center [414, 171] width 42 height 21
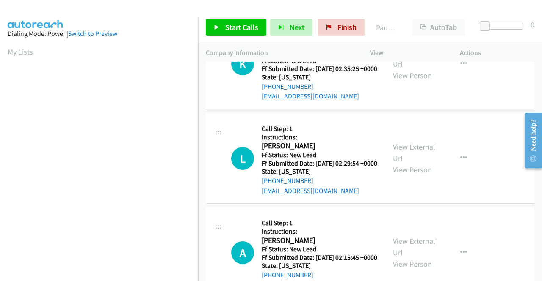
scroll to position [719, 0]
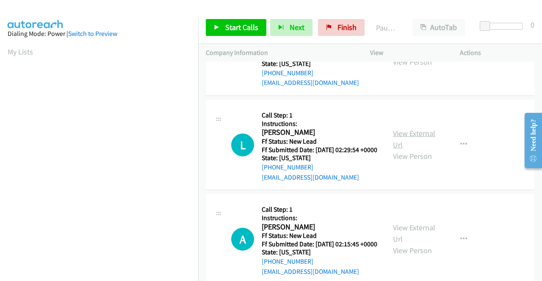
click at [404, 150] on link "View External Url" at bounding box center [414, 139] width 42 height 21
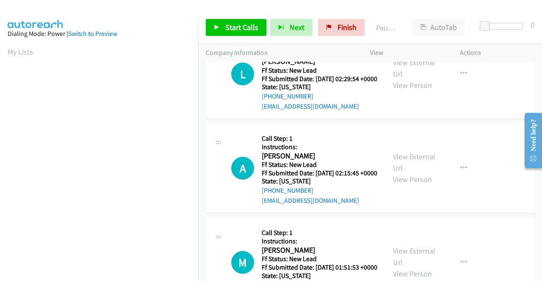
scroll to position [804, 0]
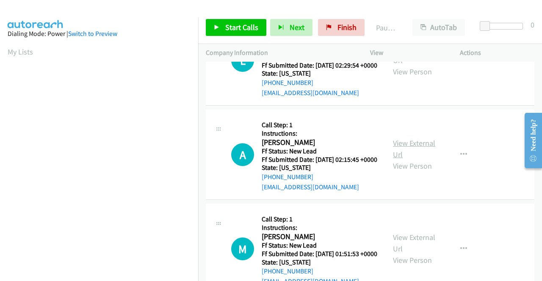
click at [408, 160] on link "View External Url" at bounding box center [414, 148] width 42 height 21
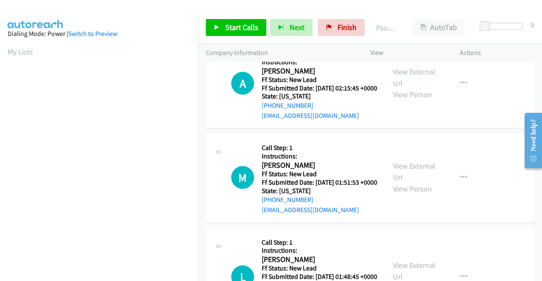
scroll to position [889, 0]
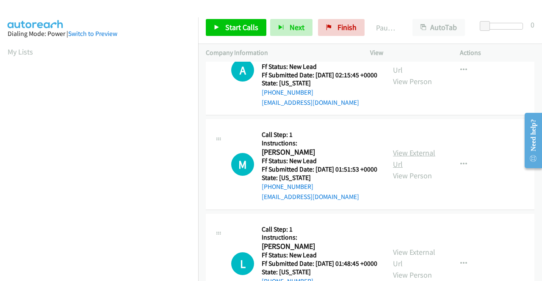
click at [405, 169] on link "View External Url" at bounding box center [414, 158] width 42 height 21
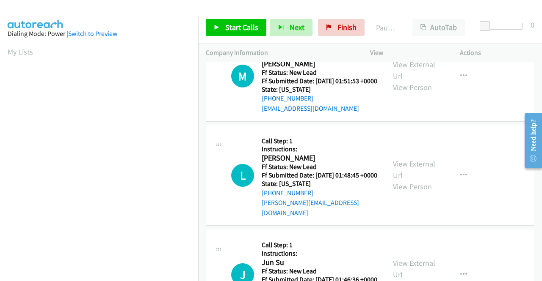
scroll to position [1016, 0]
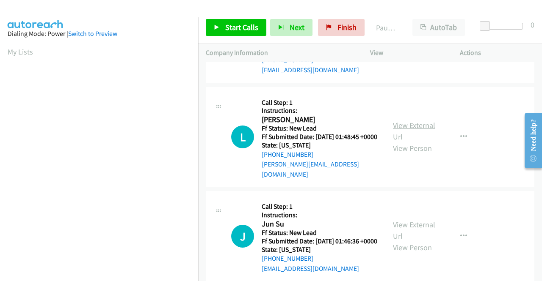
click at [408, 142] on link "View External Url" at bounding box center [414, 131] width 42 height 21
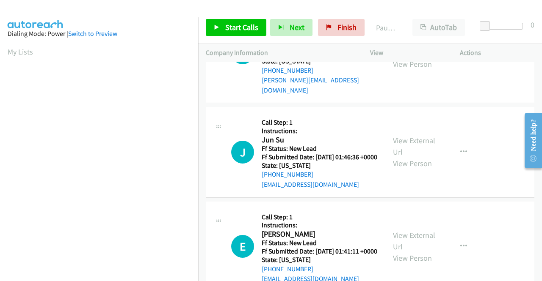
scroll to position [1100, 0]
click at [402, 157] on link "View External Url" at bounding box center [414, 145] width 42 height 21
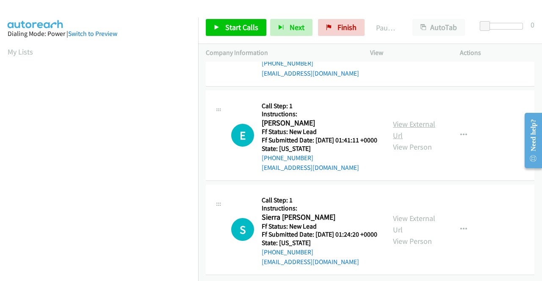
scroll to position [1227, 0]
click at [420, 153] on div "View External Url View Person" at bounding box center [415, 135] width 44 height 34
click at [420, 140] on link "View External Url" at bounding box center [414, 129] width 42 height 21
click at [416, 225] on link "View External Url" at bounding box center [414, 224] width 42 height 21
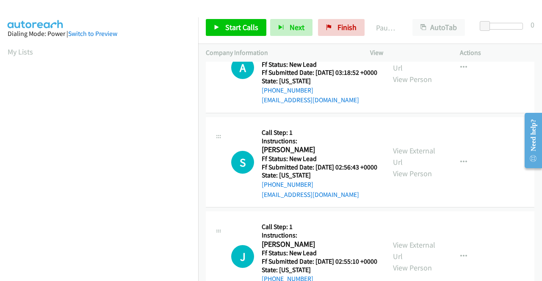
scroll to position [0, 0]
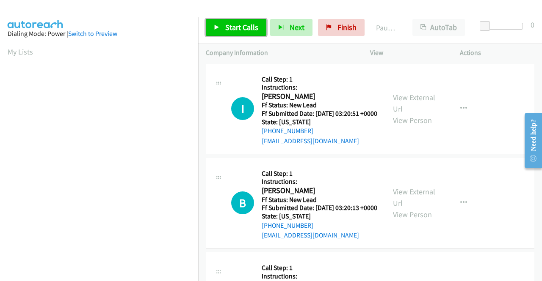
click at [226, 31] on span "Start Calls" at bounding box center [241, 27] width 33 height 10
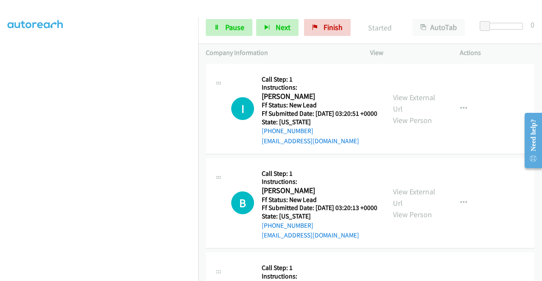
scroll to position [193, 0]
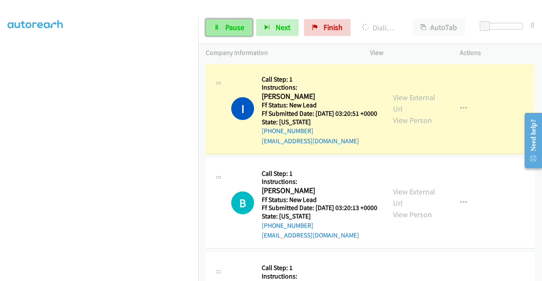
click at [215, 24] on link "Pause" at bounding box center [229, 27] width 47 height 17
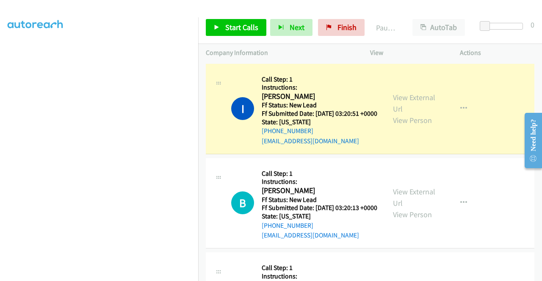
scroll to position [0, 0]
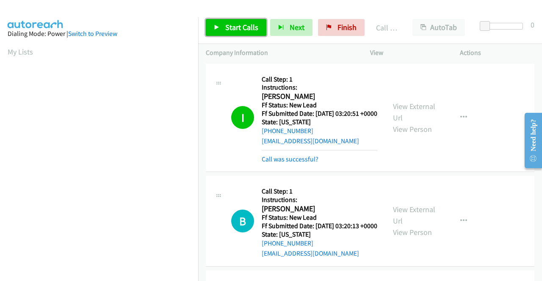
click at [229, 30] on span "Start Calls" at bounding box center [241, 27] width 33 height 10
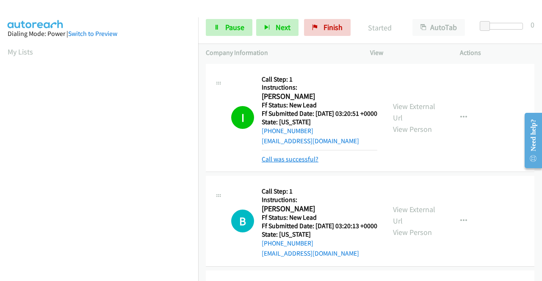
click at [309, 163] on link "Call was successful?" at bounding box center [290, 159] width 57 height 8
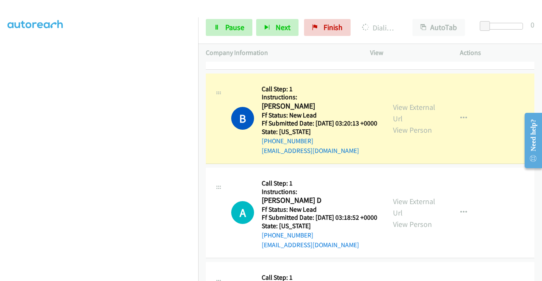
scroll to position [193, 0]
click at [228, 28] on span "Pause" at bounding box center [234, 27] width 19 height 10
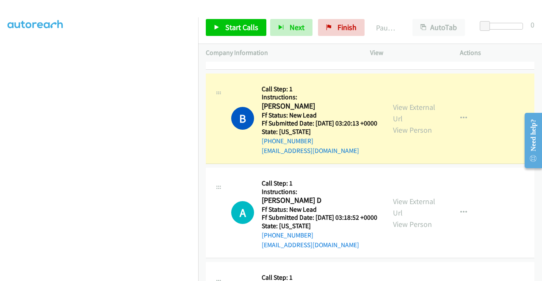
scroll to position [66, 0]
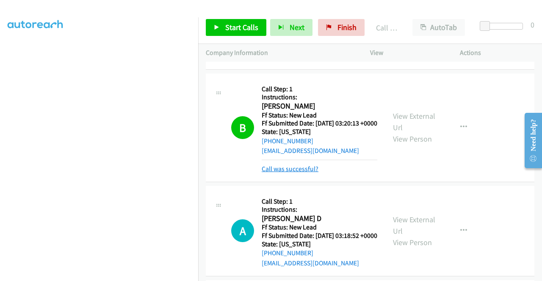
click at [306, 173] on link "Call was successful?" at bounding box center [290, 169] width 57 height 8
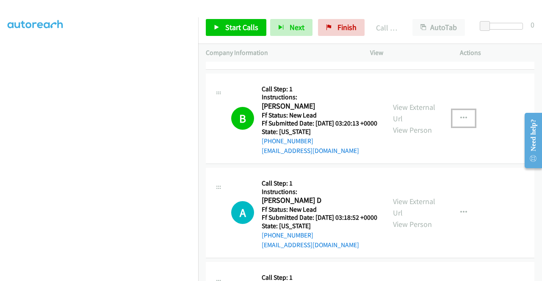
click at [461, 122] on icon "button" at bounding box center [463, 118] width 7 height 7
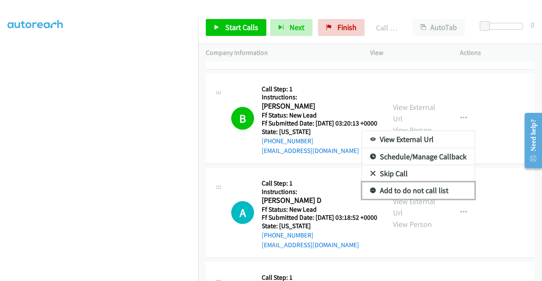
click at [412, 196] on link "Add to do not call list" at bounding box center [418, 190] width 113 height 17
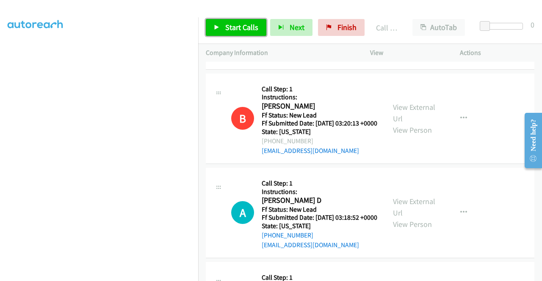
click at [248, 28] on span "Start Calls" at bounding box center [241, 27] width 33 height 10
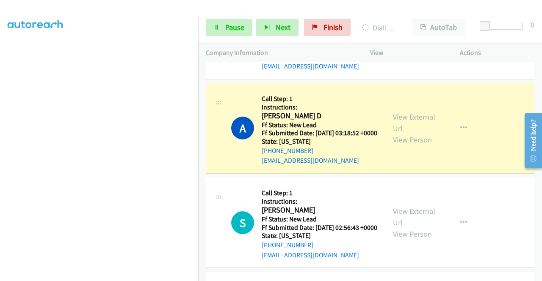
scroll to position [212, 0]
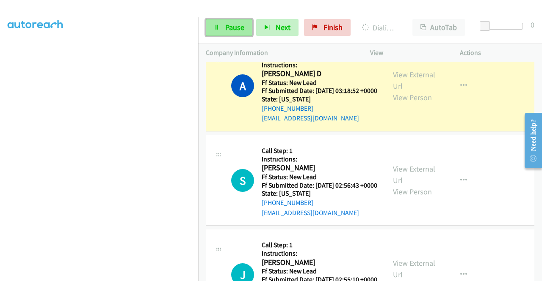
click at [238, 27] on span "Pause" at bounding box center [234, 27] width 19 height 10
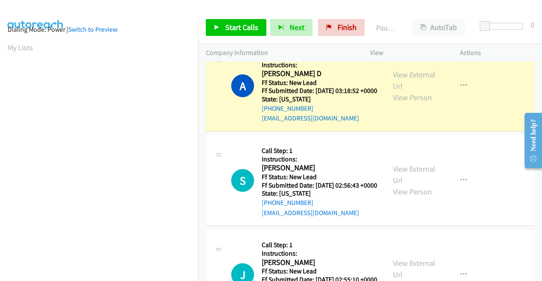
scroll to position [0, 0]
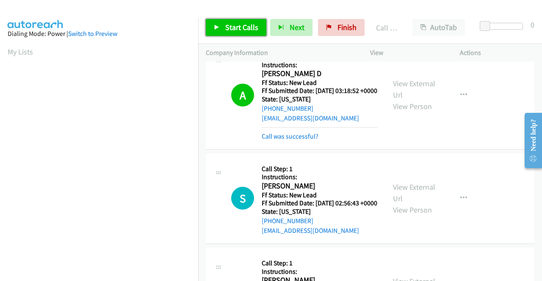
click at [239, 30] on span "Start Calls" at bounding box center [241, 27] width 33 height 10
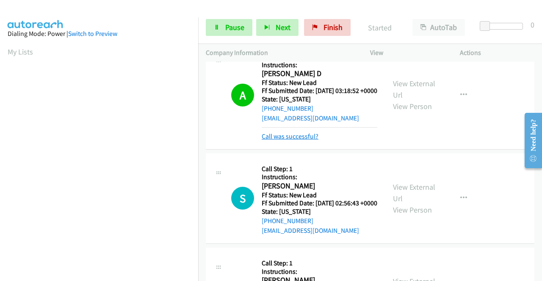
click at [296, 140] on link "Call was successful?" at bounding box center [290, 136] width 57 height 8
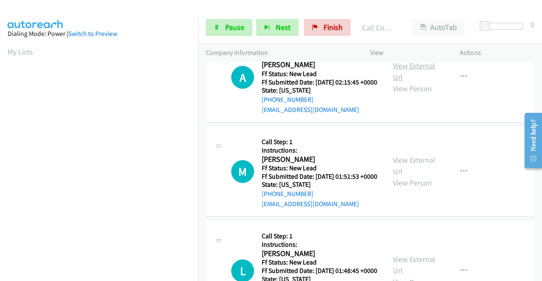
scroll to position [1016, 0]
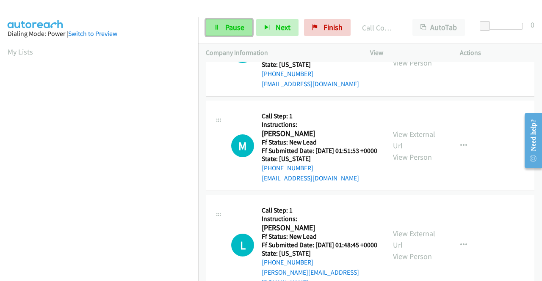
click at [235, 27] on span "Pause" at bounding box center [234, 27] width 19 height 10
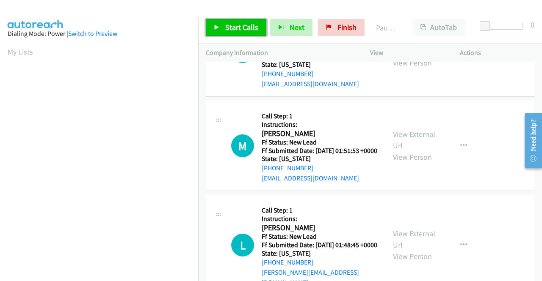
click at [235, 27] on span "Start Calls" at bounding box center [241, 27] width 33 height 10
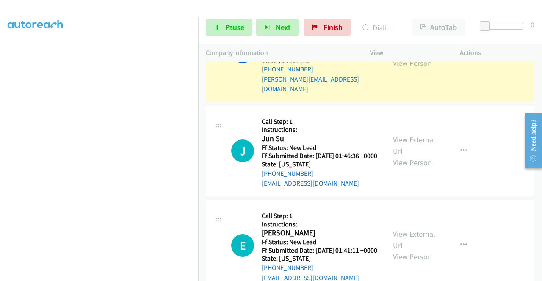
scroll to position [193, 0]
click at [229, 30] on span "Pause" at bounding box center [234, 27] width 19 height 10
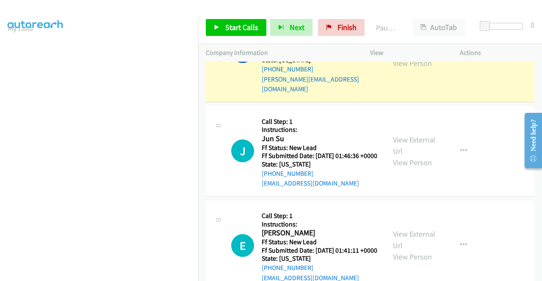
scroll to position [0, 0]
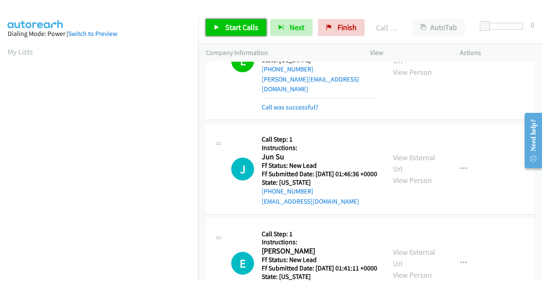
click at [246, 28] on span "Start Calls" at bounding box center [241, 27] width 33 height 10
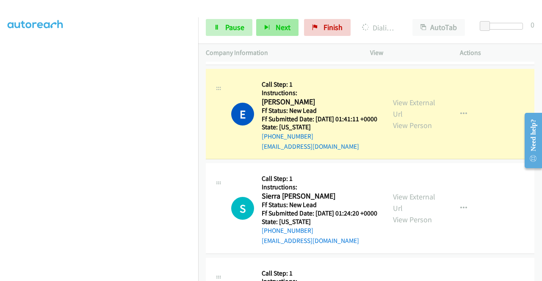
scroll to position [1382, 0]
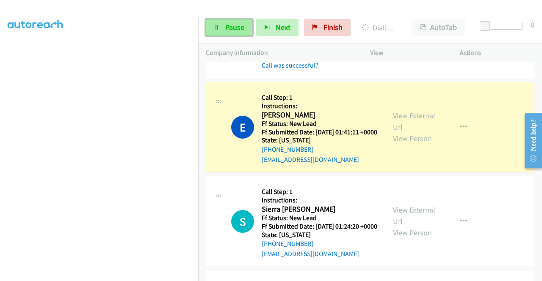
click at [226, 21] on link "Pause" at bounding box center [229, 27] width 47 height 17
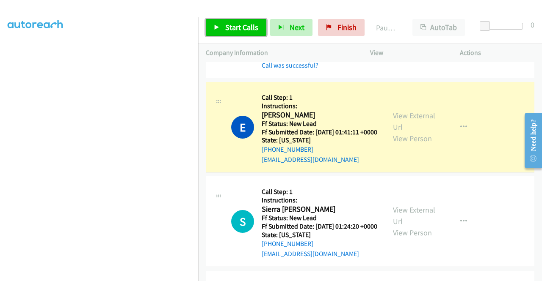
click at [226, 21] on link "Start Calls" at bounding box center [236, 27] width 61 height 17
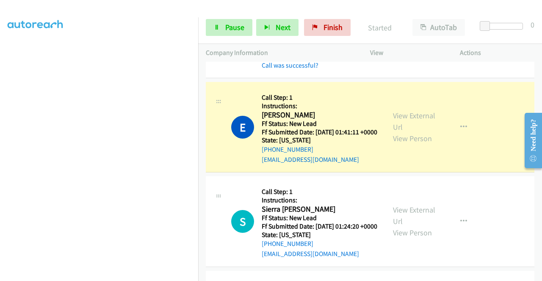
scroll to position [0, 0]
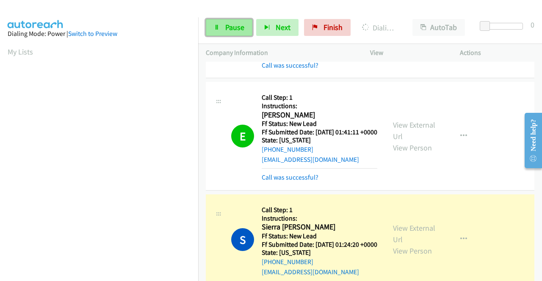
click at [236, 25] on span "Pause" at bounding box center [234, 27] width 19 height 10
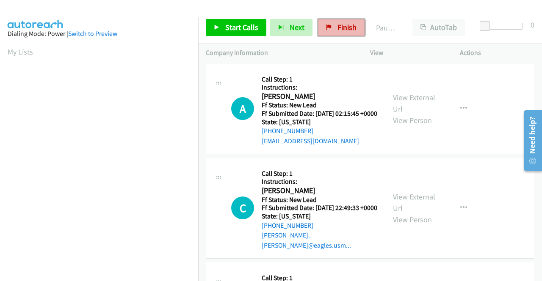
click at [338, 28] on span "Finish" at bounding box center [346, 27] width 19 height 10
click at [410, 103] on link "View External Url" at bounding box center [414, 103] width 42 height 21
click at [400, 207] on link "View External Url" at bounding box center [414, 202] width 42 height 21
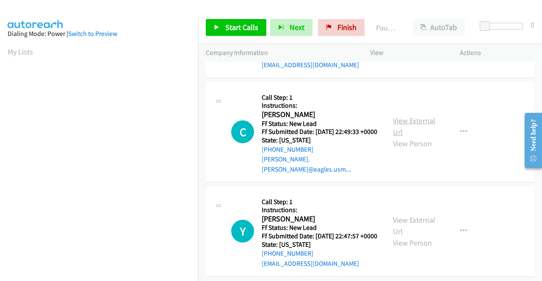
scroll to position [85, 0]
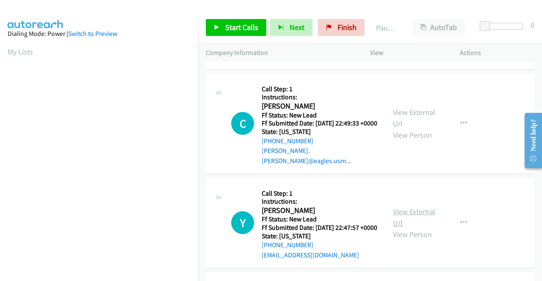
click at [400, 222] on link "View External Url" at bounding box center [414, 217] width 42 height 21
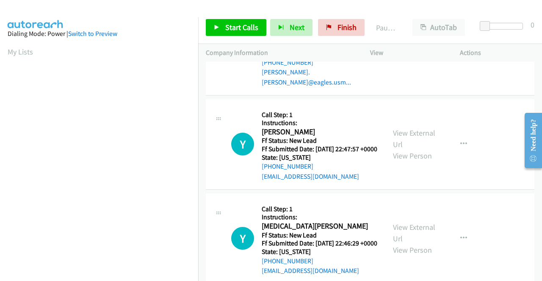
scroll to position [169, 0]
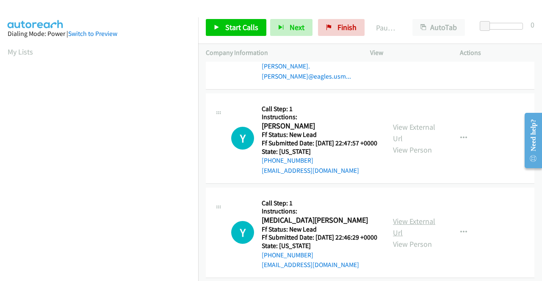
click at [410, 236] on link "View External Url" at bounding box center [414, 227] width 42 height 21
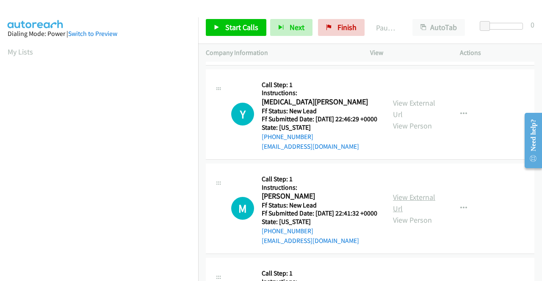
scroll to position [296, 0]
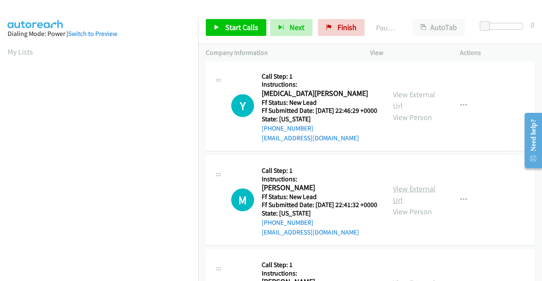
click at [405, 205] on link "View External Url" at bounding box center [414, 194] width 42 height 21
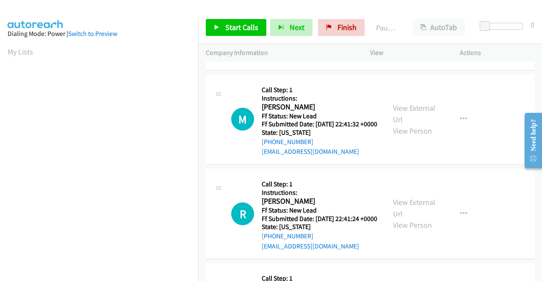
scroll to position [381, 0]
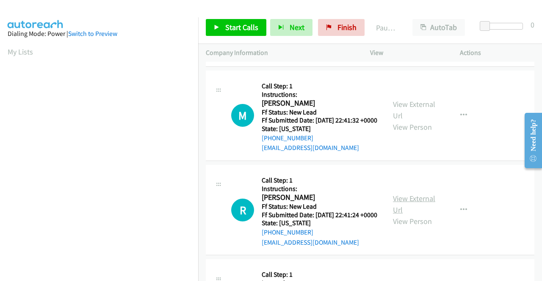
click at [405, 215] on link "View External Url" at bounding box center [414, 204] width 42 height 21
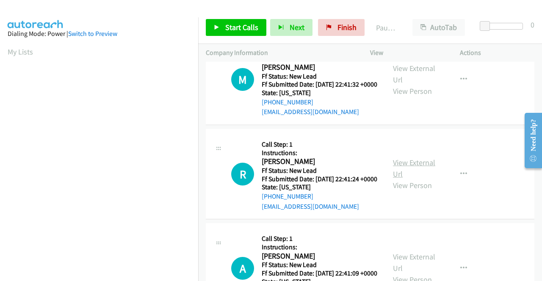
scroll to position [466, 0]
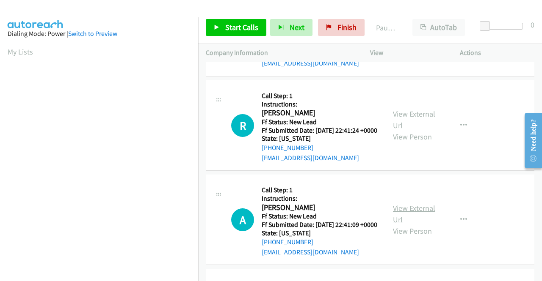
click at [403, 225] on link "View External Url" at bounding box center [414, 214] width 42 height 21
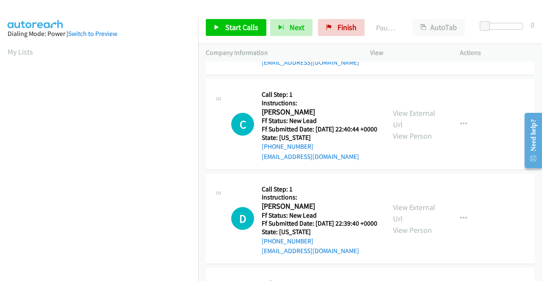
scroll to position [677, 0]
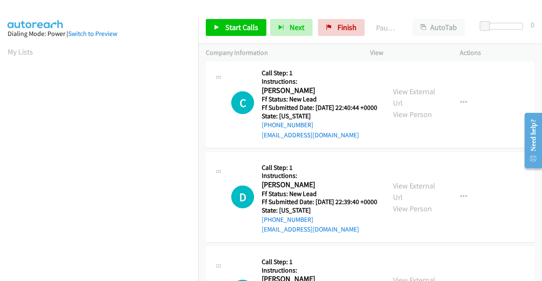
click at [402, 120] on div "View External Url View Person" at bounding box center [415, 103] width 44 height 34
click at [402, 108] on link "View External Url" at bounding box center [414, 97] width 42 height 21
click at [411, 202] on link "View External Url" at bounding box center [414, 191] width 42 height 21
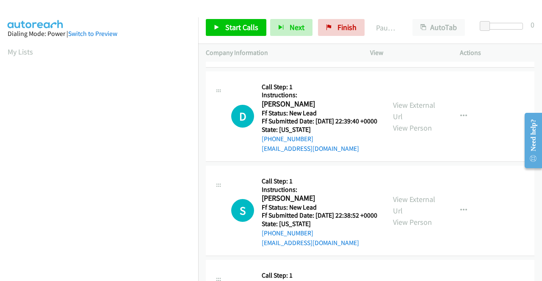
scroll to position [804, 0]
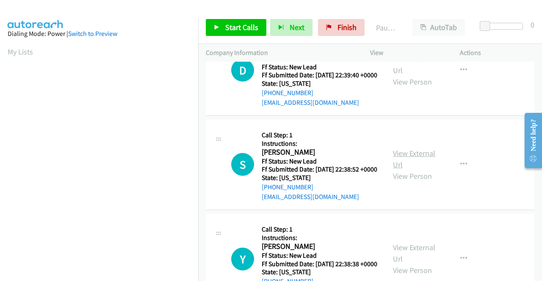
click at [401, 170] on link "View External Url" at bounding box center [414, 159] width 42 height 21
click at [244, 26] on span "Start Calls" at bounding box center [241, 27] width 33 height 10
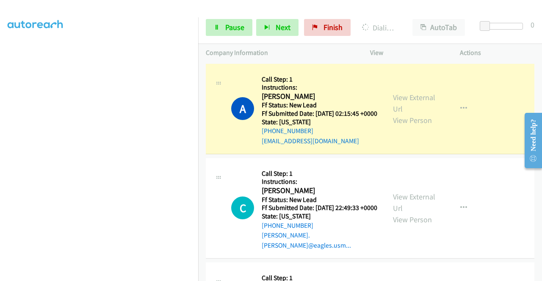
scroll to position [186, 0]
click at [226, 26] on span "Pause" at bounding box center [234, 27] width 19 height 10
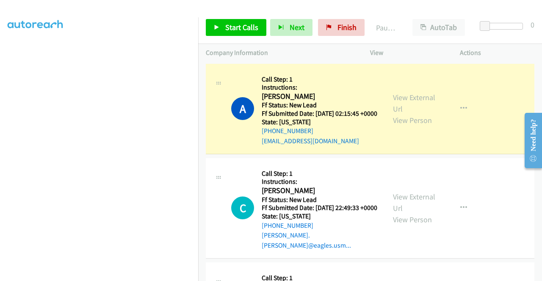
scroll to position [0, 0]
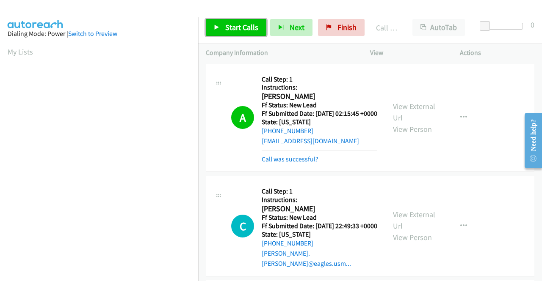
click at [222, 27] on link "Start Calls" at bounding box center [236, 27] width 61 height 17
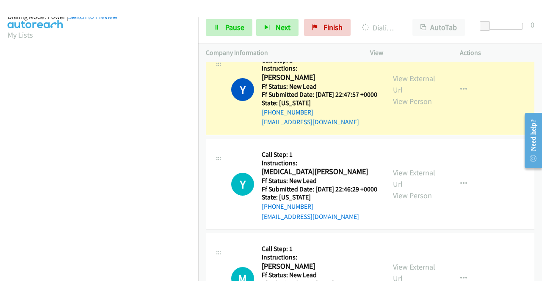
scroll to position [193, 0]
click at [217, 26] on icon at bounding box center [217, 28] width 6 height 6
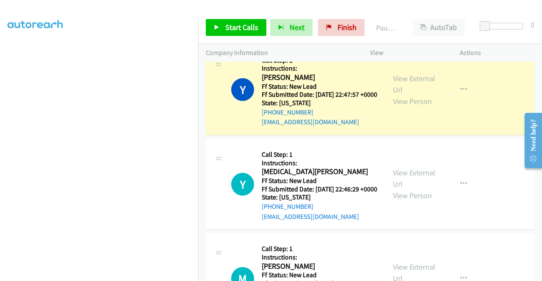
scroll to position [66, 0]
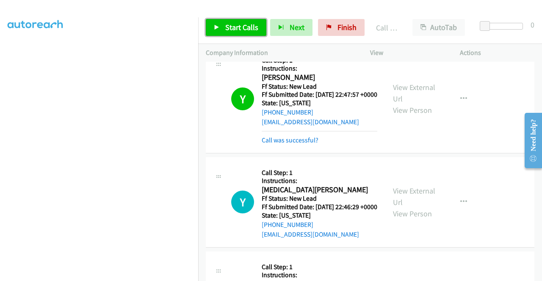
click at [234, 23] on span "Start Calls" at bounding box center [241, 27] width 33 height 10
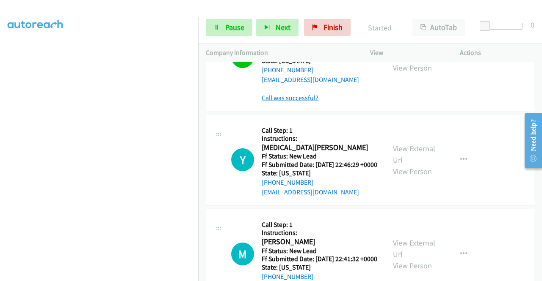
click at [306, 102] on link "Call was successful?" at bounding box center [290, 98] width 57 height 8
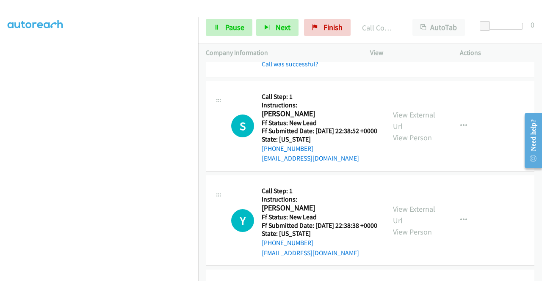
scroll to position [1006, 0]
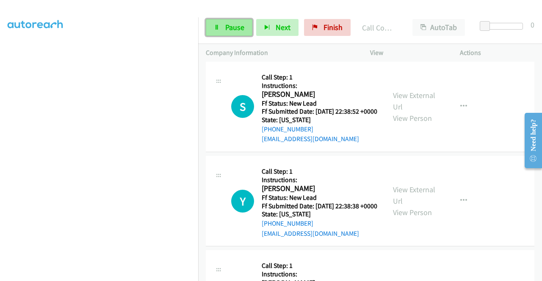
click at [220, 29] on link "Pause" at bounding box center [229, 27] width 47 height 17
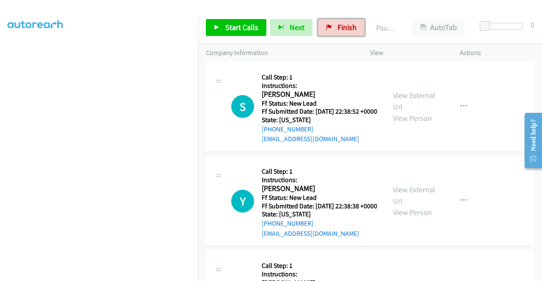
click at [331, 28] on link "Finish" at bounding box center [341, 27] width 47 height 17
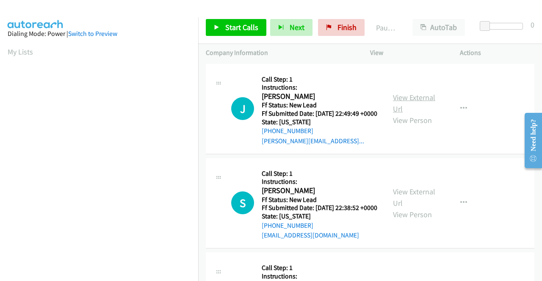
click at [399, 99] on link "View External Url" at bounding box center [414, 103] width 42 height 21
click at [403, 205] on link "View External Url" at bounding box center [414, 197] width 42 height 21
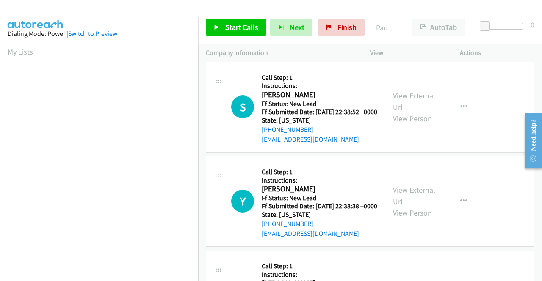
scroll to position [127, 0]
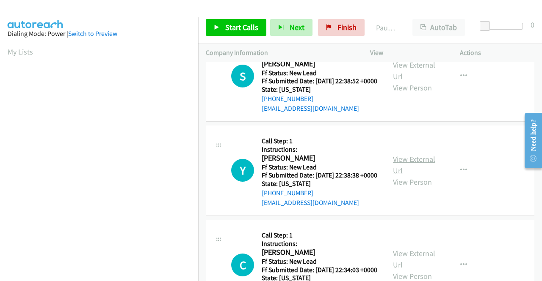
click at [393, 176] on link "View External Url" at bounding box center [414, 164] width 42 height 21
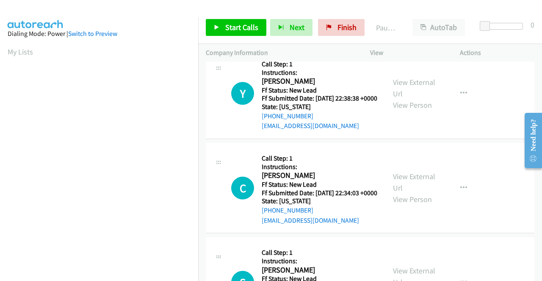
scroll to position [212, 0]
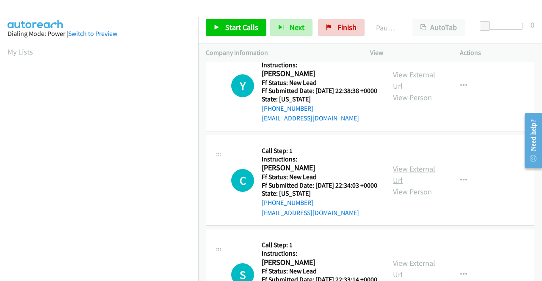
click at [423, 185] on link "View External Url" at bounding box center [414, 174] width 42 height 21
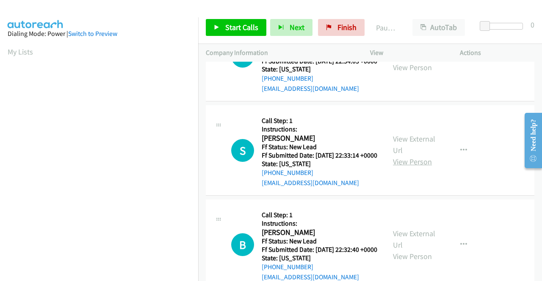
scroll to position [339, 0]
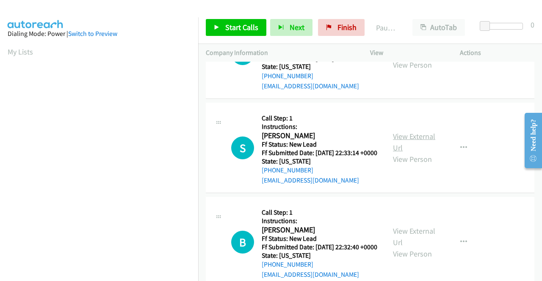
click at [400, 153] on link "View External Url" at bounding box center [414, 142] width 42 height 21
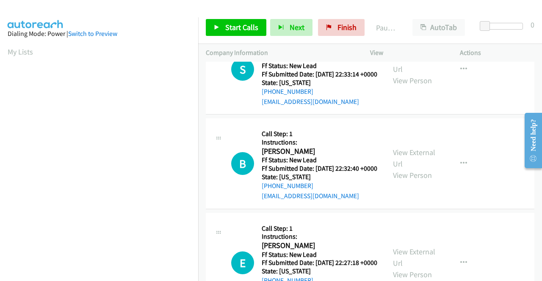
scroll to position [423, 0]
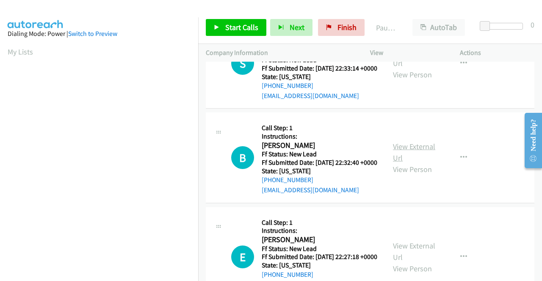
click at [410, 163] on link "View External Url" at bounding box center [414, 152] width 42 height 21
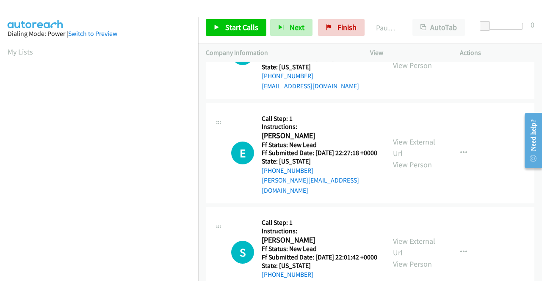
scroll to position [550, 0]
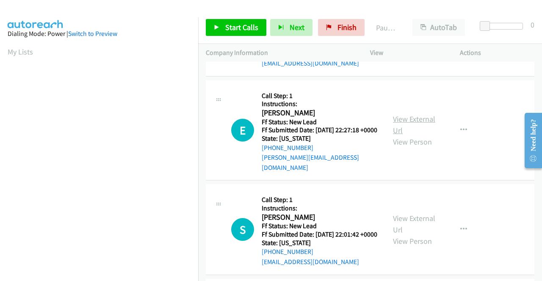
click at [402, 135] on link "View External Url" at bounding box center [414, 124] width 42 height 21
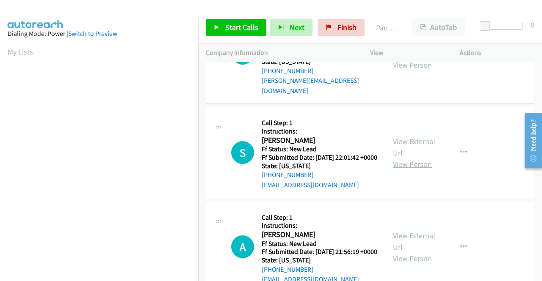
scroll to position [635, 0]
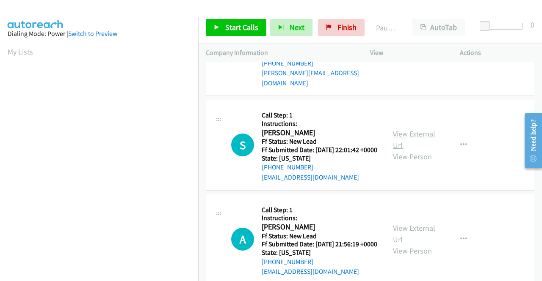
click at [410, 150] on link "View External Url" at bounding box center [414, 139] width 42 height 21
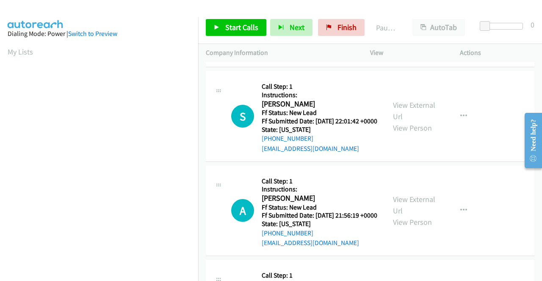
scroll to position [677, 0]
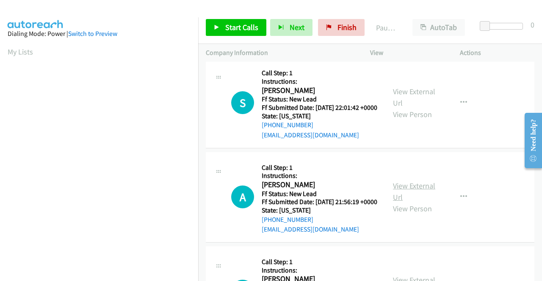
click at [416, 202] on link "View External Url" at bounding box center [414, 191] width 42 height 21
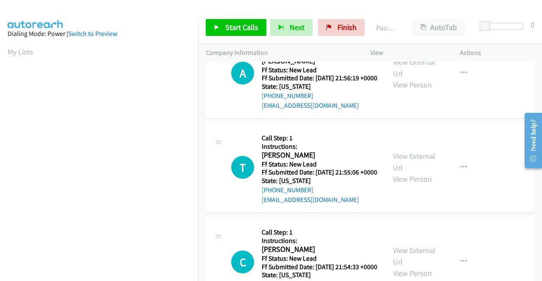
scroll to position [804, 0]
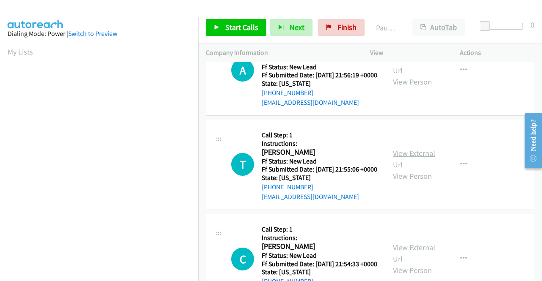
click at [410, 170] on link "View External Url" at bounding box center [414, 159] width 42 height 21
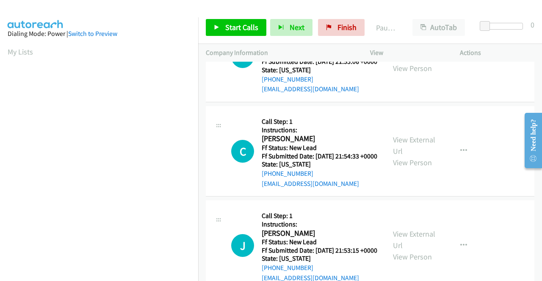
scroll to position [931, 0]
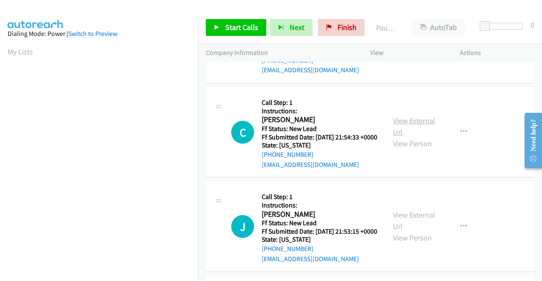
click at [416, 137] on link "View External Url" at bounding box center [414, 126] width 42 height 21
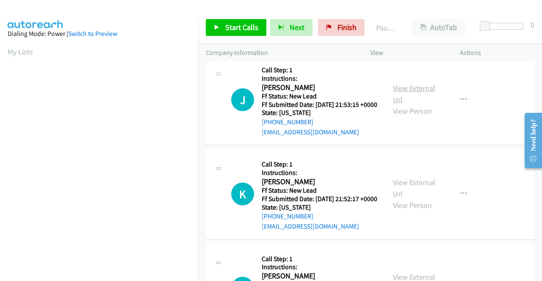
click at [421, 105] on link "View External Url" at bounding box center [414, 93] width 42 height 21
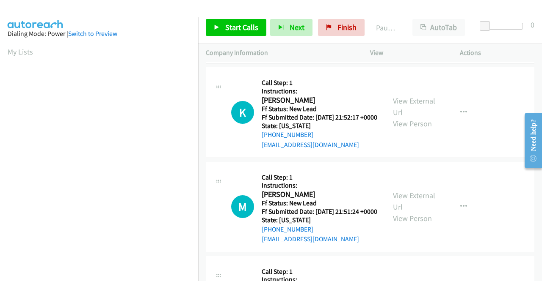
scroll to position [1143, 0]
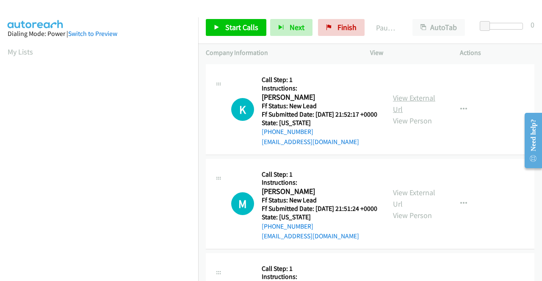
click at [416, 114] on link "View External Url" at bounding box center [414, 103] width 42 height 21
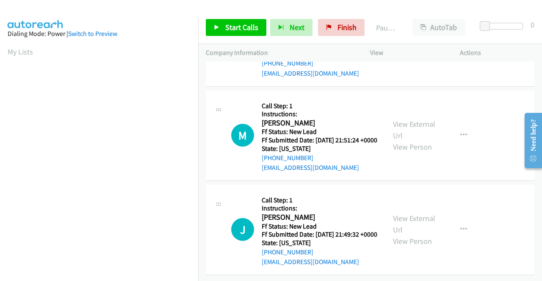
scroll to position [1227, 0]
click at [411, 140] on link "View External Url" at bounding box center [414, 129] width 42 height 21
click at [423, 214] on link "View External Url" at bounding box center [414, 224] width 42 height 21
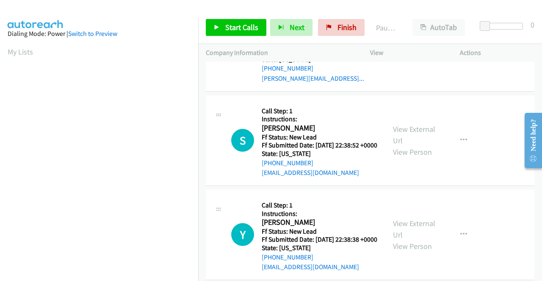
scroll to position [0, 0]
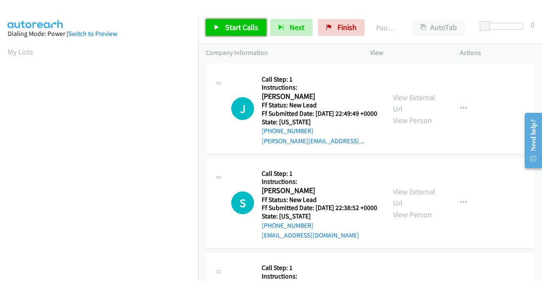
click at [214, 25] on icon at bounding box center [217, 28] width 6 height 6
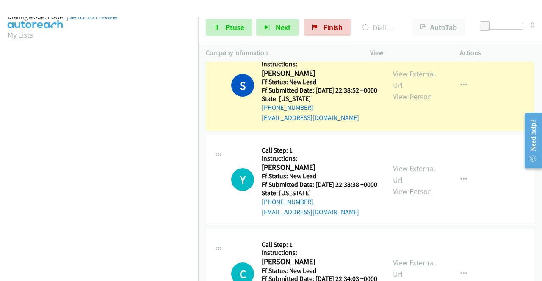
scroll to position [193, 0]
click at [234, 26] on span "Pause" at bounding box center [234, 27] width 19 height 10
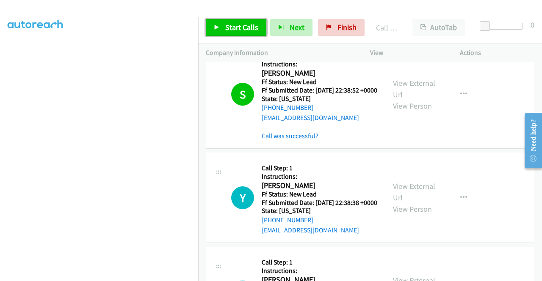
click at [240, 25] on span "Start Calls" at bounding box center [241, 27] width 33 height 10
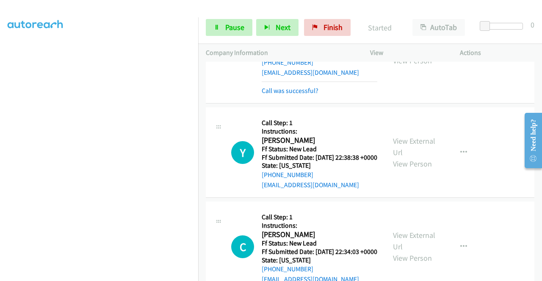
scroll to position [220, 0]
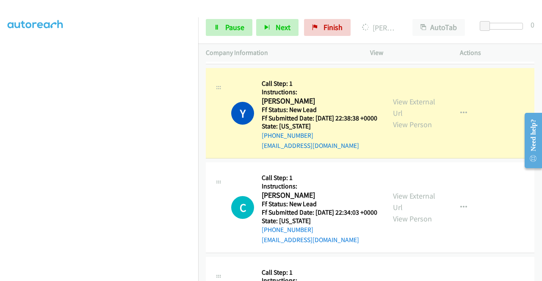
click at [292, 55] on link "Call was successful?" at bounding box center [290, 51] width 57 height 8
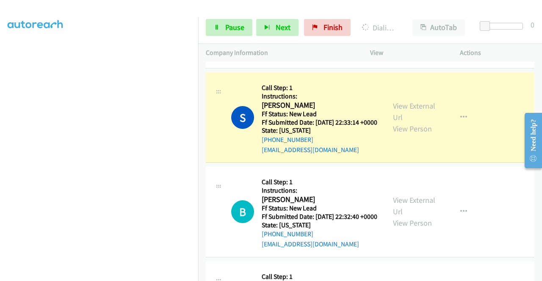
scroll to position [193, 0]
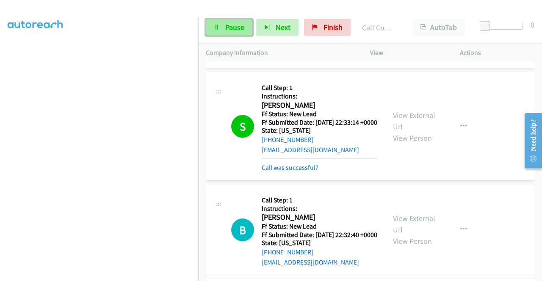
click at [225, 31] on span "Pause" at bounding box center [234, 27] width 19 height 10
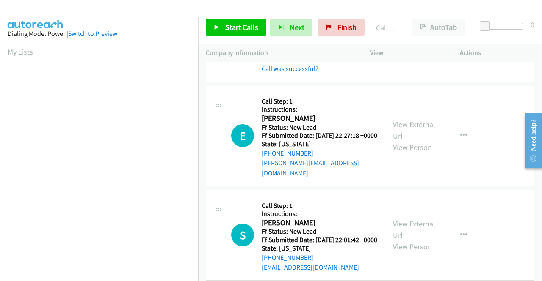
scroll to position [643, 0]
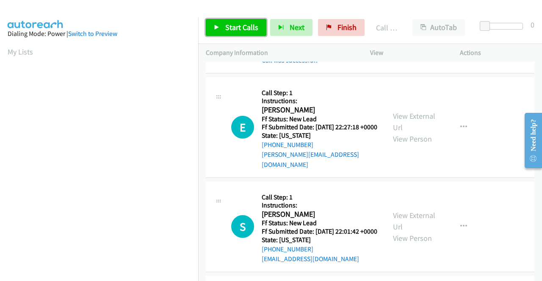
click at [243, 30] on span "Start Calls" at bounding box center [241, 27] width 33 height 10
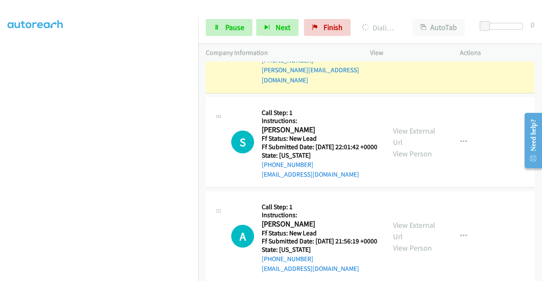
scroll to position [0, 0]
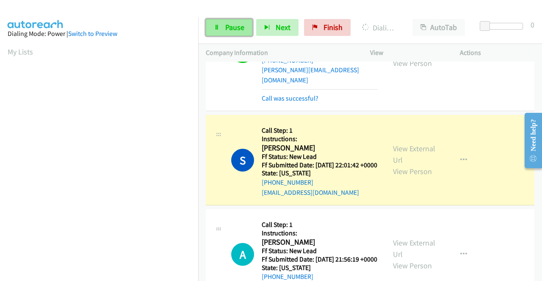
click at [243, 27] on span "Pause" at bounding box center [234, 27] width 19 height 10
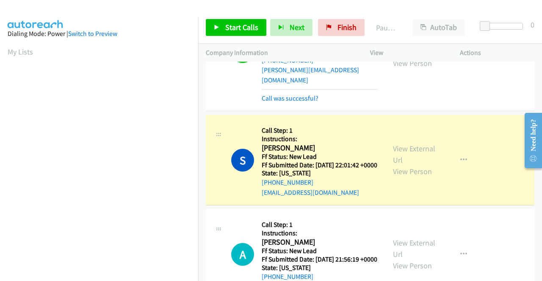
scroll to position [193, 0]
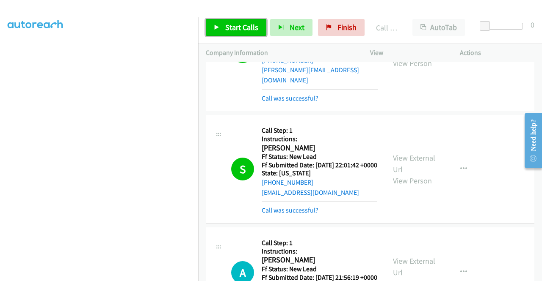
click at [253, 30] on span "Start Calls" at bounding box center [241, 27] width 33 height 10
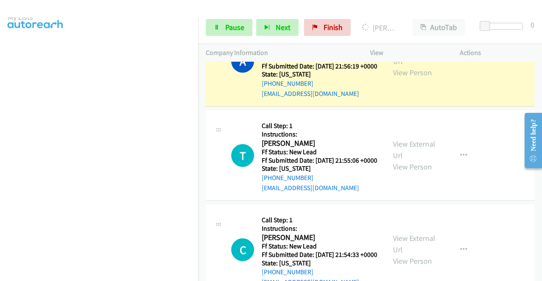
scroll to position [24, 0]
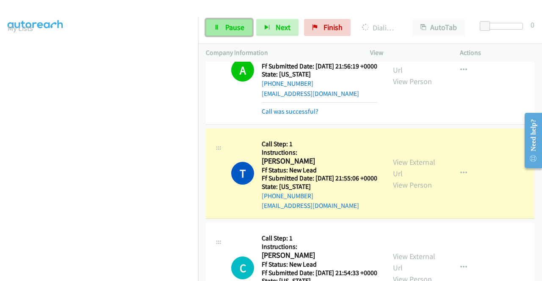
click at [232, 25] on span "Pause" at bounding box center [234, 27] width 19 height 10
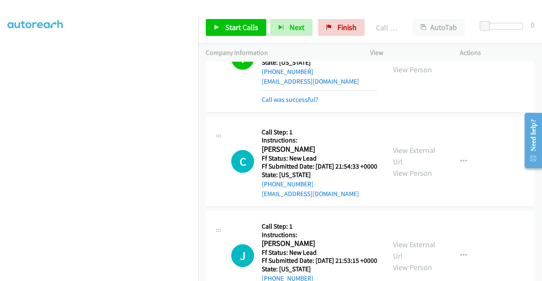
scroll to position [1066, 0]
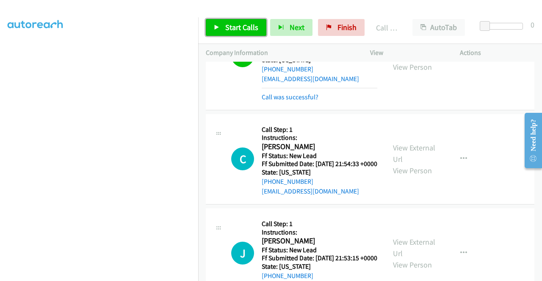
click at [244, 31] on span "Start Calls" at bounding box center [241, 27] width 33 height 10
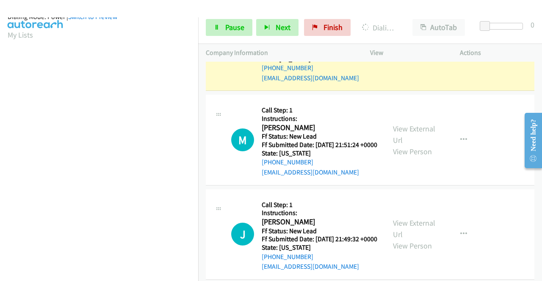
scroll to position [193, 0]
click at [226, 27] on span "Pause" at bounding box center [234, 27] width 19 height 10
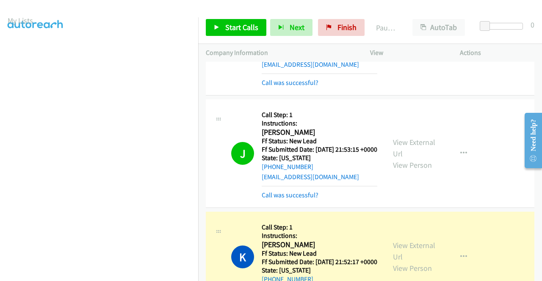
scroll to position [24, 0]
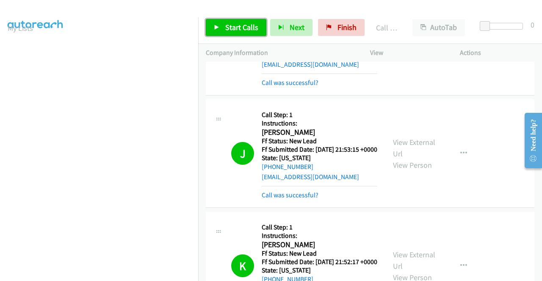
click at [245, 26] on span "Start Calls" at bounding box center [241, 27] width 33 height 10
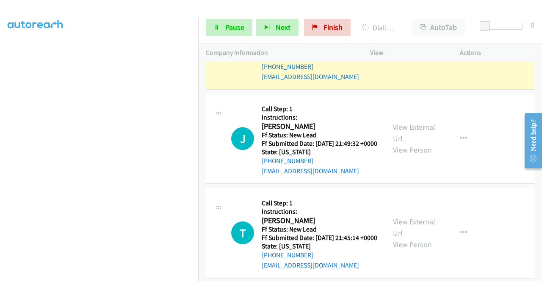
scroll to position [1532, 0]
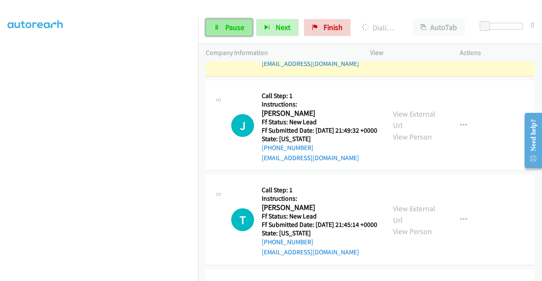
click at [243, 26] on span "Pause" at bounding box center [234, 27] width 19 height 10
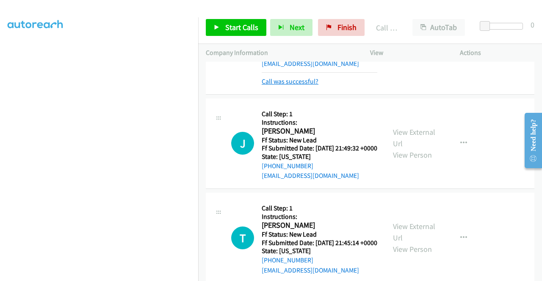
click at [293, 85] on link "Call was successful?" at bounding box center [290, 81] width 57 height 8
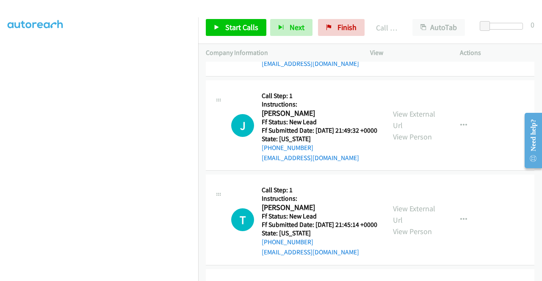
click at [460, 35] on icon "button" at bounding box center [463, 31] width 7 height 7
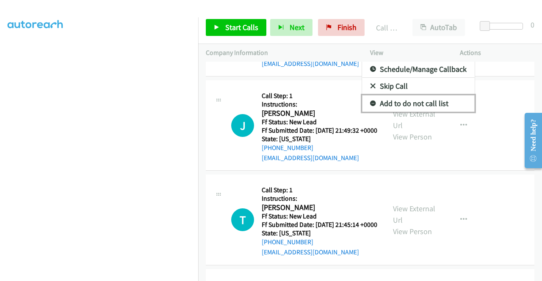
click at [421, 112] on link "Add to do not call list" at bounding box center [418, 103] width 113 height 17
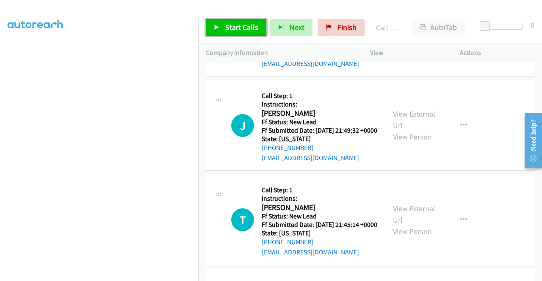
click at [248, 28] on span "Start Calls" at bounding box center [241, 27] width 33 height 10
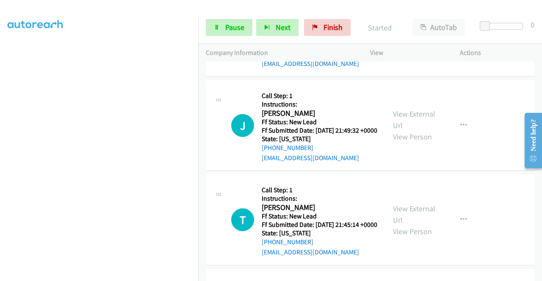
scroll to position [193, 0]
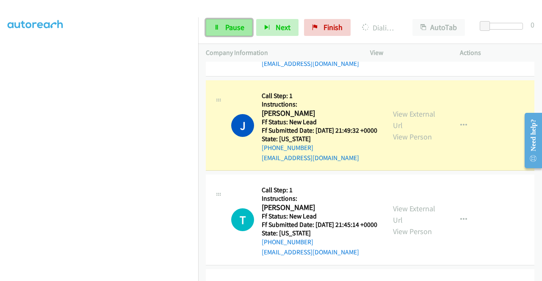
click at [226, 26] on span "Pause" at bounding box center [234, 27] width 19 height 10
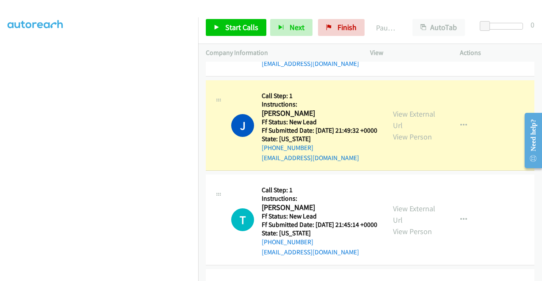
scroll to position [0, 0]
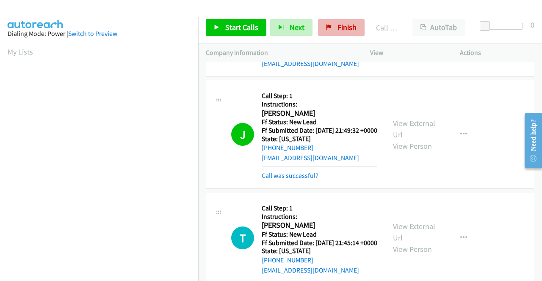
click at [337, 24] on span "Finish" at bounding box center [346, 27] width 19 height 10
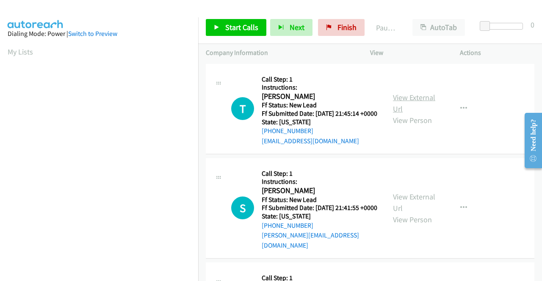
click at [418, 100] on link "View External Url" at bounding box center [414, 103] width 42 height 21
click at [416, 202] on link "View External Url" at bounding box center [414, 202] width 42 height 21
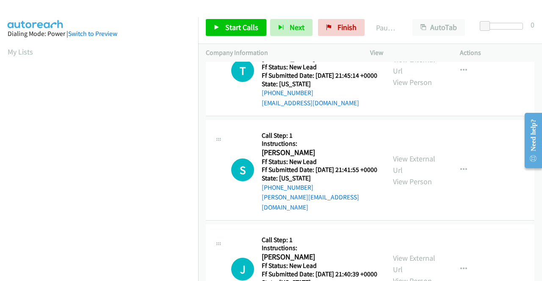
scroll to position [85, 0]
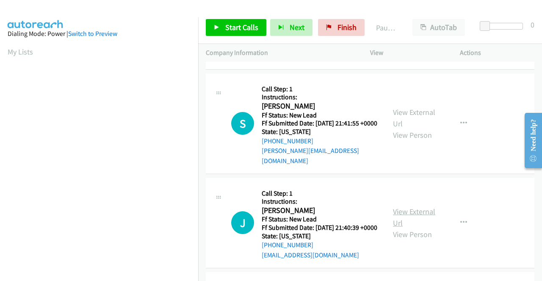
click at [418, 217] on link "View External Url" at bounding box center [414, 217] width 42 height 21
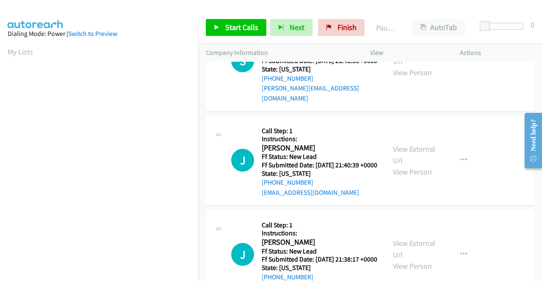
scroll to position [212, 0]
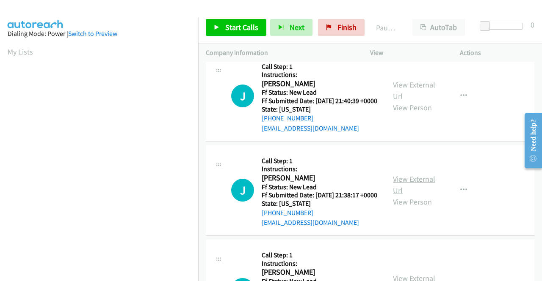
click at [419, 195] on link "View External Url" at bounding box center [414, 184] width 42 height 21
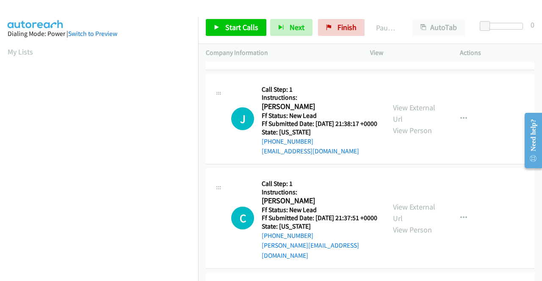
scroll to position [296, 0]
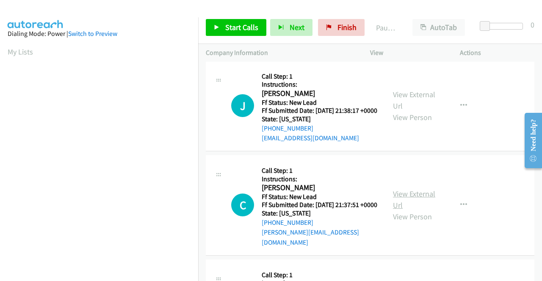
click at [405, 210] on link "View External Url" at bounding box center [414, 199] width 42 height 21
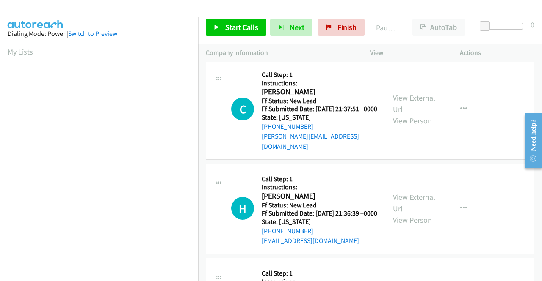
scroll to position [423, 0]
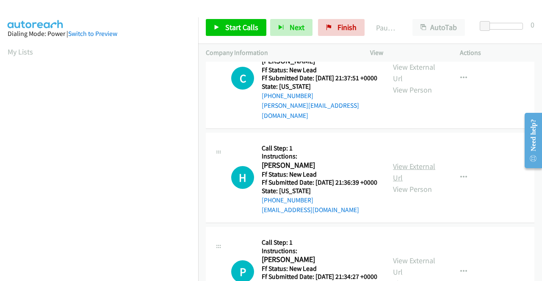
click at [399, 183] on link "View External Url" at bounding box center [414, 172] width 42 height 21
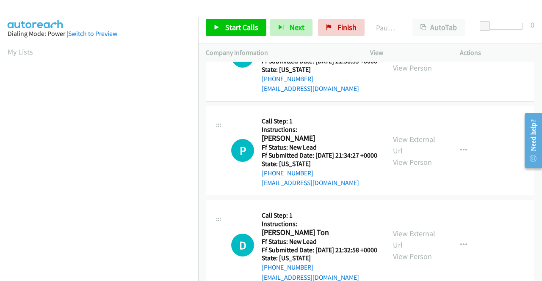
scroll to position [550, 0]
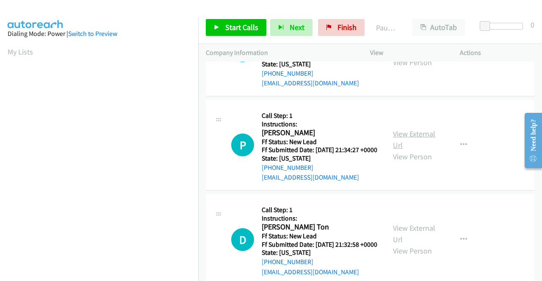
click at [398, 150] on link "View External Url" at bounding box center [414, 139] width 42 height 21
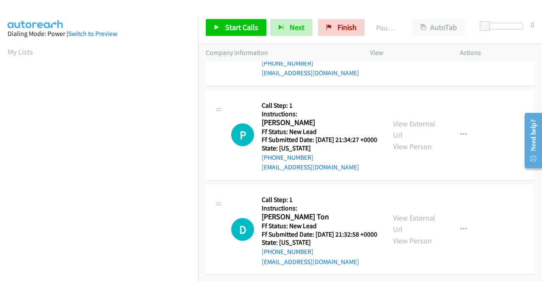
scroll to position [612, 0]
click at [410, 213] on link "View External Url" at bounding box center [414, 223] width 42 height 21
click at [243, 20] on link "Start Calls" at bounding box center [236, 27] width 61 height 17
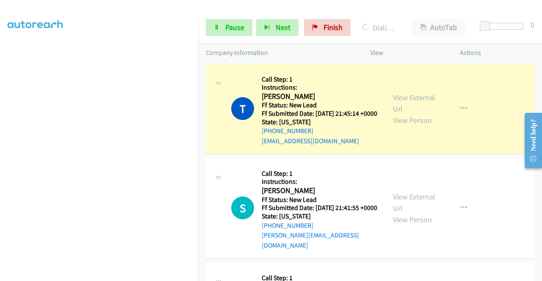
scroll to position [193, 0]
click at [220, 25] on link "Pause" at bounding box center [229, 27] width 47 height 17
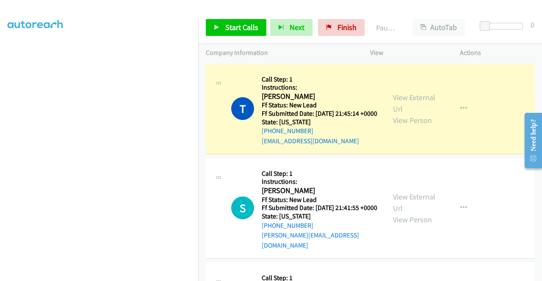
scroll to position [0, 0]
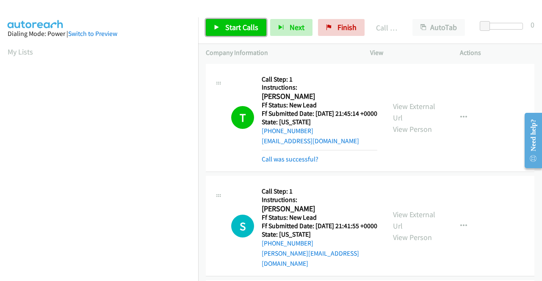
click at [226, 26] on span "Start Calls" at bounding box center [241, 27] width 33 height 10
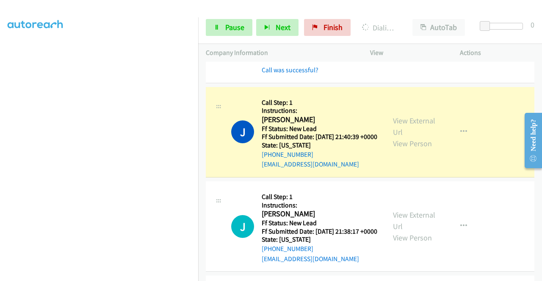
scroll to position [193, 0]
click at [234, 25] on span "Pause" at bounding box center [234, 27] width 19 height 10
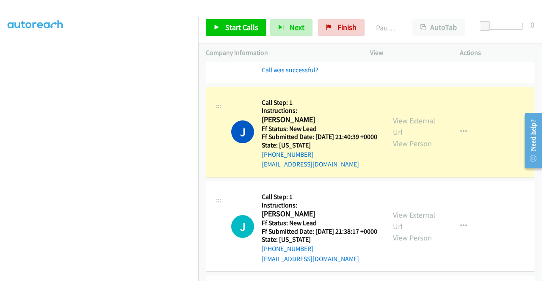
scroll to position [0, 0]
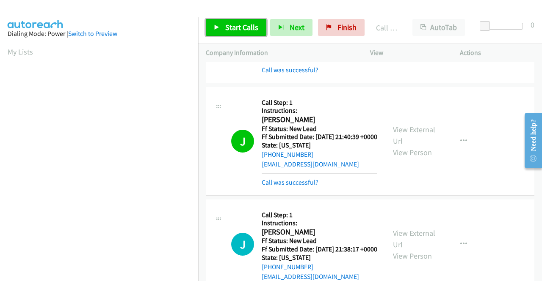
click at [237, 34] on link "Start Calls" at bounding box center [236, 27] width 61 height 17
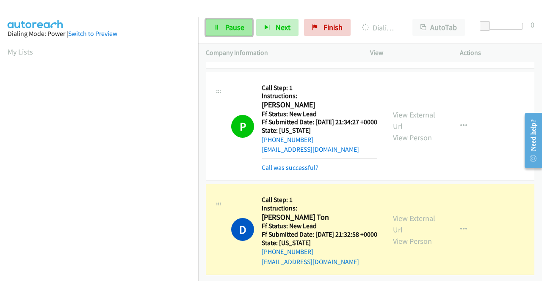
click at [236, 30] on span "Pause" at bounding box center [234, 27] width 19 height 10
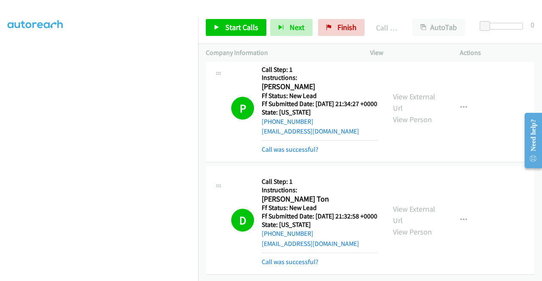
scroll to position [793, 0]
click at [308, 258] on link "Call was successful?" at bounding box center [290, 262] width 57 height 8
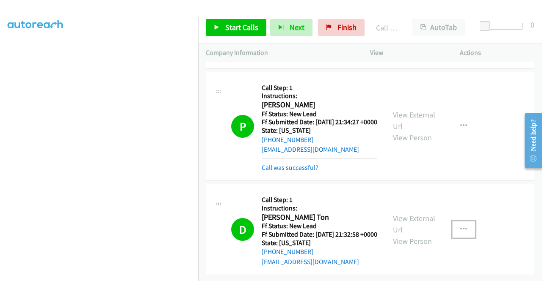
click at [460, 226] on icon "button" at bounding box center [463, 229] width 7 height 7
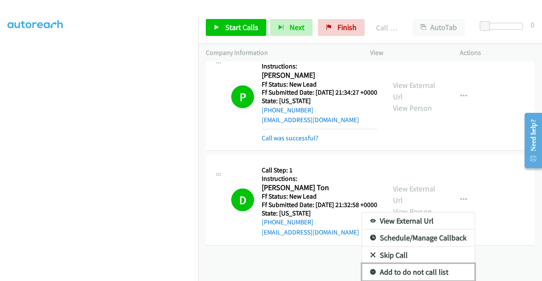
click at [418, 264] on link "Add to do not call list" at bounding box center [418, 272] width 113 height 17
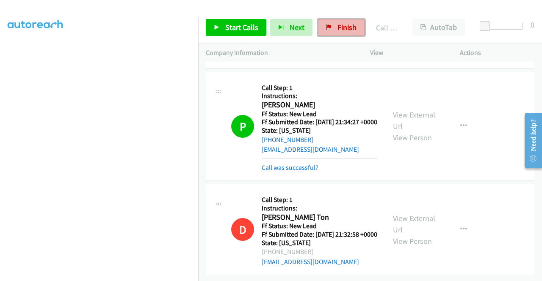
click at [343, 30] on span "Finish" at bounding box center [346, 27] width 19 height 10
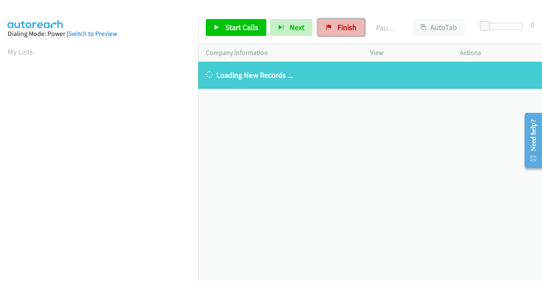
click at [326, 25] on icon at bounding box center [329, 28] width 6 height 6
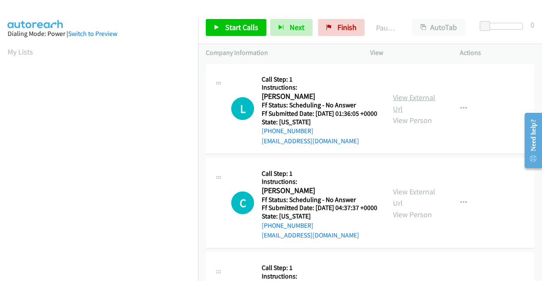
click at [410, 102] on link "View External Url" at bounding box center [414, 103] width 42 height 21
click at [400, 205] on link "View External Url" at bounding box center [414, 197] width 42 height 21
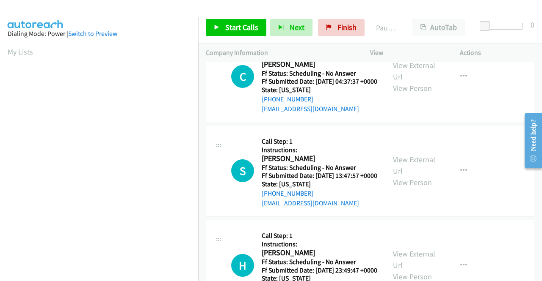
scroll to position [127, 0]
click at [426, 176] on link "View External Url" at bounding box center [414, 164] width 42 height 21
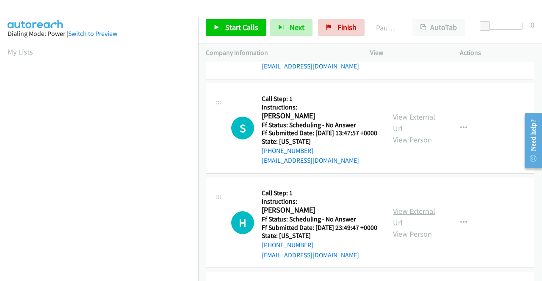
click at [400, 228] on link "View External Url" at bounding box center [414, 217] width 42 height 21
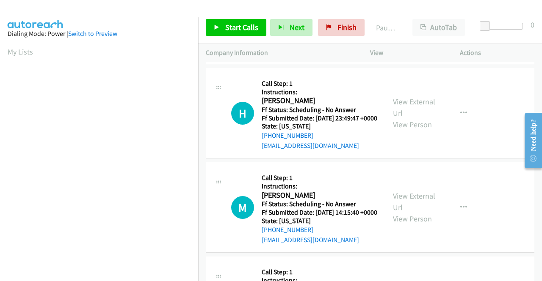
scroll to position [296, 0]
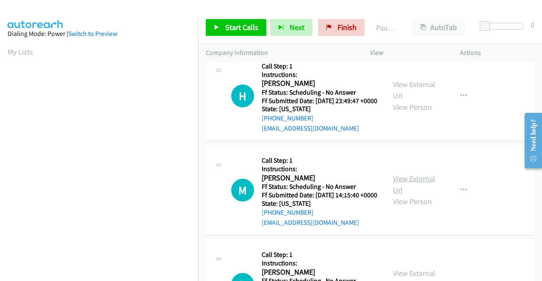
click at [405, 195] on link "View External Url" at bounding box center [414, 184] width 42 height 21
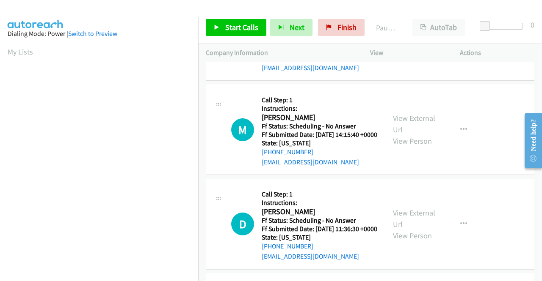
scroll to position [381, 0]
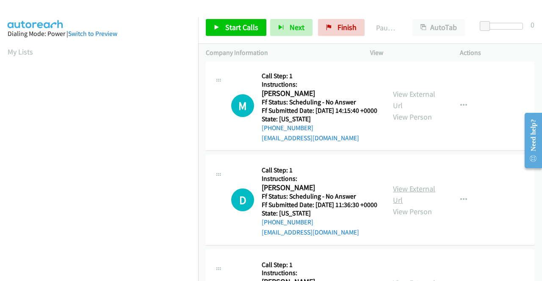
click at [411, 205] on link "View External Url" at bounding box center [414, 194] width 42 height 21
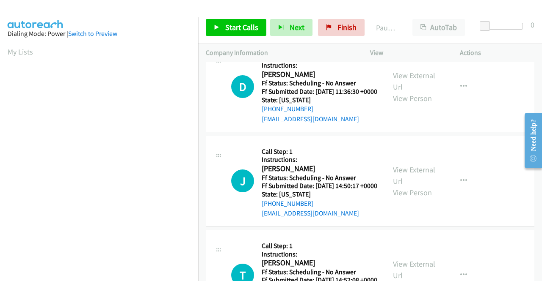
scroll to position [508, 0]
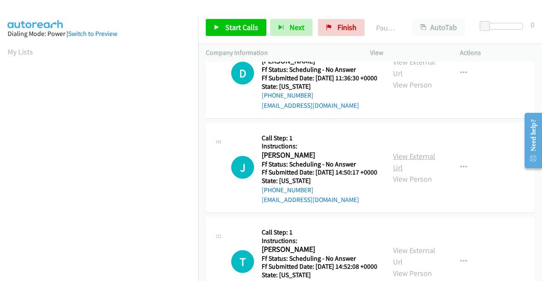
click at [415, 173] on link "View External Url" at bounding box center [414, 162] width 42 height 21
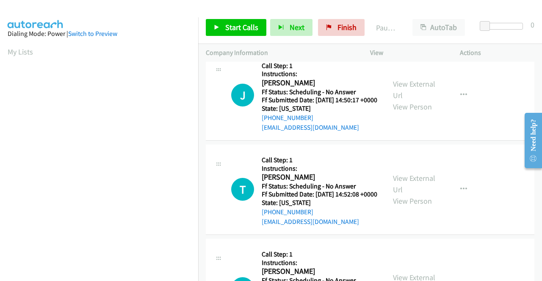
scroll to position [592, 0]
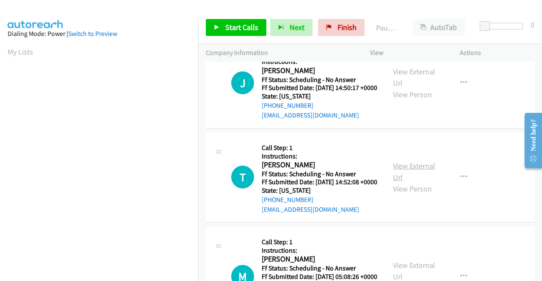
click at [411, 182] on link "View External Url" at bounding box center [414, 171] width 42 height 21
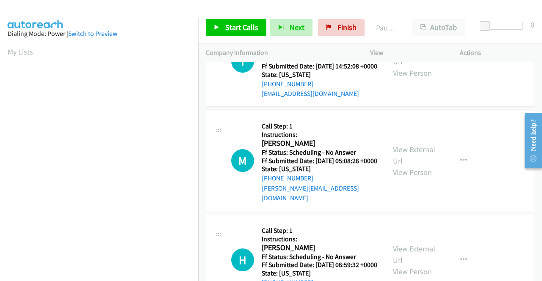
scroll to position [719, 0]
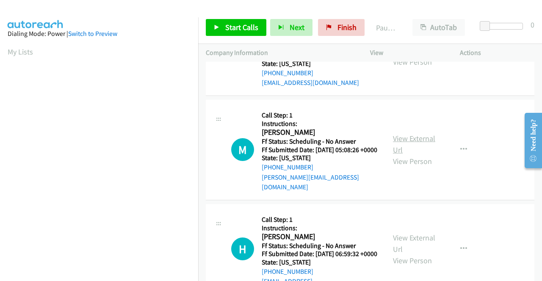
click at [402, 155] on link "View External Url" at bounding box center [414, 144] width 42 height 21
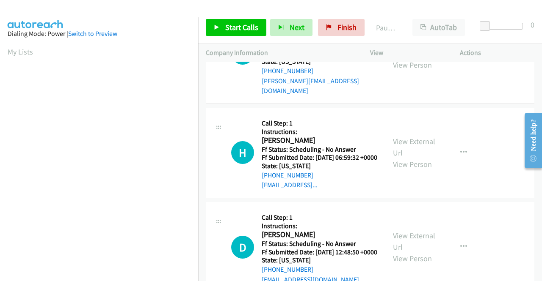
scroll to position [846, 0]
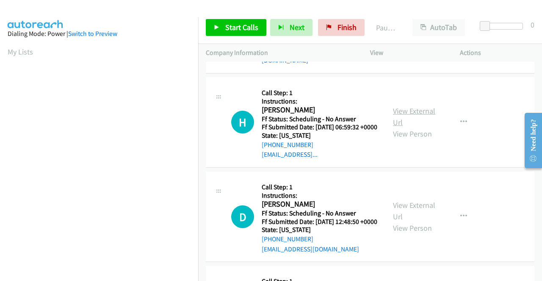
click at [411, 127] on link "View External Url" at bounding box center [414, 116] width 42 height 21
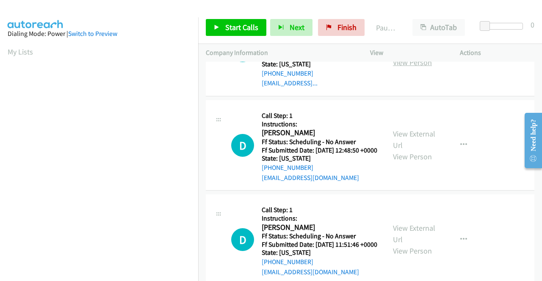
scroll to position [931, 0]
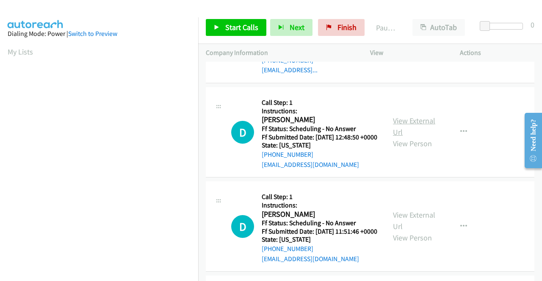
click at [420, 137] on link "View External Url" at bounding box center [414, 126] width 42 height 21
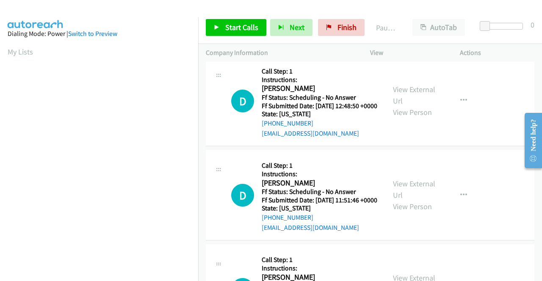
scroll to position [973, 0]
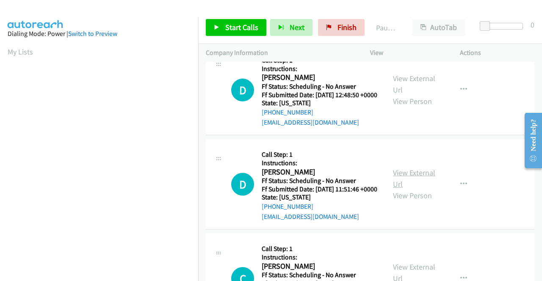
click at [415, 189] on link "View External Url" at bounding box center [414, 178] width 42 height 21
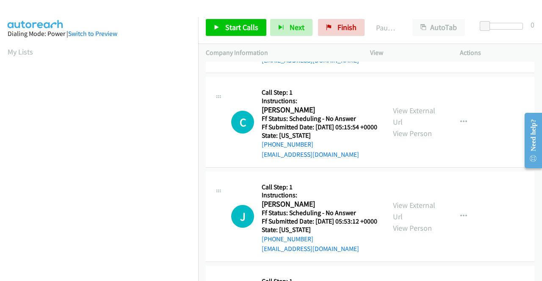
scroll to position [1143, 0]
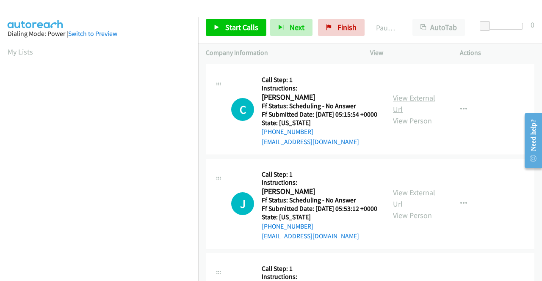
click at [414, 114] on link "View External Url" at bounding box center [414, 103] width 42 height 21
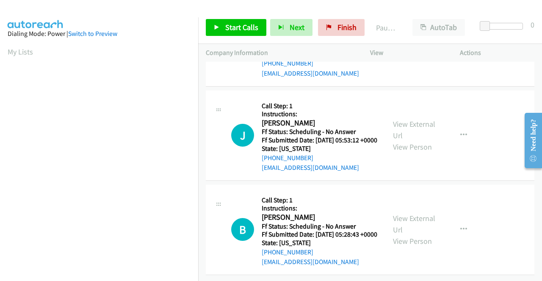
scroll to position [1270, 0]
click at [411, 140] on link "View External Url" at bounding box center [414, 129] width 42 height 21
click at [404, 214] on link "View External Url" at bounding box center [414, 224] width 42 height 21
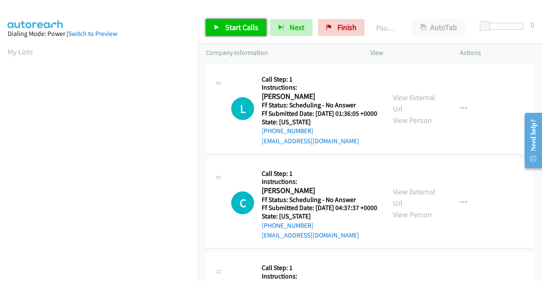
click at [233, 27] on span "Start Calls" at bounding box center [241, 27] width 33 height 10
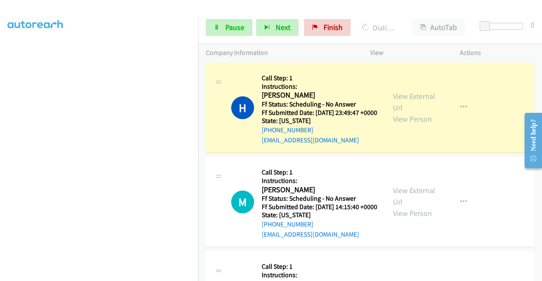
scroll to position [193, 0]
click at [233, 33] on link "Pause" at bounding box center [229, 27] width 47 height 17
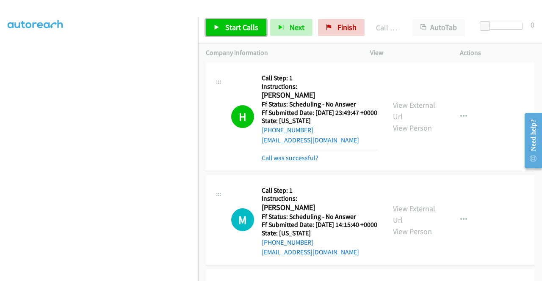
click at [247, 27] on span "Start Calls" at bounding box center [241, 27] width 33 height 10
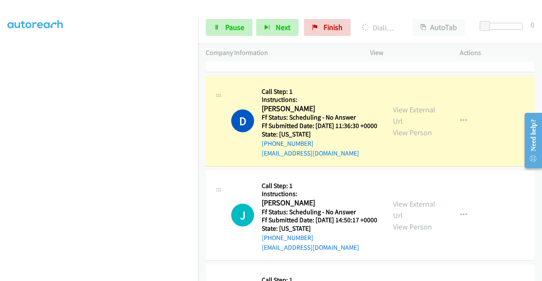
click at [84, 275] on section at bounding box center [99, 80] width 183 height 405
click at [219, 33] on link "Pause" at bounding box center [229, 27] width 47 height 17
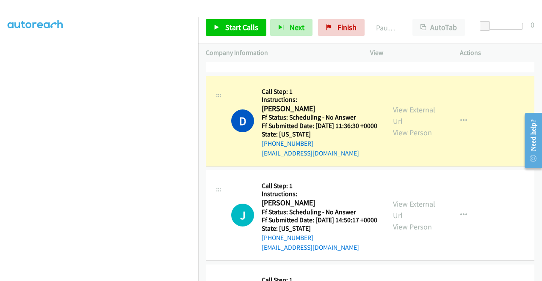
scroll to position [0, 0]
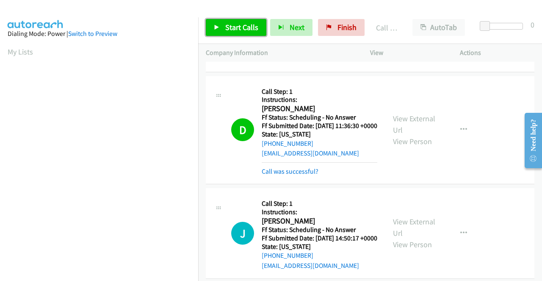
click at [242, 29] on span "Start Calls" at bounding box center [241, 27] width 33 height 10
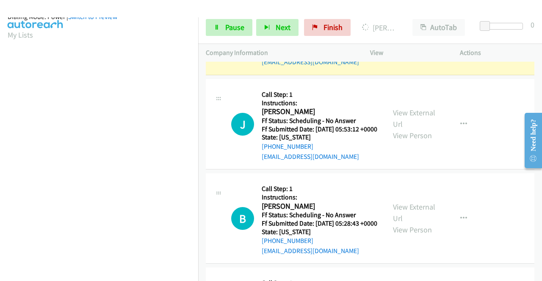
scroll to position [193, 0]
click at [223, 31] on link "Pause" at bounding box center [229, 27] width 47 height 17
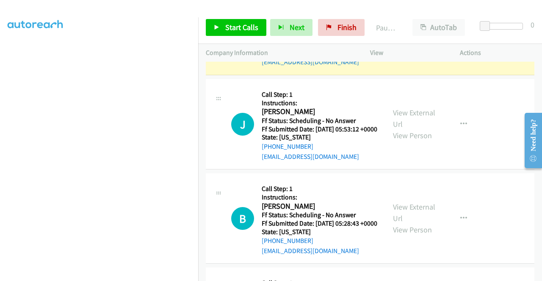
scroll to position [0, 0]
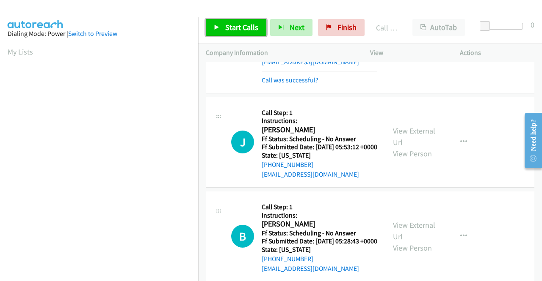
click at [251, 25] on span "Start Calls" at bounding box center [241, 27] width 33 height 10
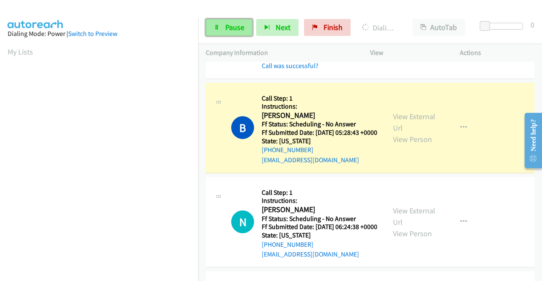
click at [226, 24] on span "Pause" at bounding box center [234, 27] width 19 height 10
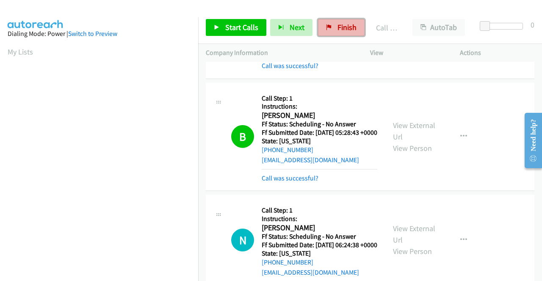
click at [326, 28] on icon at bounding box center [329, 28] width 6 height 6
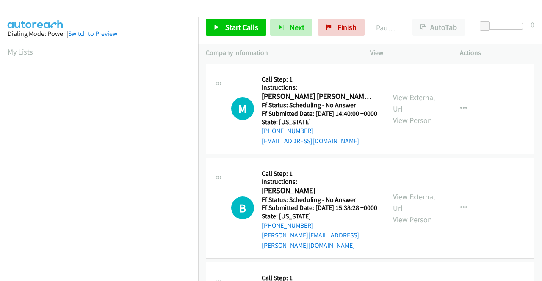
click at [410, 103] on link "View External Url" at bounding box center [414, 103] width 42 height 21
click at [414, 203] on link "View External Url" at bounding box center [414, 202] width 42 height 21
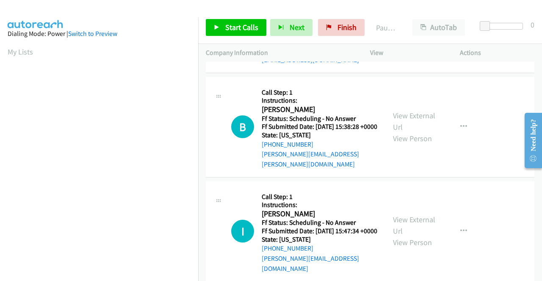
scroll to position [85, 0]
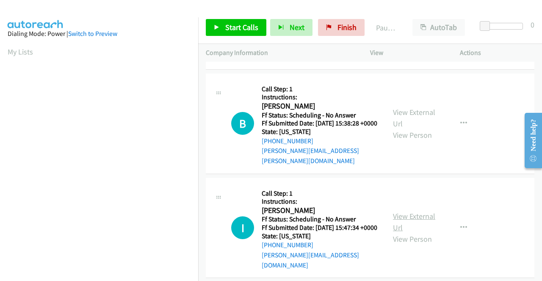
click at [422, 223] on link "View External Url" at bounding box center [414, 222] width 42 height 21
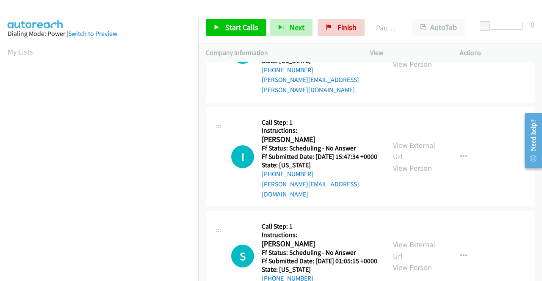
scroll to position [169, 0]
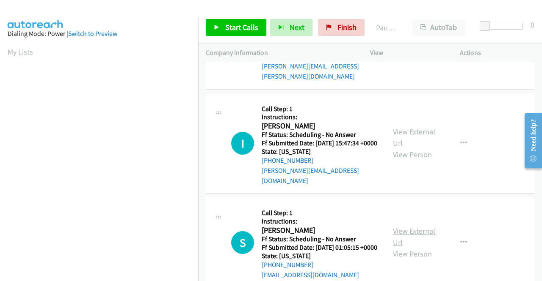
click at [397, 240] on link "View External Url" at bounding box center [414, 236] width 42 height 21
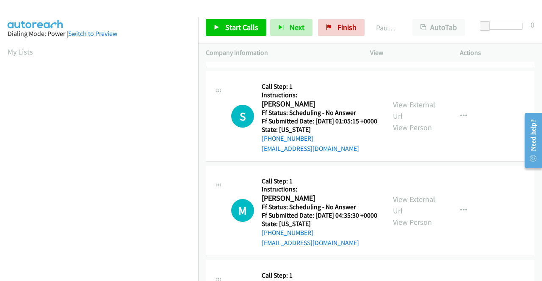
scroll to position [296, 0]
click at [427, 215] on link "View External Url" at bounding box center [414, 204] width 42 height 21
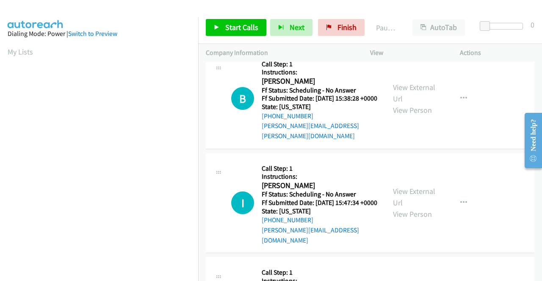
scroll to position [0, 0]
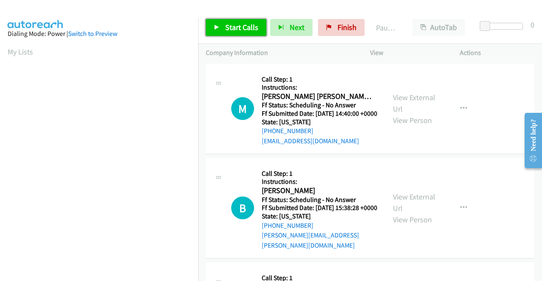
click at [243, 23] on span "Start Calls" at bounding box center [241, 27] width 33 height 10
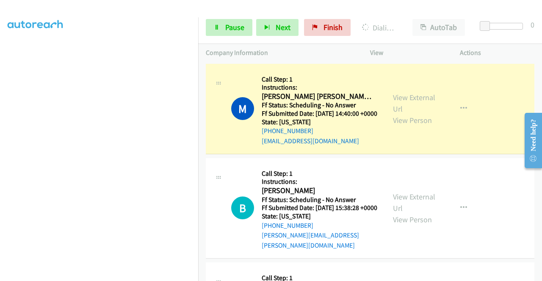
scroll to position [193, 0]
click at [228, 33] on link "Pause" at bounding box center [229, 27] width 47 height 17
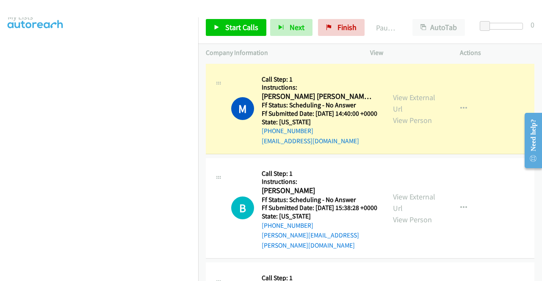
scroll to position [0, 0]
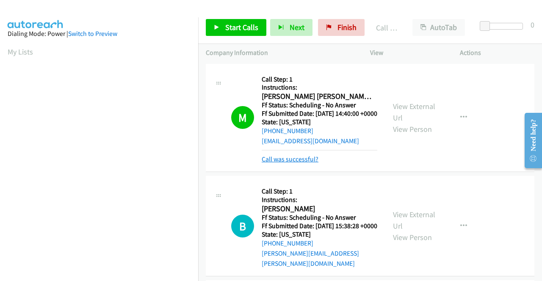
click at [281, 163] on link "Call was successful?" at bounding box center [290, 159] width 57 height 8
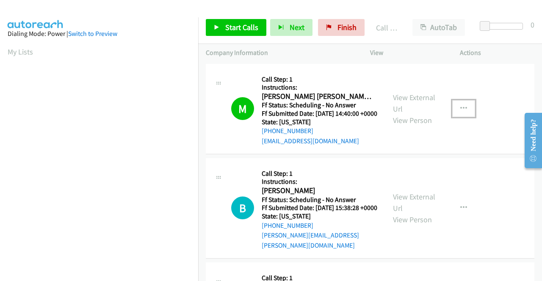
click at [460, 112] on icon "button" at bounding box center [463, 108] width 7 height 7
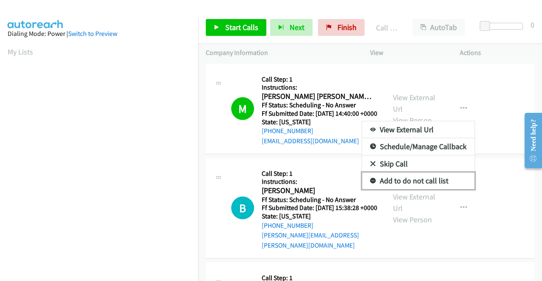
click at [423, 182] on link "Add to do not call list" at bounding box center [418, 181] width 113 height 17
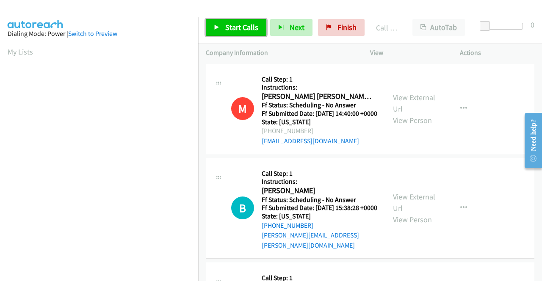
click at [252, 31] on span "Start Calls" at bounding box center [241, 27] width 33 height 10
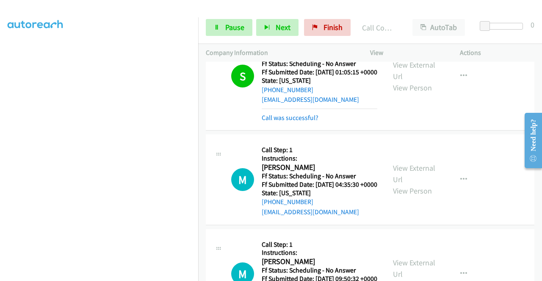
scroll to position [390, 0]
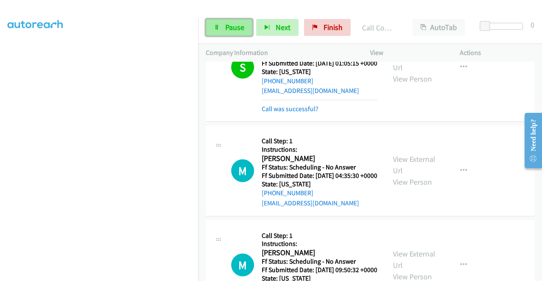
click at [237, 25] on span "Pause" at bounding box center [234, 27] width 19 height 10
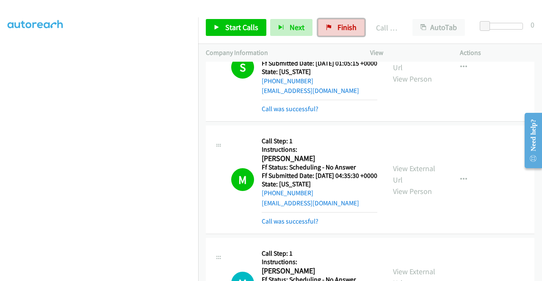
drag, startPoint x: 327, startPoint y: 25, endPoint x: 301, endPoint y: 43, distance: 31.0
click at [327, 25] on icon at bounding box center [329, 28] width 6 height 6
